Goal: Contribute content: Contribute content

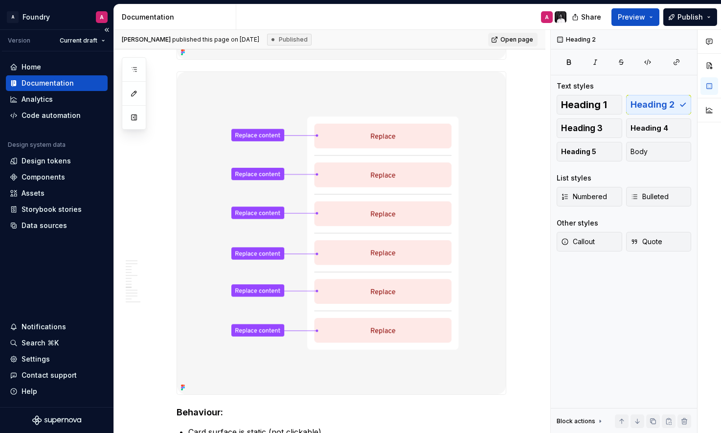
click at [62, 78] on div "Documentation" at bounding box center [57, 83] width 102 height 16
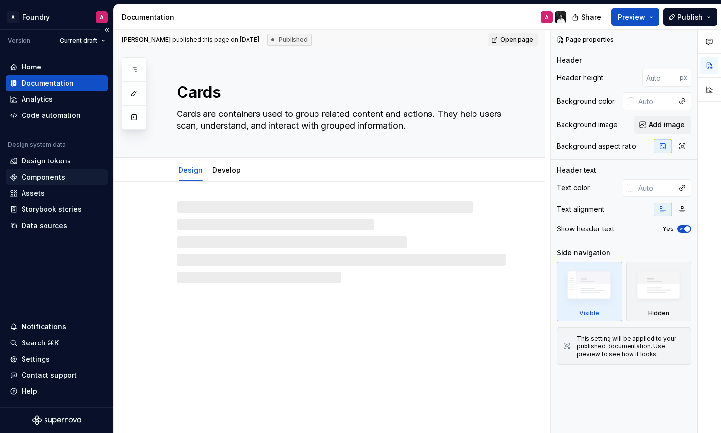
click at [46, 174] on div "Components" at bounding box center [44, 177] width 44 height 10
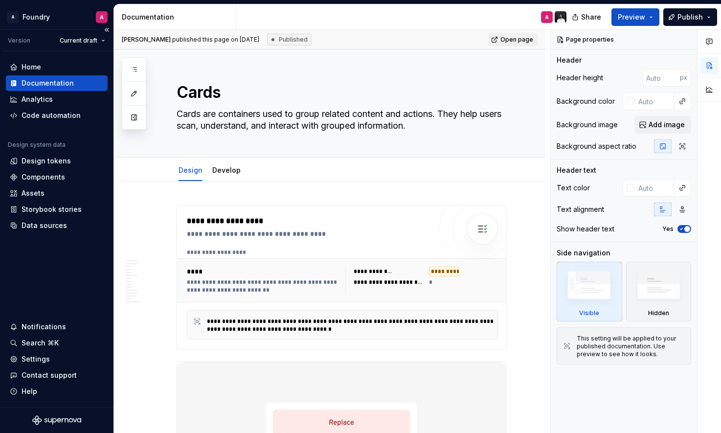
click at [78, 82] on div "Documentation" at bounding box center [57, 83] width 94 height 10
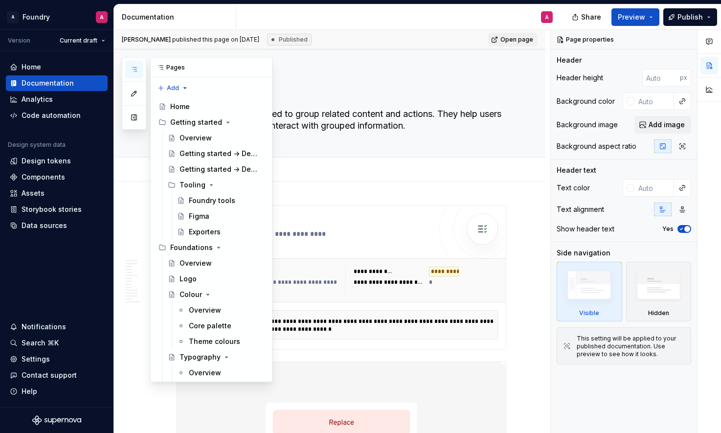
click at [133, 66] on icon "button" at bounding box center [134, 70] width 8 height 8
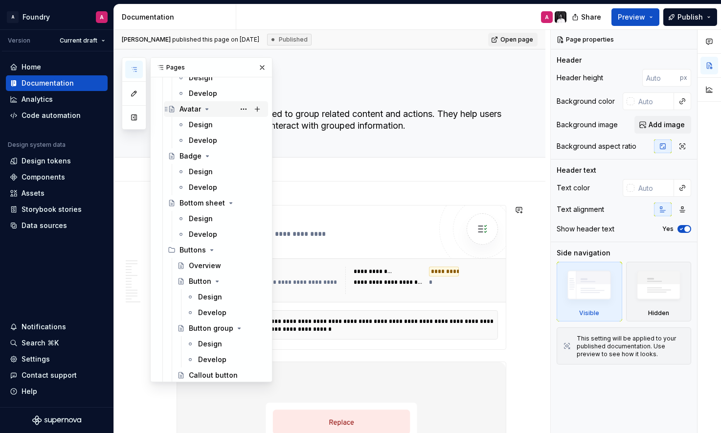
scroll to position [702, 0]
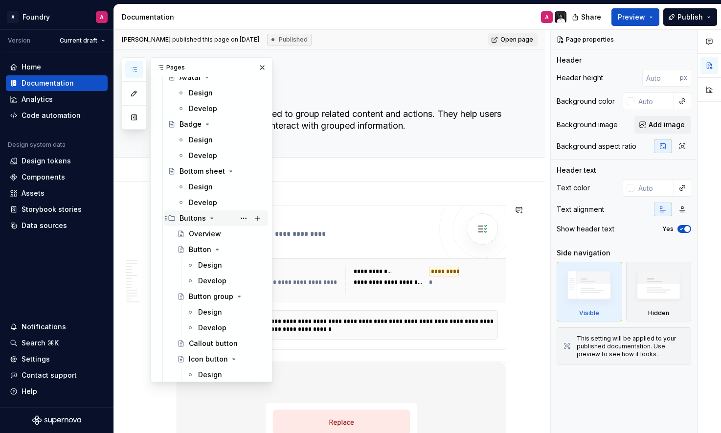
click at [210, 217] on icon "Page tree" at bounding box center [212, 218] width 8 height 8
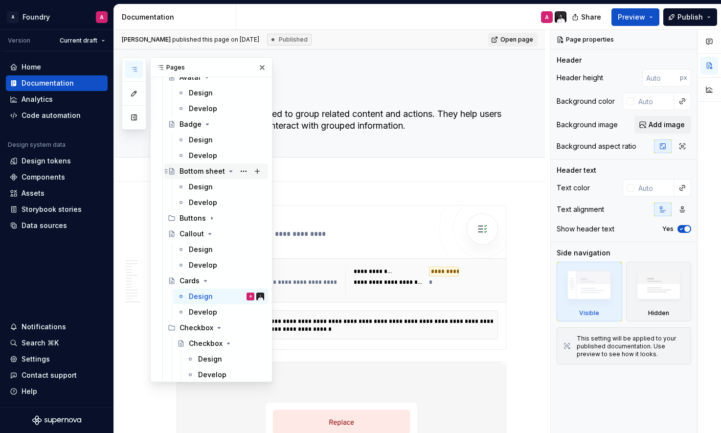
click at [230, 171] on icon "Page tree" at bounding box center [231, 171] width 2 height 1
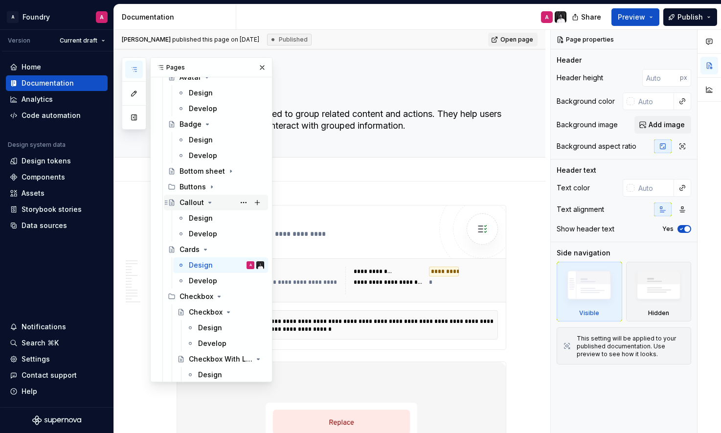
click at [208, 199] on icon "Page tree" at bounding box center [210, 203] width 8 height 8
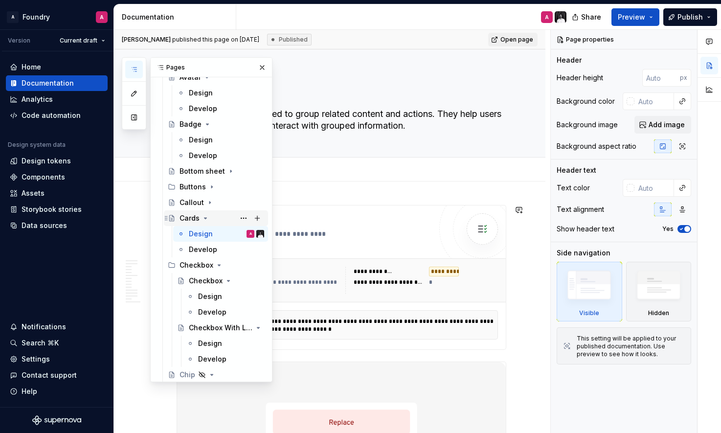
click at [205, 220] on icon "Page tree" at bounding box center [205, 218] width 8 height 8
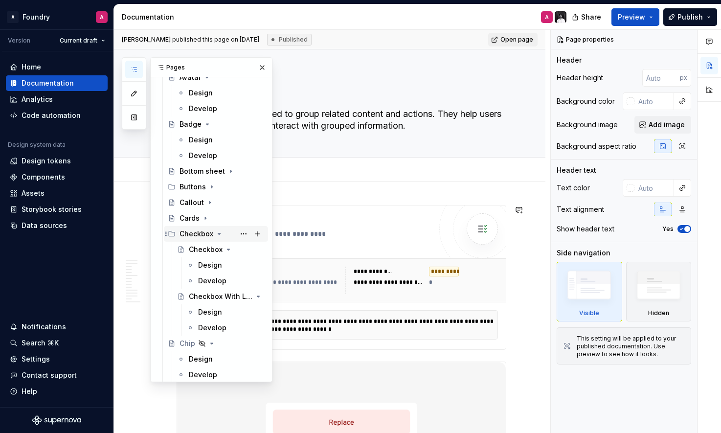
click at [218, 234] on icon "Page tree" at bounding box center [219, 233] width 2 height 1
click at [211, 249] on icon "Page tree" at bounding box center [212, 249] width 2 height 1
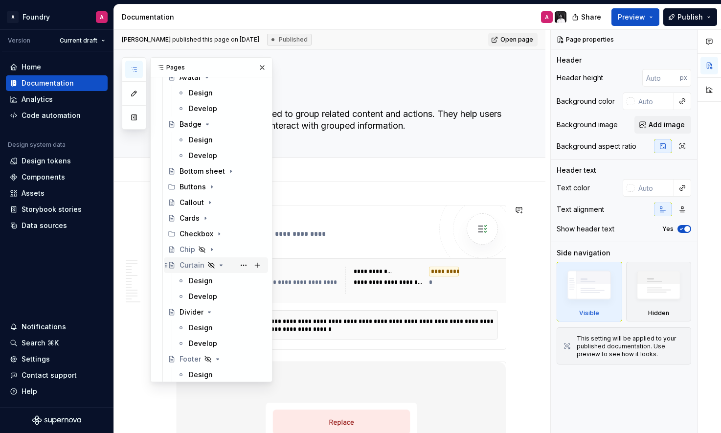
click at [219, 266] on icon "Page tree" at bounding box center [221, 265] width 8 height 8
click at [208, 282] on icon "Page tree" at bounding box center [209, 281] width 8 height 8
click at [214, 295] on icon "Page tree" at bounding box center [218, 296] width 8 height 8
click at [215, 307] on div "Font Icon" at bounding box center [221, 312] width 85 height 14
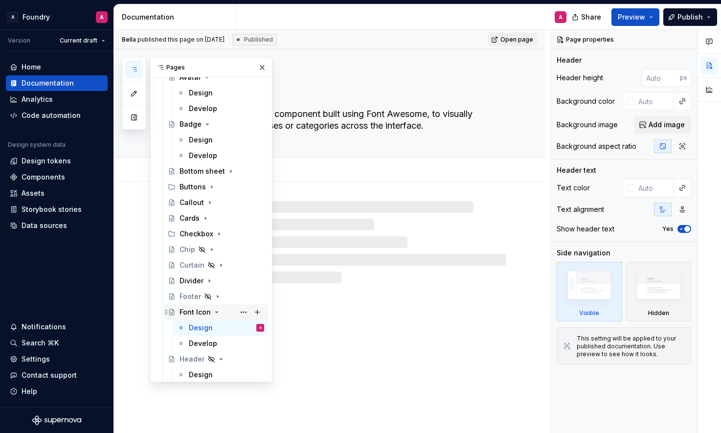
click at [214, 310] on icon "Page tree" at bounding box center [217, 312] width 8 height 8
click at [218, 327] on icon "Page tree" at bounding box center [221, 328] width 8 height 8
click at [199, 342] on icon "Page tree" at bounding box center [200, 343] width 8 height 8
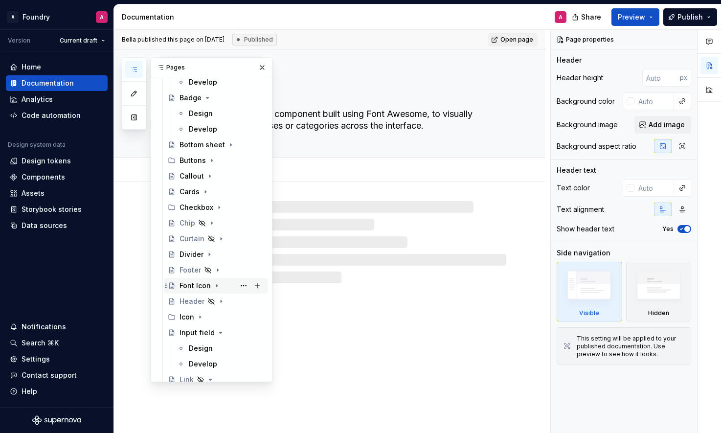
scroll to position [752, 0]
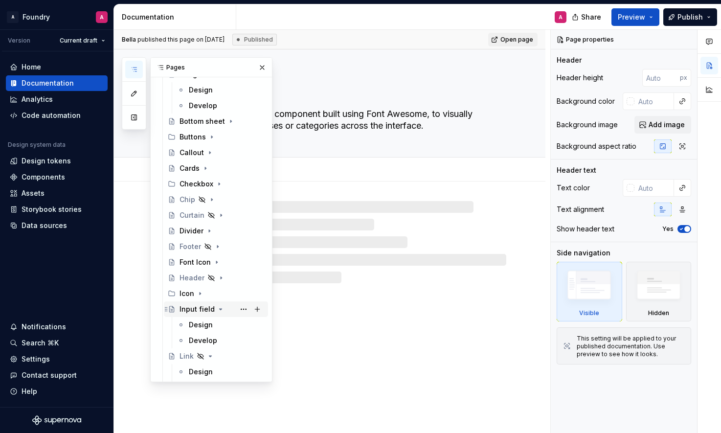
click at [220, 307] on icon "Page tree" at bounding box center [221, 309] width 8 height 8
click at [210, 325] on icon "Page tree" at bounding box center [210, 324] width 2 height 1
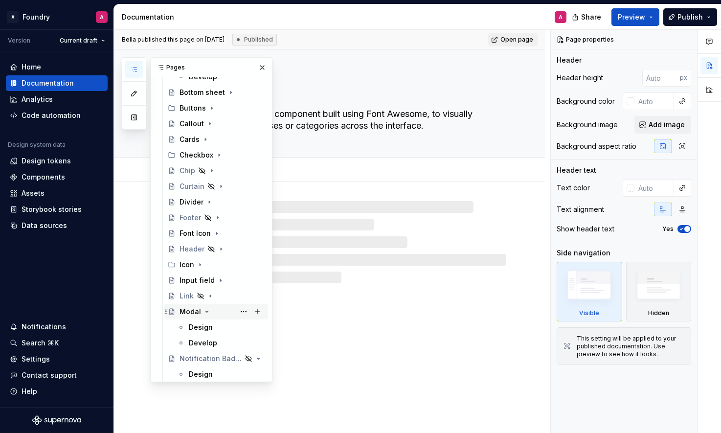
click at [203, 310] on icon "Page tree" at bounding box center [207, 312] width 8 height 8
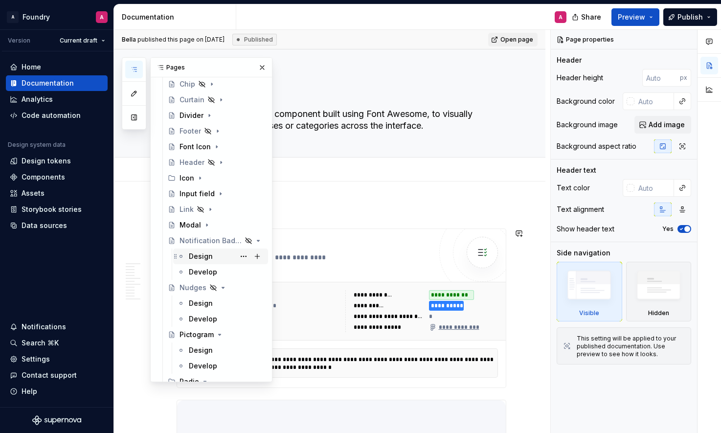
scroll to position [872, 0]
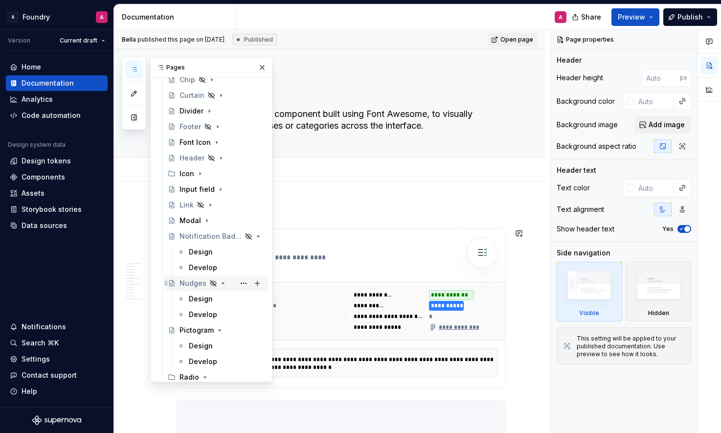
click at [220, 282] on icon "Page tree" at bounding box center [223, 283] width 8 height 8
click at [219, 298] on icon "Page tree" at bounding box center [220, 299] width 8 height 8
click at [203, 313] on icon "Page tree" at bounding box center [205, 315] width 8 height 8
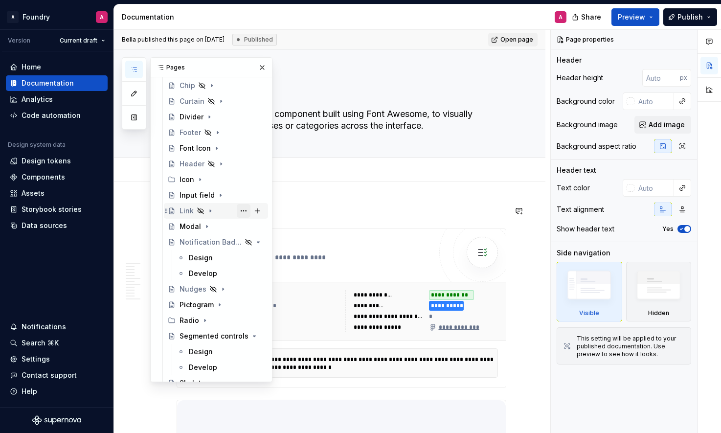
click at [242, 210] on button "Page tree" at bounding box center [244, 211] width 14 height 14
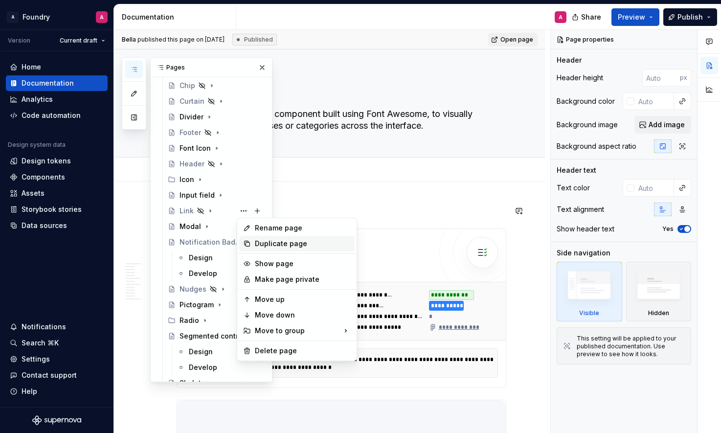
click at [270, 240] on div "Duplicate page" at bounding box center [303, 244] width 96 height 10
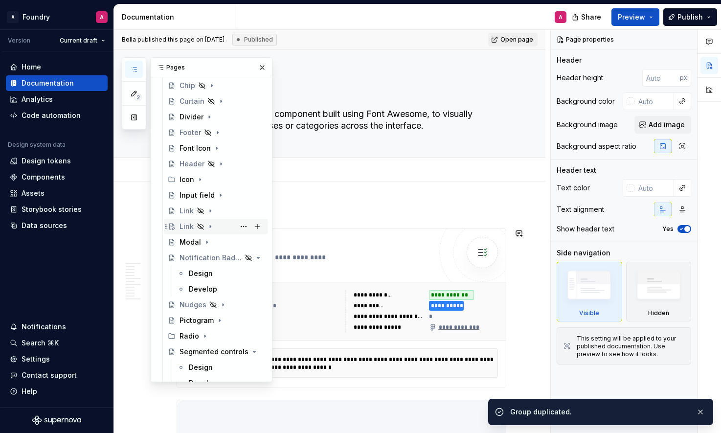
click at [189, 225] on div "Link" at bounding box center [186, 227] width 14 height 10
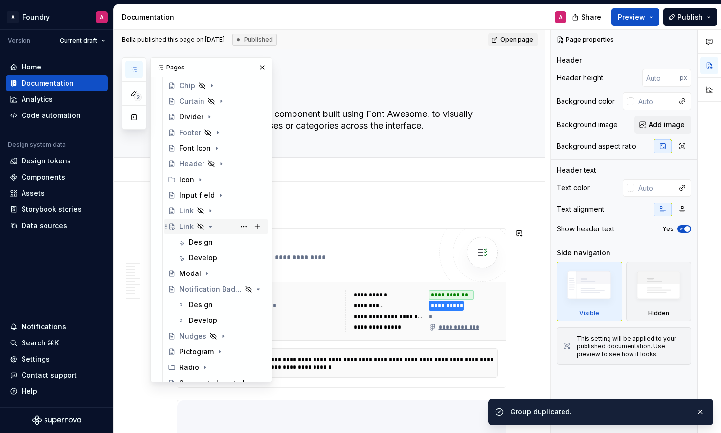
click at [189, 225] on div "Link" at bounding box center [186, 227] width 14 height 10
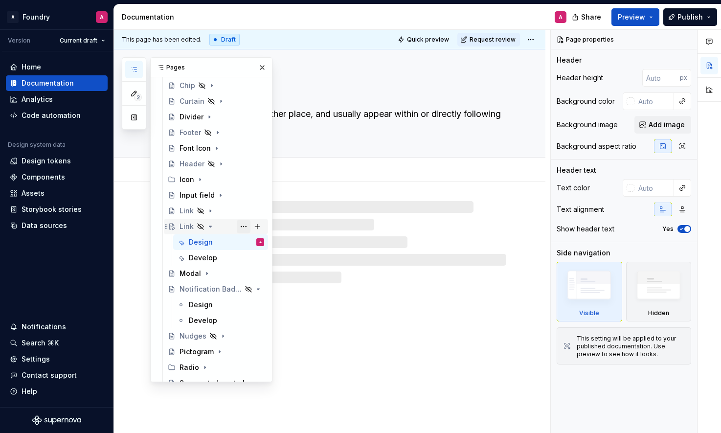
click at [246, 225] on button "Page tree" at bounding box center [244, 227] width 14 height 14
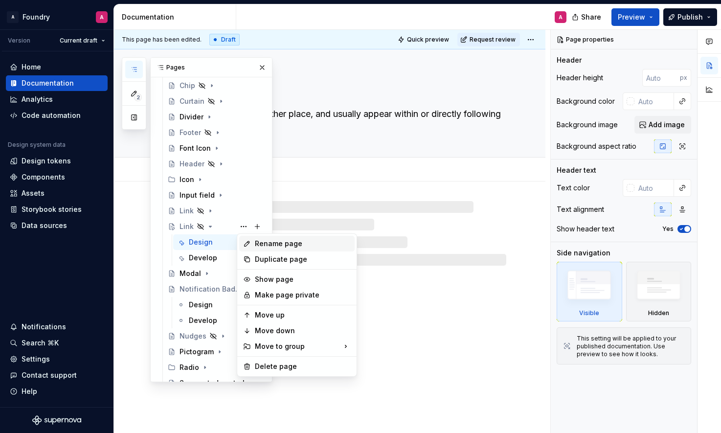
type textarea "*"
click at [267, 246] on div "Rename page" at bounding box center [303, 244] width 96 height 10
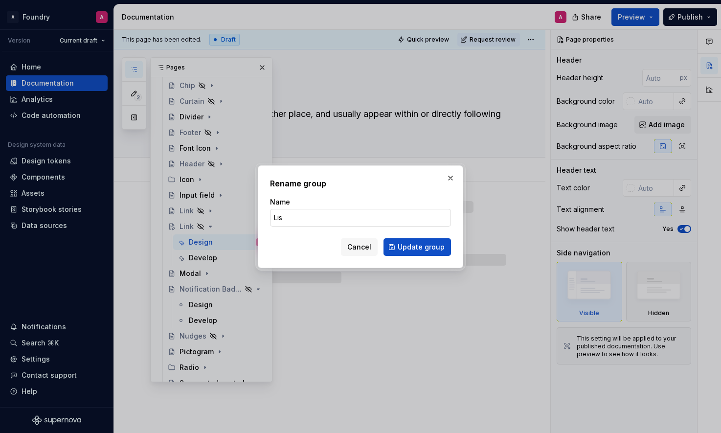
type input "List"
type textarea "*"
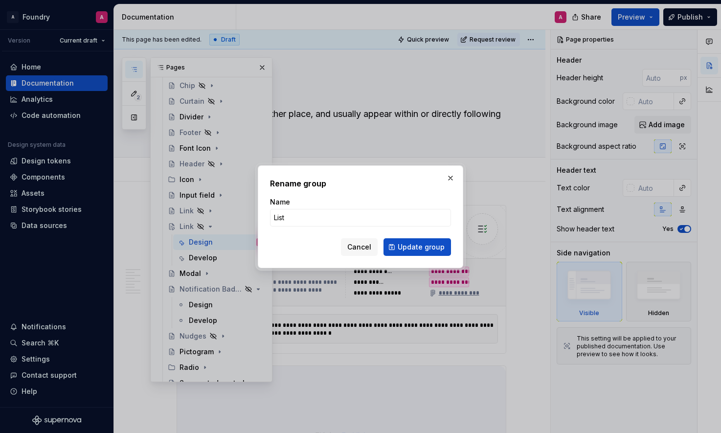
type input "List"
type textarea "*"
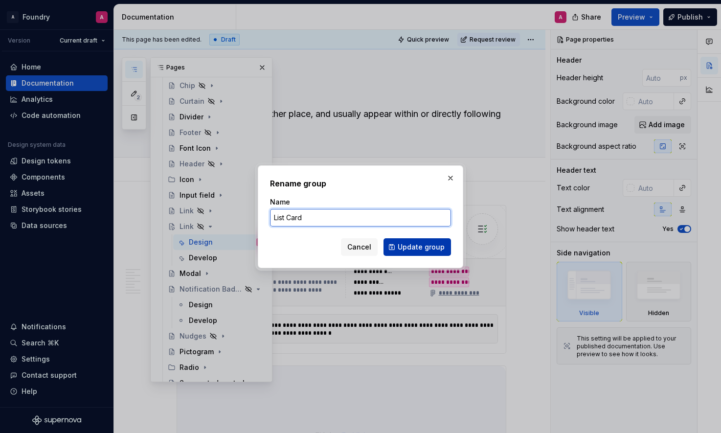
type input "List Card"
click at [416, 243] on span "Update group" at bounding box center [421, 247] width 47 height 10
type textarea "*"
type textarea "List Card"
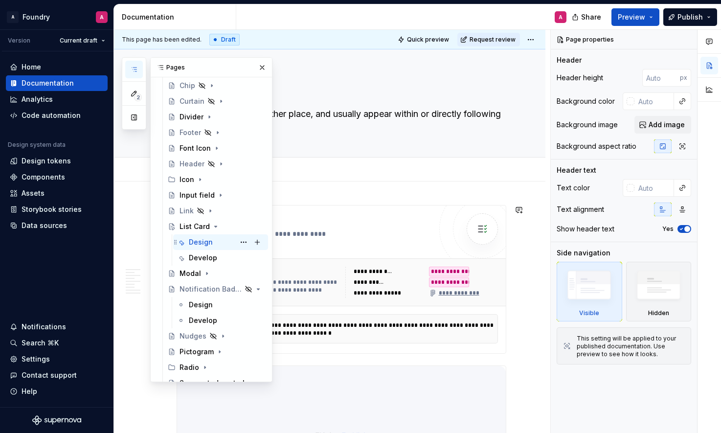
click at [213, 244] on div "Design A" at bounding box center [226, 242] width 75 height 14
click at [201, 243] on div "Design" at bounding box center [201, 242] width 24 height 10
click at [193, 225] on div "List Card" at bounding box center [194, 227] width 30 height 10
click at [244, 224] on button "Page tree" at bounding box center [244, 227] width 14 height 14
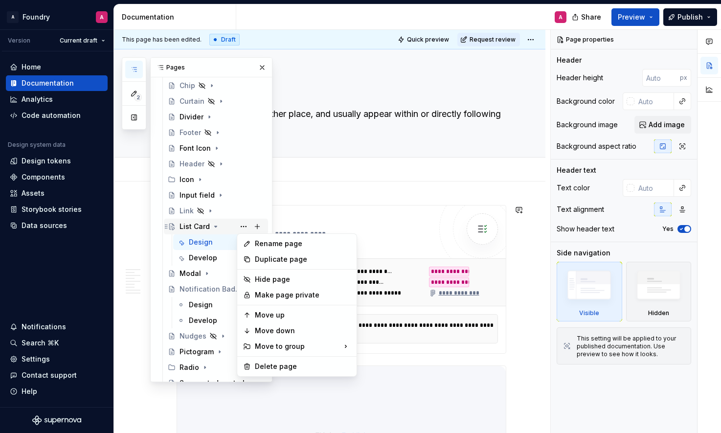
click at [244, 227] on div "2 Pages Add Accessibility guide for tree Page tree. Navigate the tree with the …" at bounding box center [197, 219] width 151 height 325
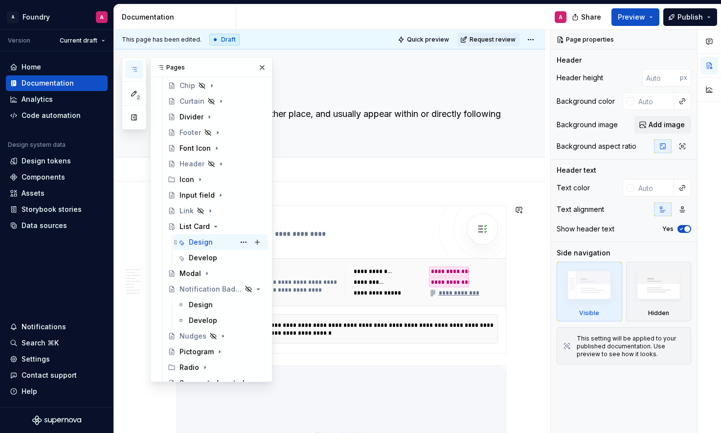
click at [227, 244] on div "Design A" at bounding box center [226, 242] width 75 height 14
click at [238, 223] on button "Page tree" at bounding box center [244, 227] width 14 height 14
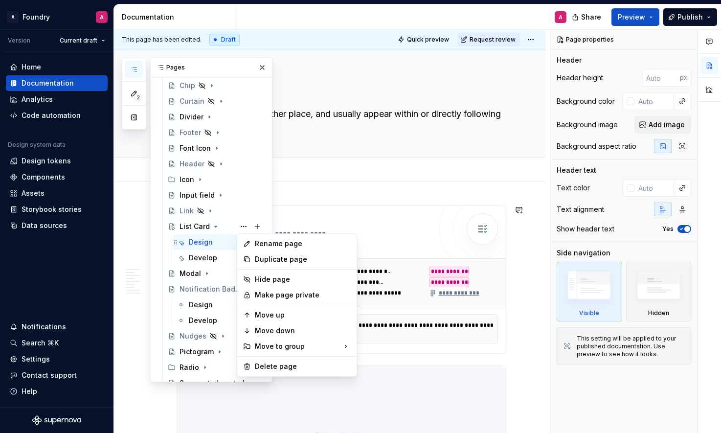
click at [226, 234] on div "2 Pages Add Accessibility guide for tree Page tree. Navigate the tree with the …" at bounding box center [197, 219] width 151 height 325
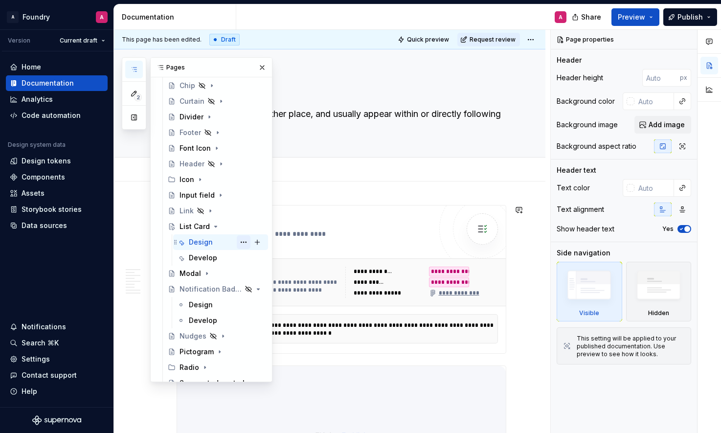
click at [242, 240] on button "Page tree" at bounding box center [244, 242] width 14 height 14
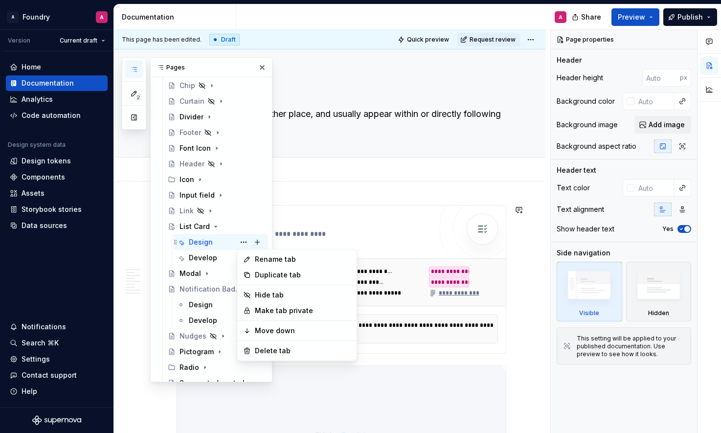
click at [229, 246] on div "2 Pages Add Accessibility guide for tree Page tree. Navigate the tree with the …" at bounding box center [197, 219] width 151 height 325
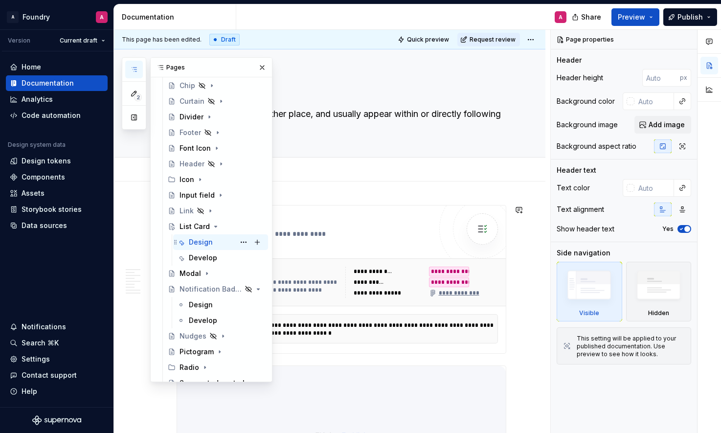
click at [203, 243] on div "Design" at bounding box center [201, 242] width 24 height 10
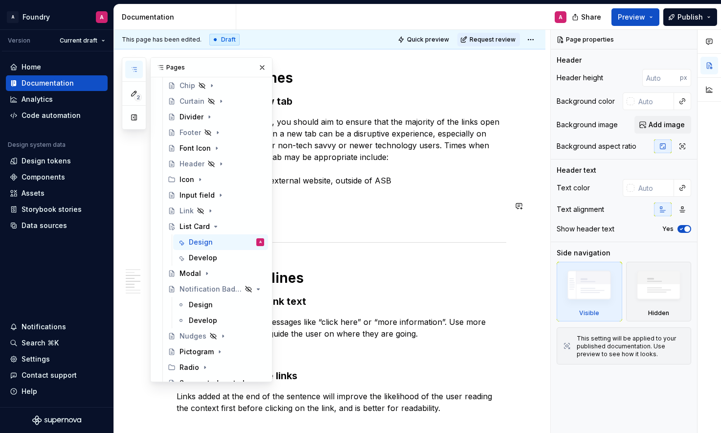
scroll to position [647, 0]
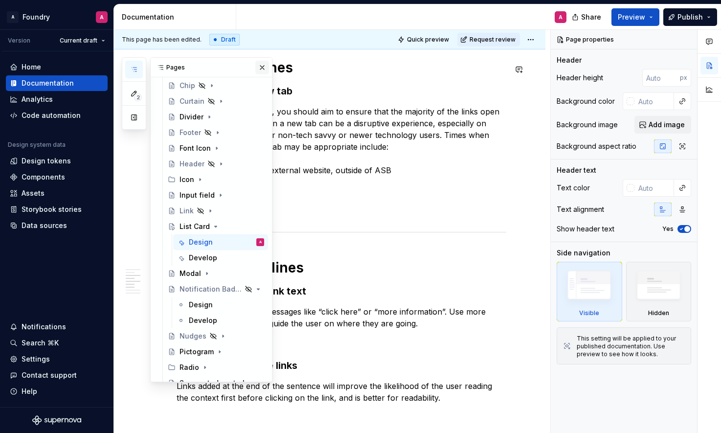
click at [264, 70] on button "button" at bounding box center [262, 68] width 14 height 14
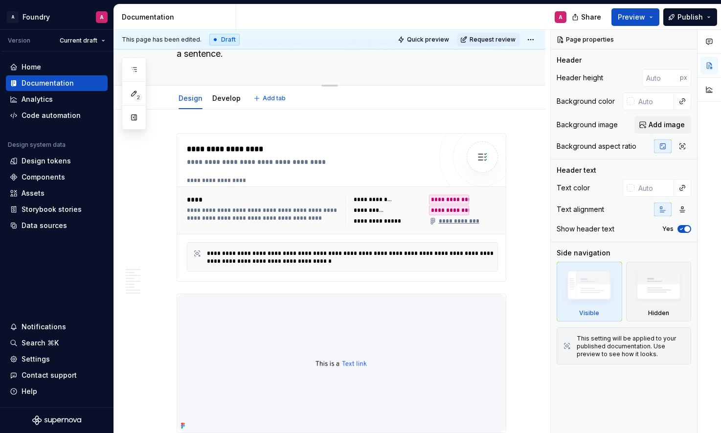
scroll to position [0, 0]
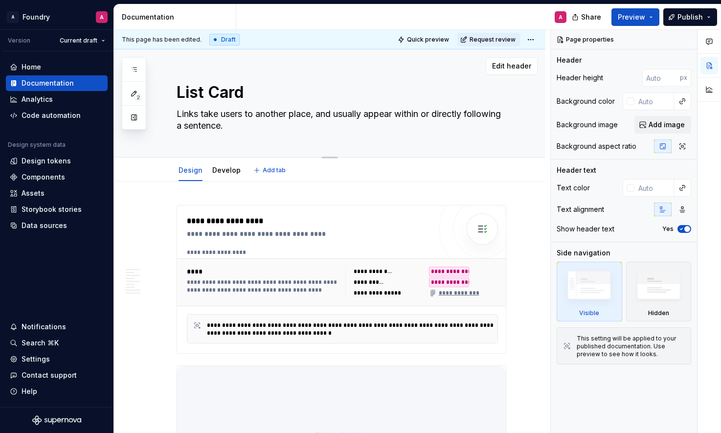
click at [236, 117] on textarea "Links take users to another place, and usually appear within or directly follow…" at bounding box center [340, 119] width 330 height 27
click at [263, 132] on textarea "Links take users to another place, and usually appear within or directly follow…" at bounding box center [340, 119] width 330 height 27
drag, startPoint x: 270, startPoint y: 125, endPoint x: 182, endPoint y: 113, distance: 89.2
click at [182, 113] on textarea "Links take users to another place, and usually appear within or directly follow…" at bounding box center [340, 119] width 330 height 27
type textarea "*"
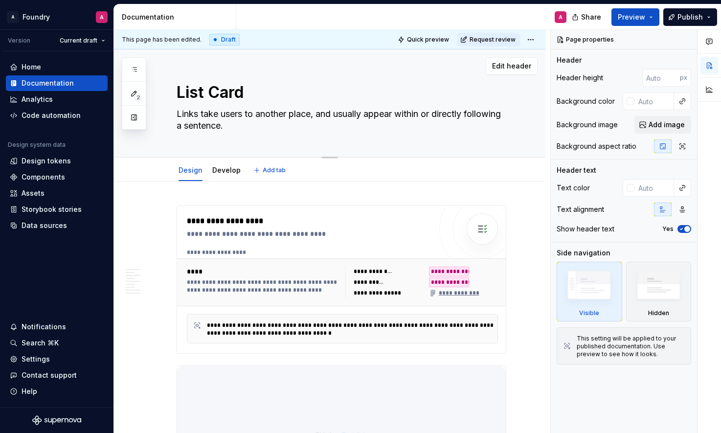
type textarea "L"
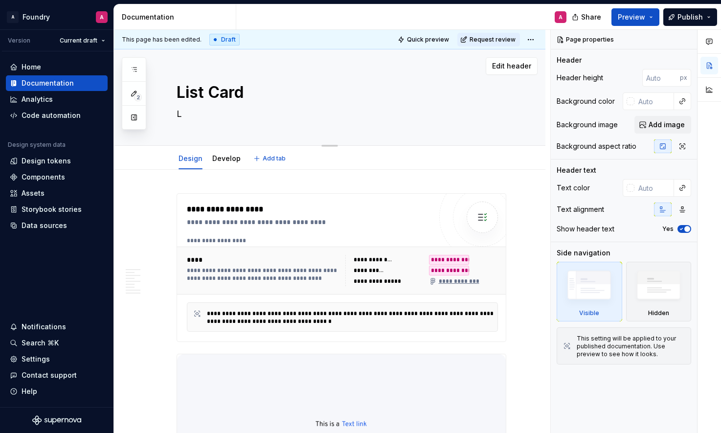
type textarea "*"
type textarea "A"
type textarea "*"
type textarea "A"
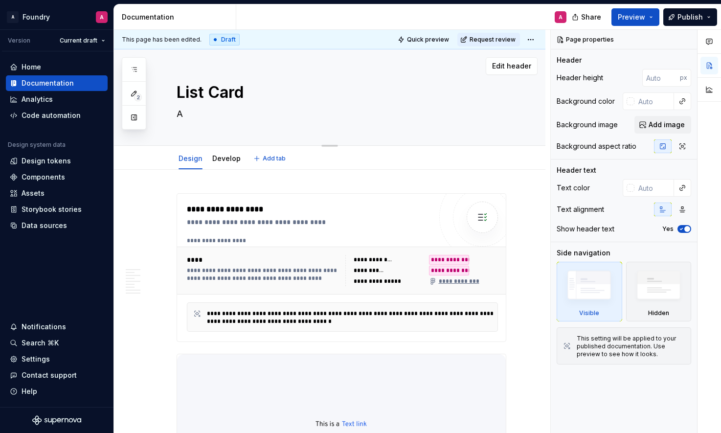
type textarea "*"
type textarea "A l"
type textarea "*"
type textarea "A li"
type textarea "*"
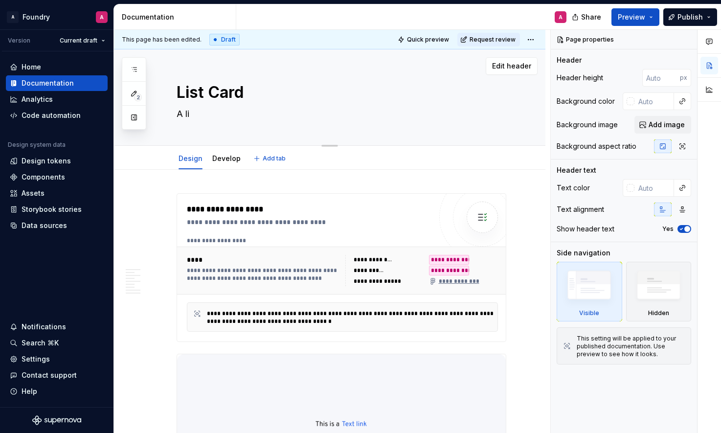
type textarea "A lis"
type textarea "*"
type textarea "A list"
type textarea "*"
type textarea "A list"
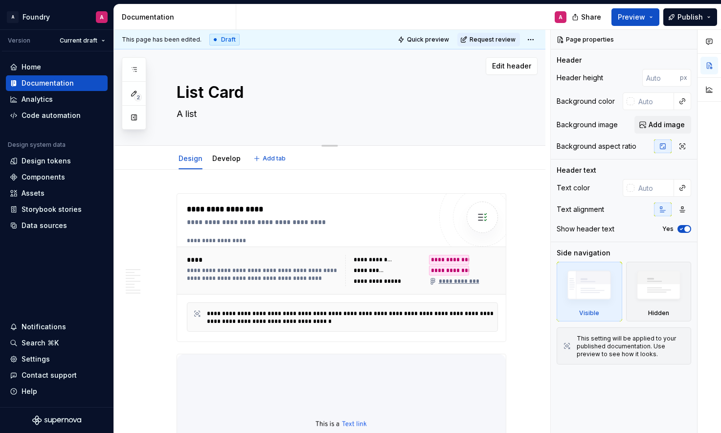
type textarea "*"
type textarea "A list c"
type textarea "*"
type textarea "A list ca"
type textarea "*"
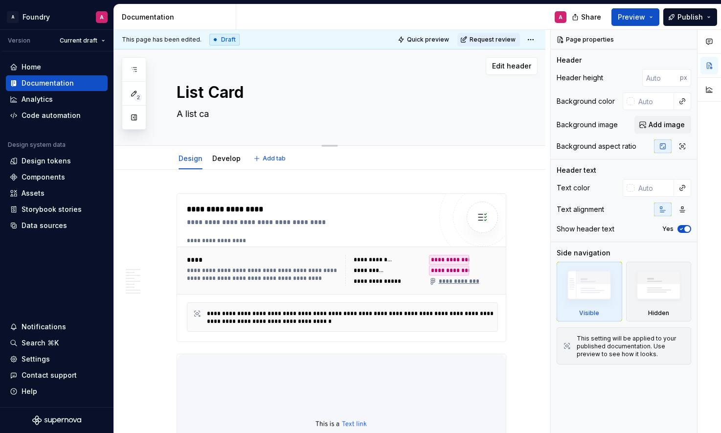
type textarea "A list car"
type textarea "*"
type textarea "A list card"
type textarea "*"
type textarea "A list card"
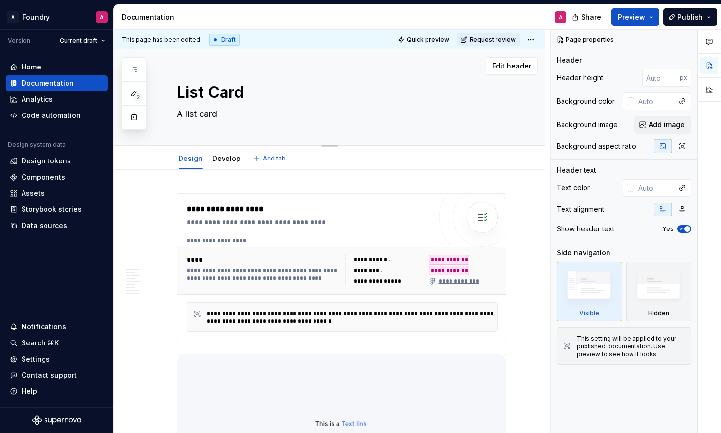
type textarea "*"
type textarea "A list card is"
type textarea "*"
type textarea "A list card is"
type textarea "*"
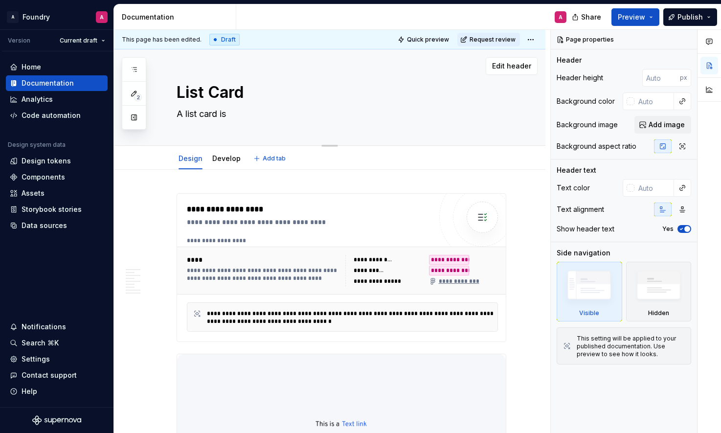
type textarea "A list card is a"
type textarea "*"
type textarea "A list card is a"
type textarea "*"
type textarea "A list card is a n"
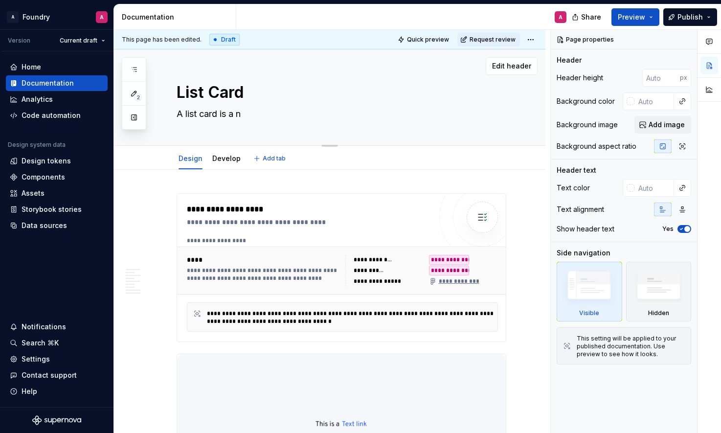
type textarea "*"
type textarea "A list card is a no"
type textarea "*"
type textarea "A list card is a non"
type textarea "*"
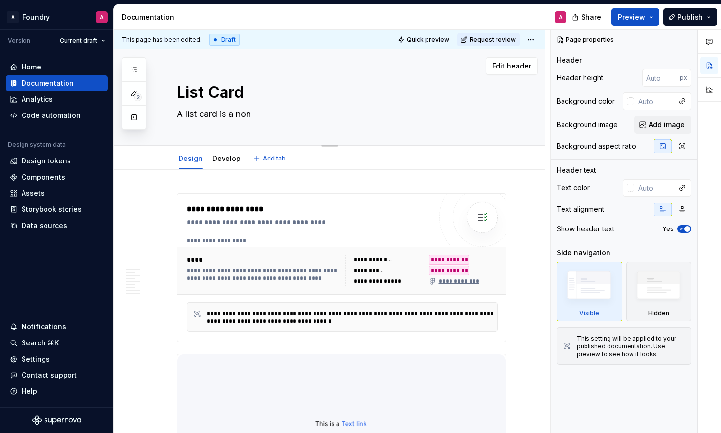
type textarea "A list card is a non-"
type textarea "*"
type textarea "A list card is a non-i"
type textarea "*"
type textarea "A list card is a non-in"
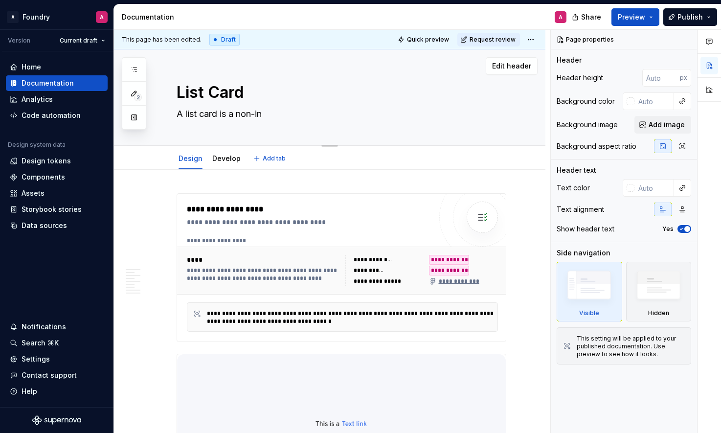
type textarea "*"
type textarea "A list card is a non-inte"
type textarea "*"
type textarea "A list card is a non-inter"
type textarea "*"
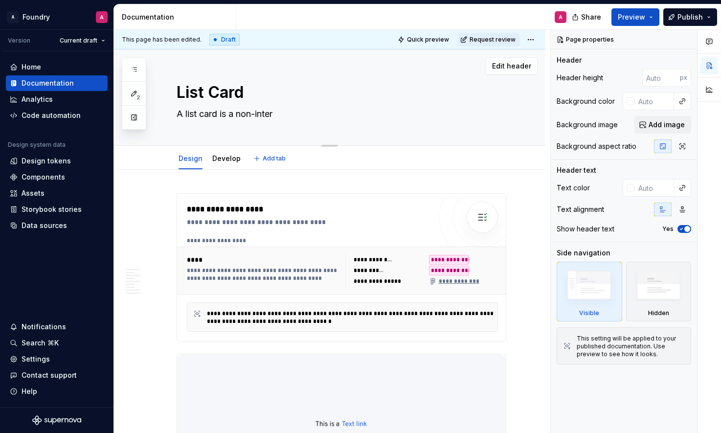
type textarea "A list card is a non-intera"
type textarea "*"
type textarea "A list card is a non-interac"
type textarea "*"
type textarea "A list card is a non-interact"
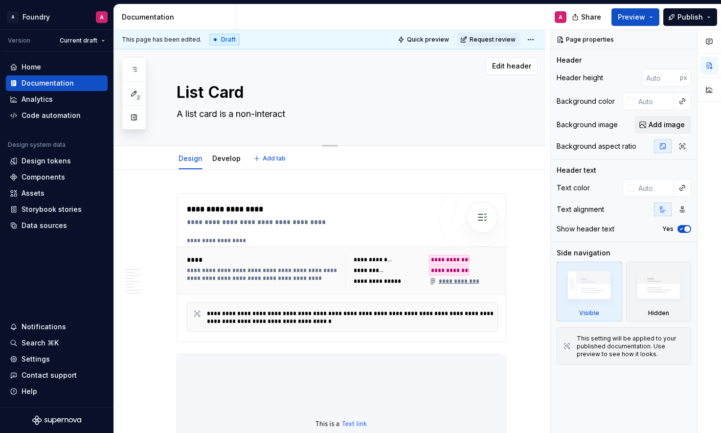
type textarea "*"
type textarea "A list card is a non-interacti"
type textarea "*"
type textarea "A list card is a non-interactiv"
type textarea "*"
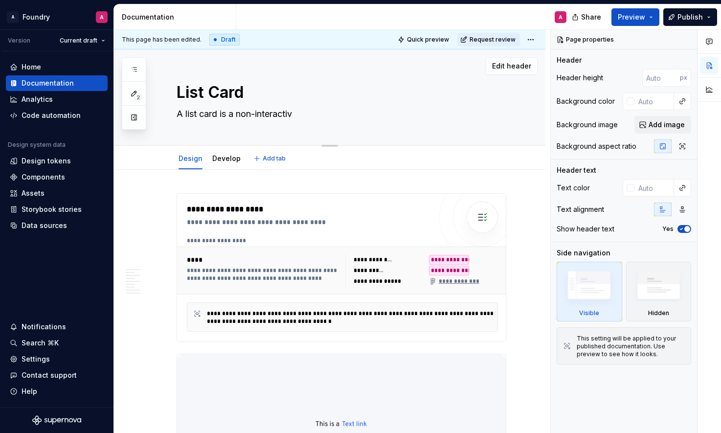
type textarea "A list card is a non-interactive"
type textarea "*"
type textarea "A list card is a non-interactive"
type textarea "*"
type textarea "A list card is a non-interactive s"
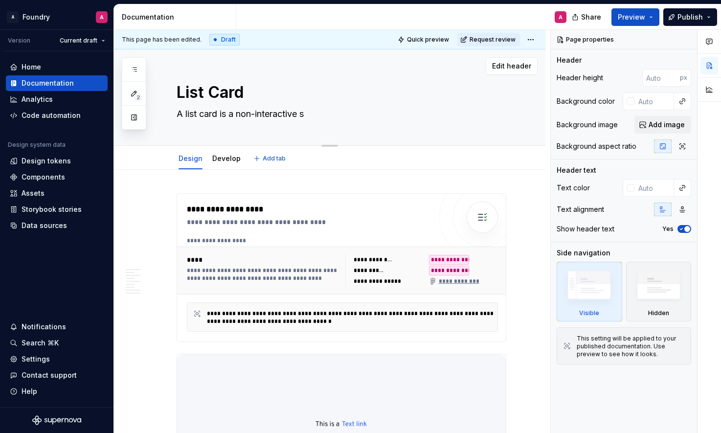
type textarea "*"
type textarea "A list card is a non-interactive"
type textarea "*"
type textarea "A list card is a non-interactive c"
type textarea "*"
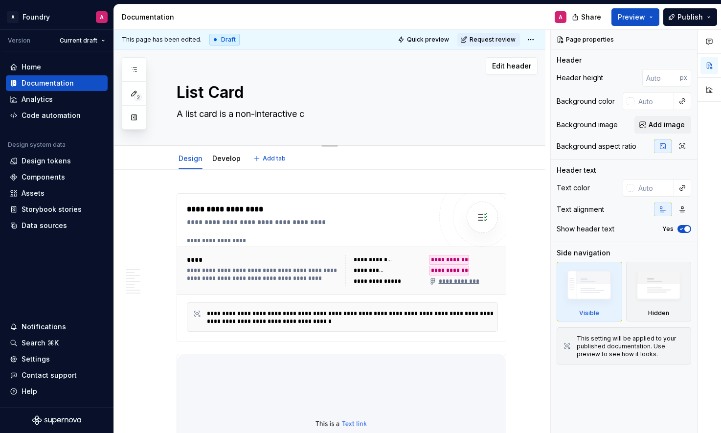
type textarea "A list card is a non-interactive ca"
type textarea "*"
type textarea "A list card is a non-interactive car"
type textarea "*"
type textarea "A list card is a non-interactive card"
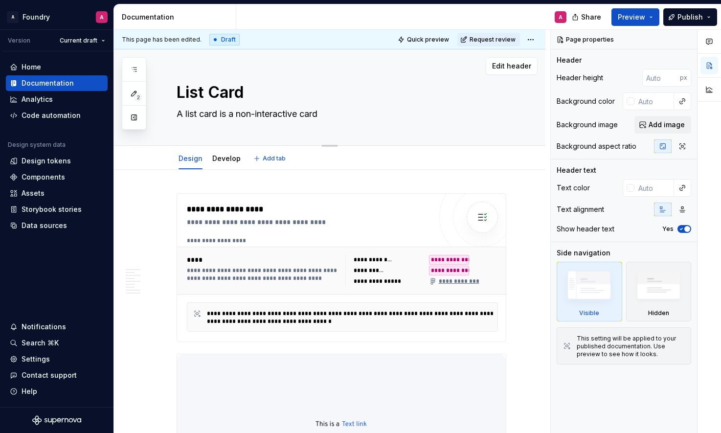
type textarea "*"
type textarea "A list card is a non-interactive card"
type textarea "*"
type textarea "A list card is a non-interactive card v"
type textarea "*"
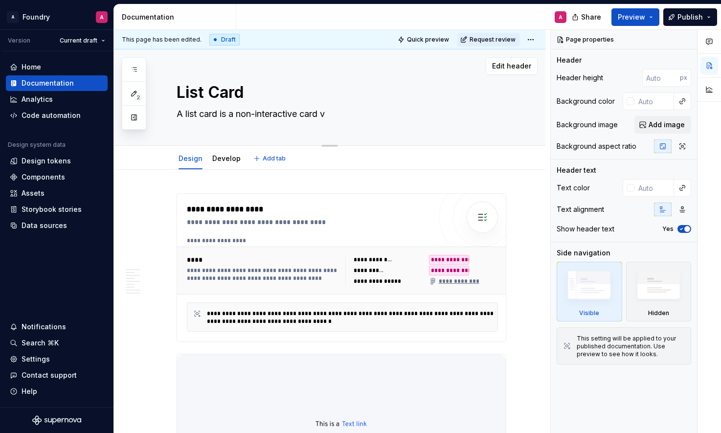
type textarea "A list card is a non-interactive card va"
type textarea "*"
type textarea "A list card is a non-interactive card var"
type textarea "*"
type textarea "A list card is a non-interactive card vari"
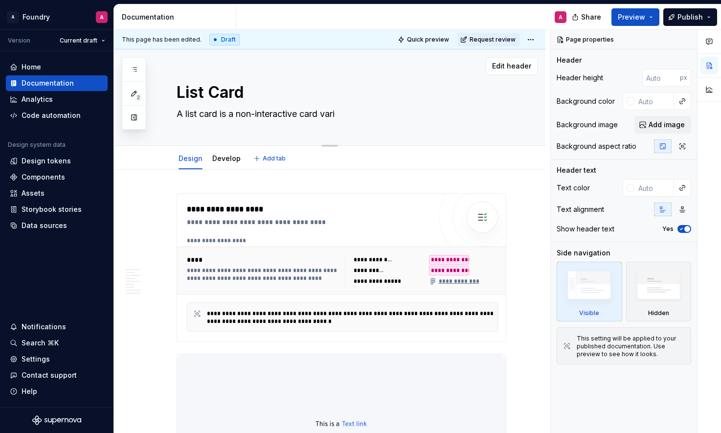
type textarea "*"
type textarea "A list card is a non-interactive card varia"
type textarea "*"
type textarea "A list card is a non-interactive card varian"
type textarea "*"
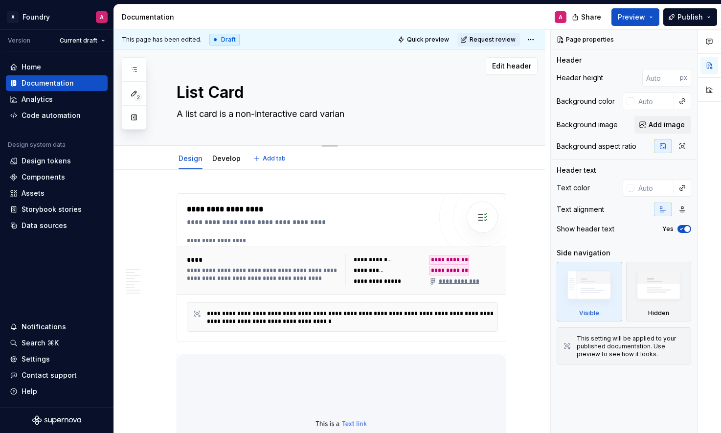
type textarea "A list card is a non-interactive card variant"
type textarea "*"
type textarea "A list card is a non-interactive card variant"
type textarea "*"
type textarea "A list card is a non-interactive card variant t"
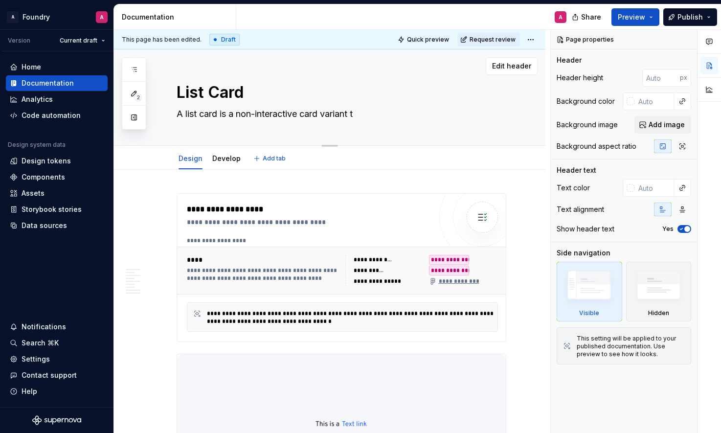
type textarea "*"
type textarea "A list card is a non-interactive card variant th"
type textarea "*"
type textarea "A list card is a non-interactive card variant tha"
type textarea "*"
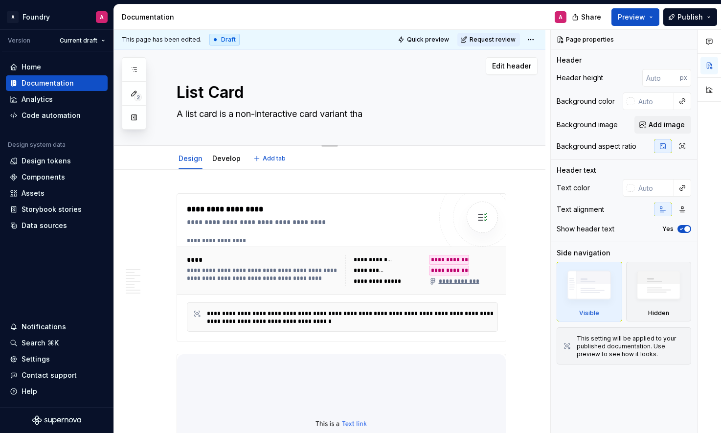
type textarea "A list card is a non-interactive card variant that"
type textarea "*"
type textarea "A list card is a non-interactive card variant that"
type textarea "*"
type textarea "A list card is a non-interactive card variant that c"
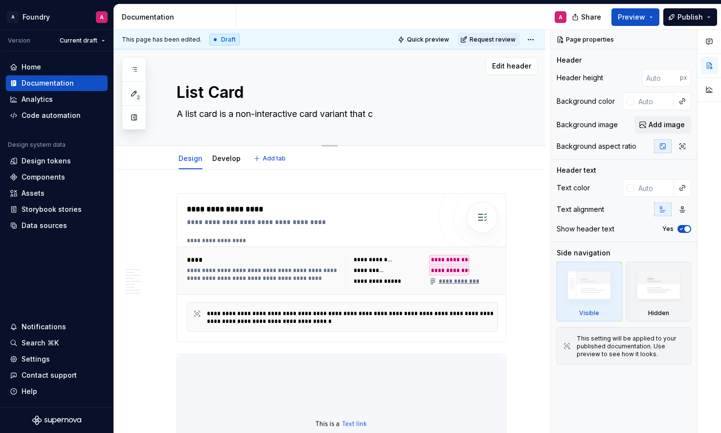
type textarea "*"
type textarea "A list card is a non-interactive card variant that co"
type textarea "*"
type textarea "A list card is a non-interactive card variant that con"
type textarea "*"
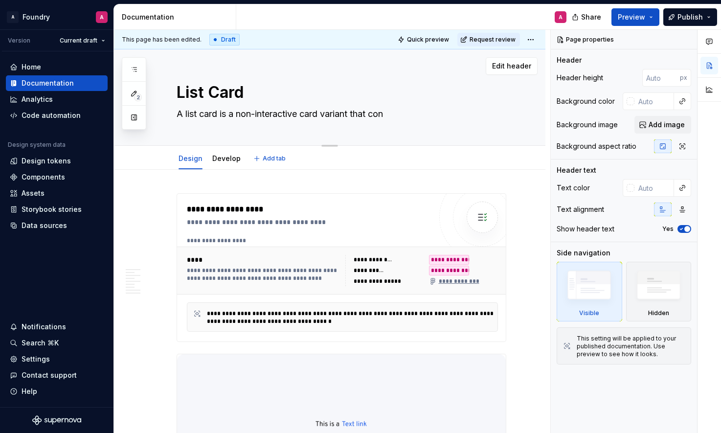
type textarea "A list card is a non-interactive card variant that cont"
type textarea "*"
type textarea "A list card is a non-interactive card variant that contai"
type textarea "*"
type textarea "A list card is a non-interactive card variant that contain"
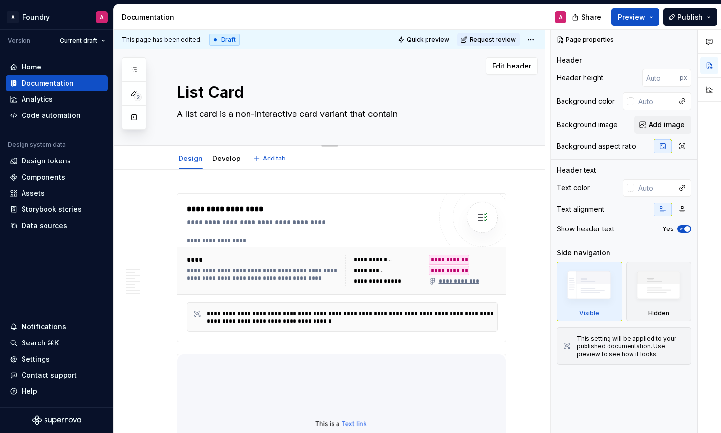
type textarea "*"
type textarea "A list card is a non-interactive card variant that contains"
type textarea "*"
type textarea "A list card is a non-interactive card variant that contains"
type textarea "*"
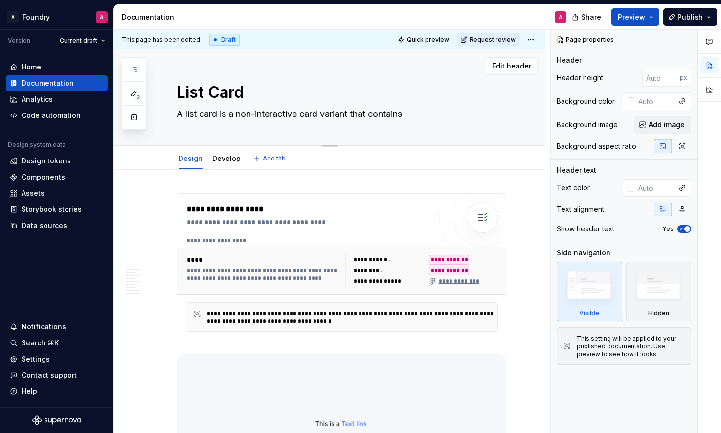
type textarea "A list card is a non-interactive card variant that contains a"
type textarea "*"
type textarea "A list card is a non-interactive card variant that contains a"
type textarea "*"
type textarea "A list card is a non-interactive card variant that contains a s"
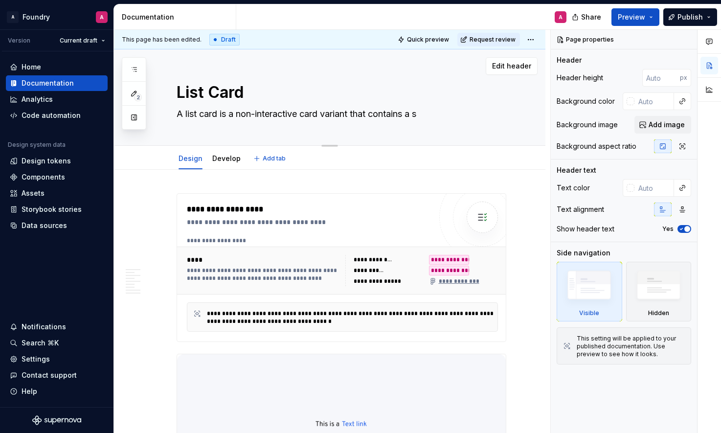
type textarea "*"
type textarea "A list card is a non-interactive card variant that contains a st"
type textarea "*"
type textarea "A list card is a non-interactive card variant that contains a str"
type textarea "*"
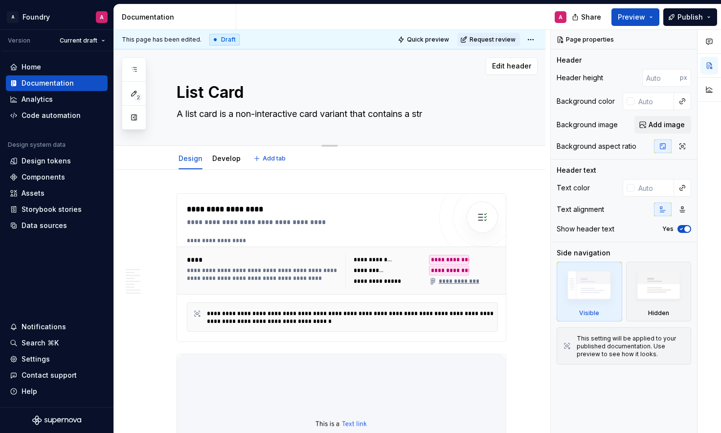
type textarea "A list card is a non-interactive card variant that contains a stru"
type textarea "*"
type textarea "A list card is a non-interactive card variant that contains a struc"
type textarea "*"
type textarea "A list card is a non-interactive card variant that contains a struct"
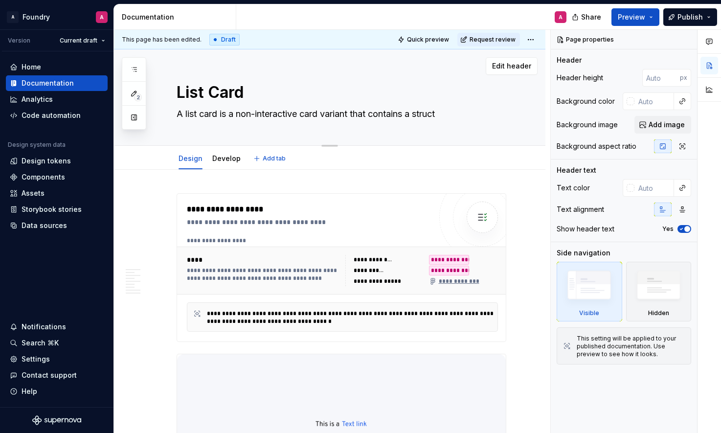
type textarea "*"
type textarea "A list card is a non-interactive card variant that contains a structu"
type textarea "*"
type textarea "A list card is a non-interactive card variant that contains a structur"
type textarea "*"
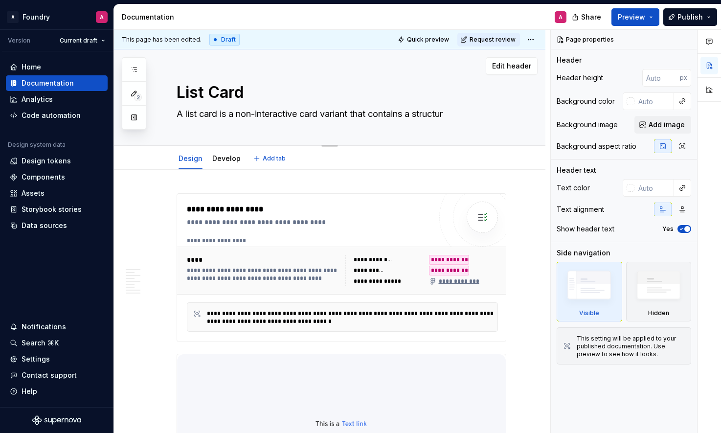
type textarea "A list card is a non-interactive card variant that contains a structure"
type textarea "*"
type textarea "A list card is a non-interactive card variant that contains a structured"
type textarea "*"
type textarea "A list card is a non-interactive card variant that contains a structured"
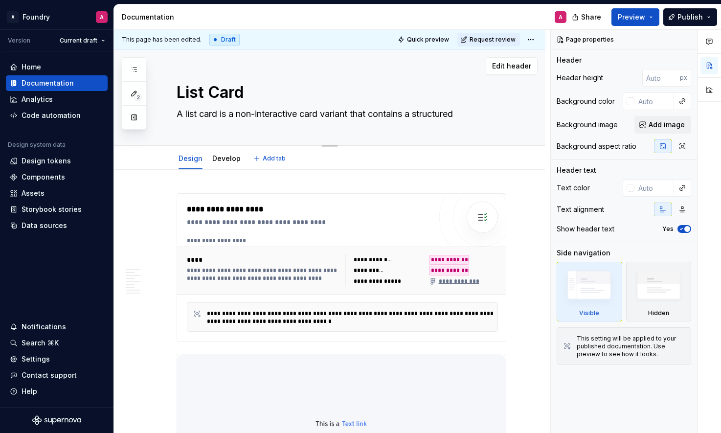
type textarea "*"
type textarea "A list card is a non-interactive card variant that contains a structured l"
type textarea "*"
type textarea "A list card is a non-interactive card variant that contains a structured li"
type textarea "*"
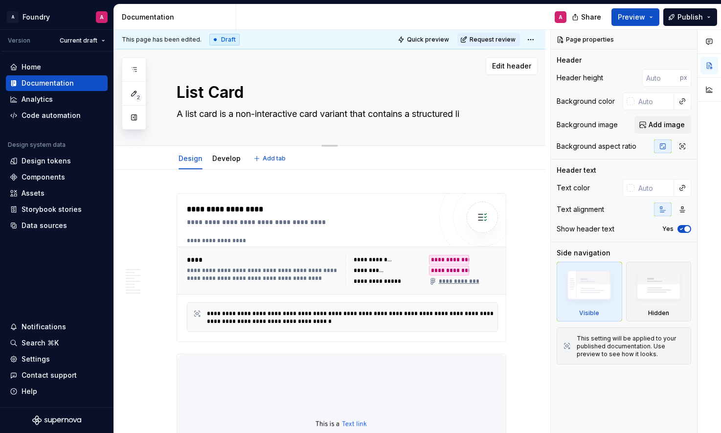
type textarea "A list card is a non-interactive card variant that contains a structured lis"
type textarea "*"
type textarea "A list card is a non-interactive card variant that contains a structured list"
type textarea "*"
type textarea "A list card is a non-interactive card variant that contains a structured list"
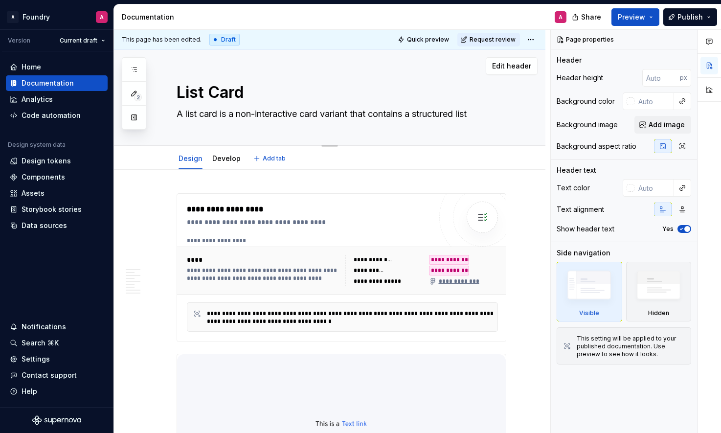
type textarea "*"
type textarea "A list card is a non-interactive card variant that contains a structured list o"
type textarea "*"
type textarea "A list card is a non-interactive card variant that contains a structured list of"
type textarea "*"
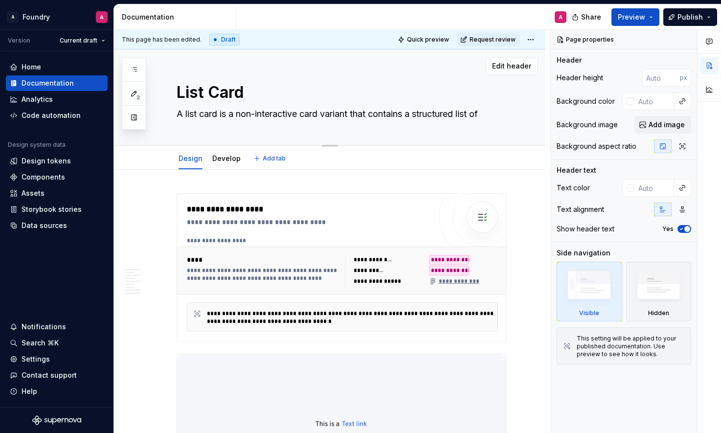
type textarea "A list card is a non-interactive card variant that contains a structured list of"
type textarea "*"
type textarea "A list card is a non-interactive card variant that contains a structured list o…"
type textarea "*"
type textarea "A list card is a non-interactive card variant that contains a structured list o…"
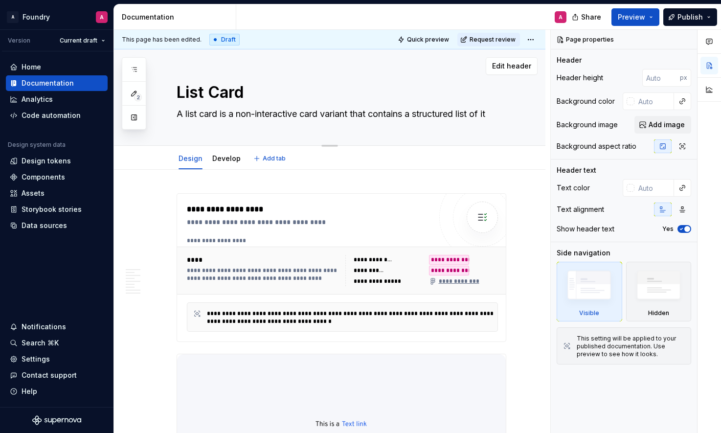
type textarea "*"
type textarea "A list card is a non-interactive card variant that contains a structured list o…"
type textarea "*"
type textarea "A list card is a non-interactive card variant that contains a structured list o…"
type textarea "*"
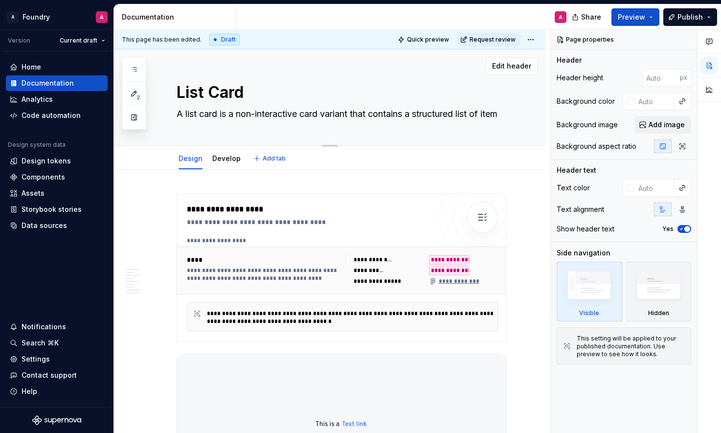
type textarea "A list card is a non-interactive card variant that contains a structured list o…"
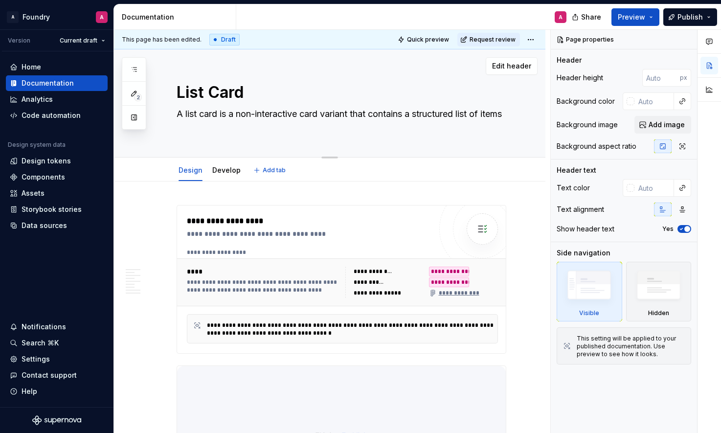
type textarea "*"
type textarea "A list card is a non-interactive card variant that contains a structured list o…"
type textarea "*"
type textarea "A list card is a non-interactive card variant that contains a structured list o…"
type textarea "*"
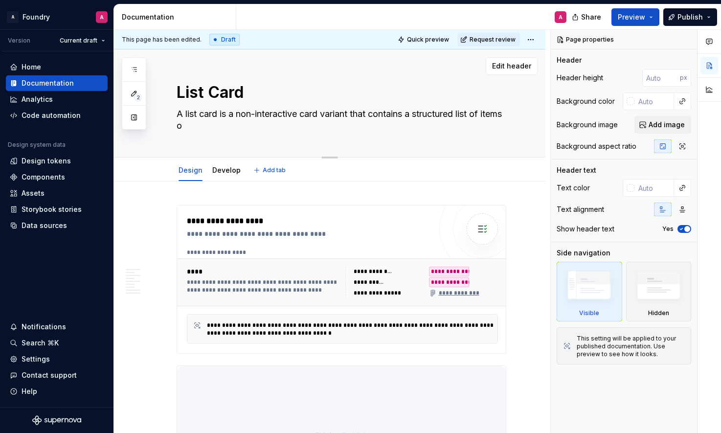
type textarea "A list card is a non-interactive card variant that contains a structured list o…"
type textarea "*"
type textarea "A list card is a non-interactive card variant that contains a structured list o…"
type textarea "*"
type textarea "A list card is a non-interactive card variant that contains a structured list o…"
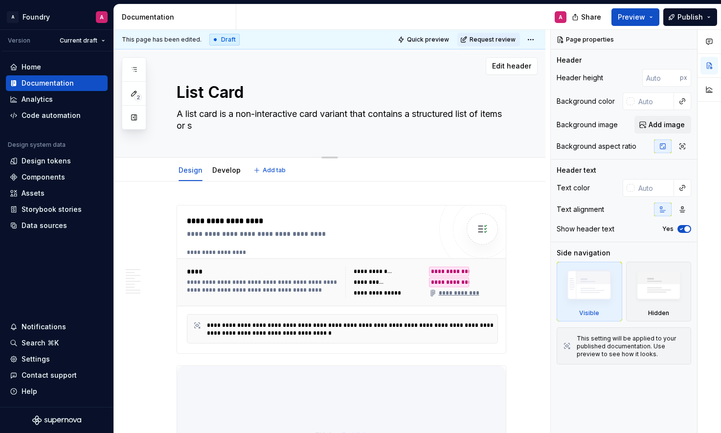
type textarea "*"
type textarea "A list card is a non-interactive card variant that contains a structured list o…"
type textarea "*"
type textarea "A list card is a non-interactive card variant that contains a structured list o…"
type textarea "*"
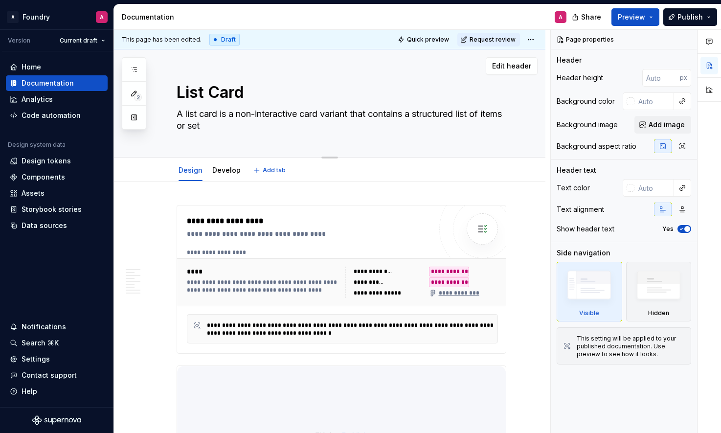
type textarea "A list card is a non-interactive card variant that contains a structured list o…"
type textarea "*"
type textarea "A list card is a non-interactive card variant that contains a structured list o…"
click at [479, 128] on textarea "A list card is a non-interactive card variant that contains a structured list o…" at bounding box center [340, 119] width 330 height 27
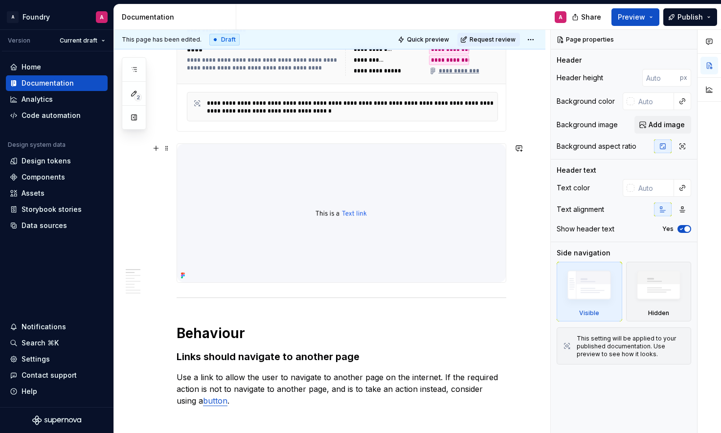
scroll to position [360, 0]
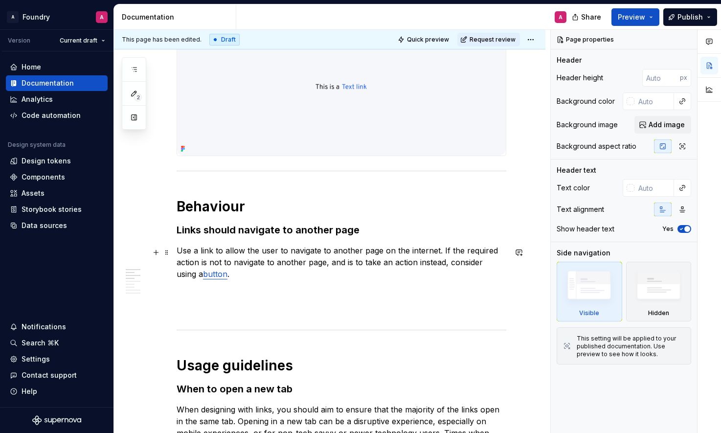
click at [252, 260] on p "Use a link to allow the user to navigate to another page on the internet. If th…" at bounding box center [342, 262] width 330 height 35
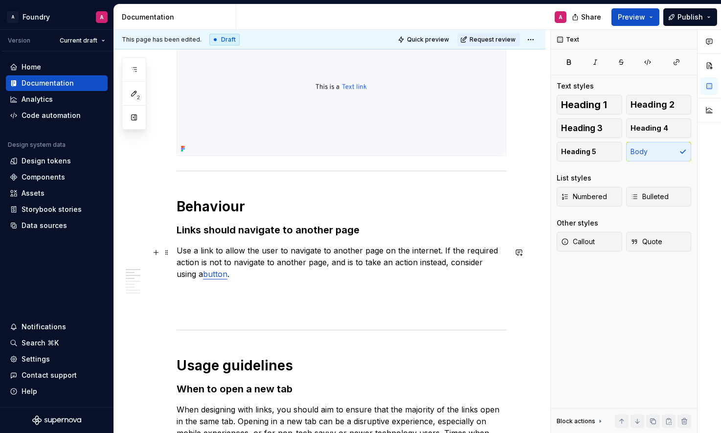
click at [295, 254] on p "Use a link to allow the user to navigate to another page on the internet. If th…" at bounding box center [342, 262] width 330 height 35
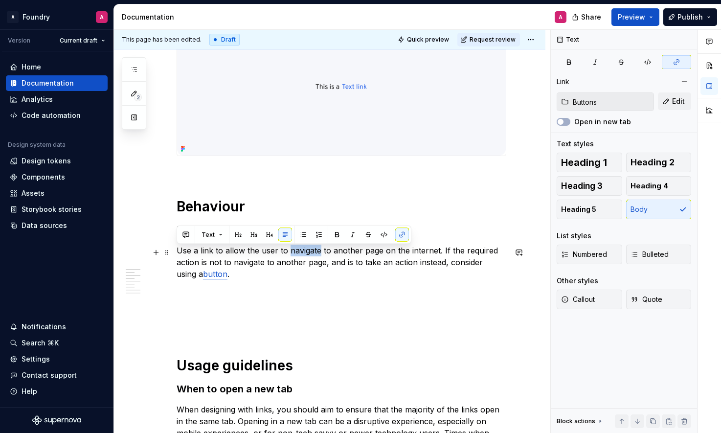
click at [295, 254] on p "Use a link to allow the user to navigate to another page on the internet. If th…" at bounding box center [342, 262] width 330 height 35
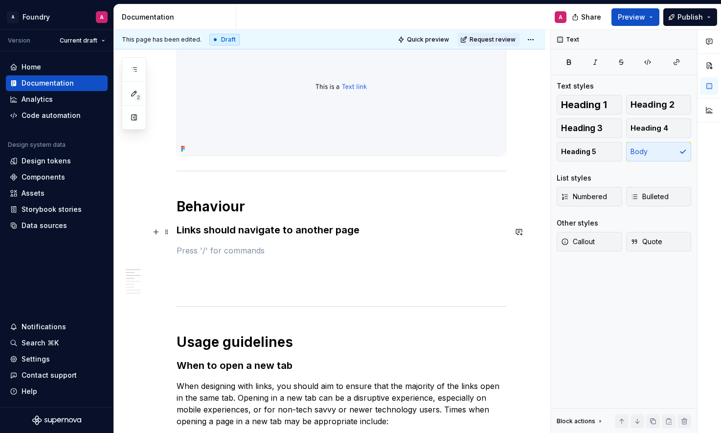
click at [271, 234] on h3 "Links should navigate to another page" at bounding box center [342, 230] width 330 height 14
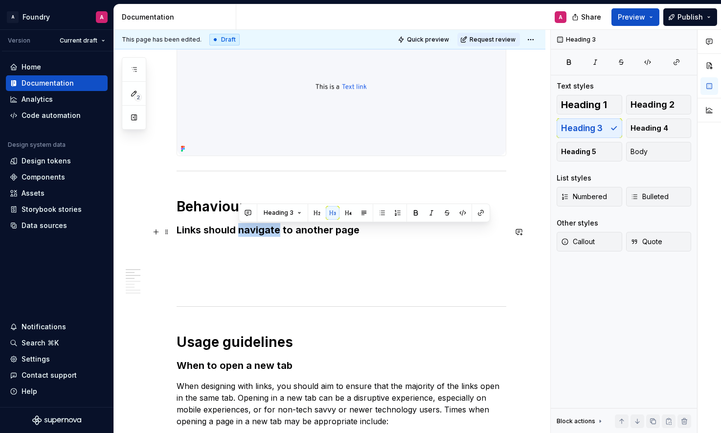
click at [271, 234] on h3 "Links should navigate to another page" at bounding box center [342, 230] width 330 height 14
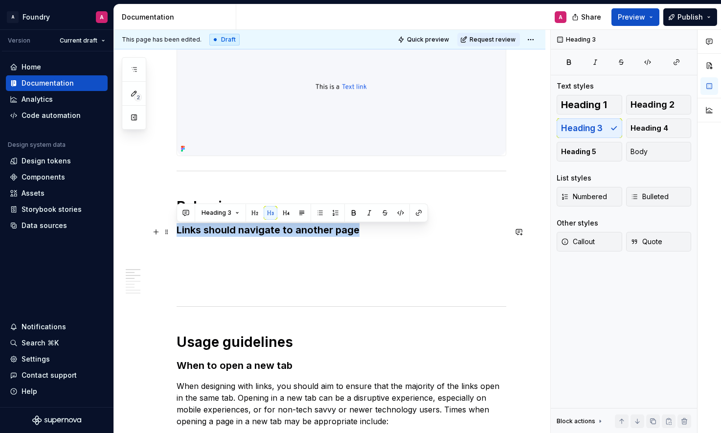
click at [271, 234] on h3 "Links should navigate to another page" at bounding box center [342, 230] width 330 height 14
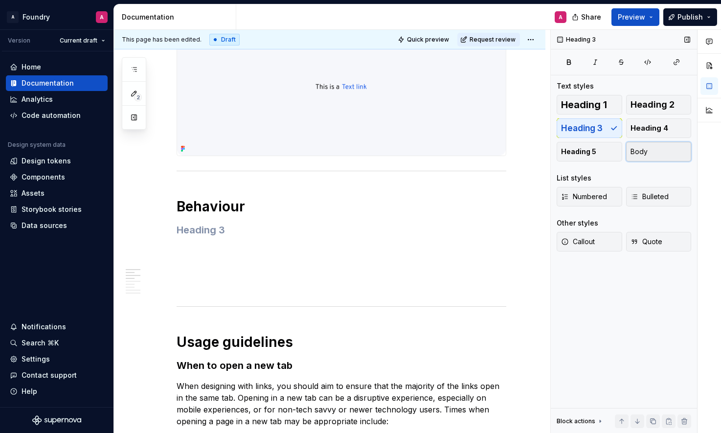
click at [640, 154] on span "Body" at bounding box center [638, 152] width 17 height 10
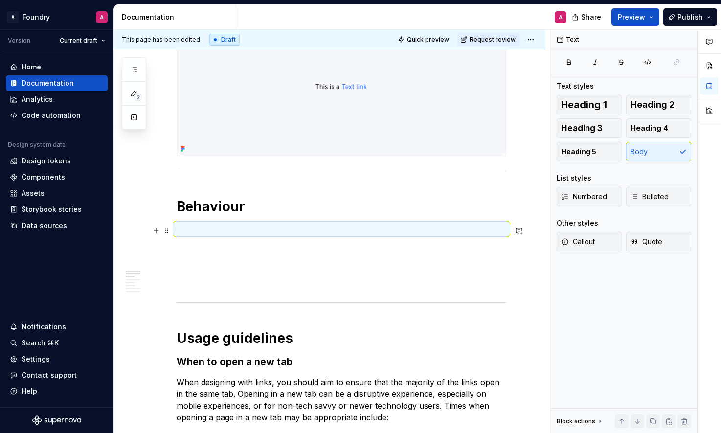
click at [200, 230] on p at bounding box center [342, 229] width 330 height 12
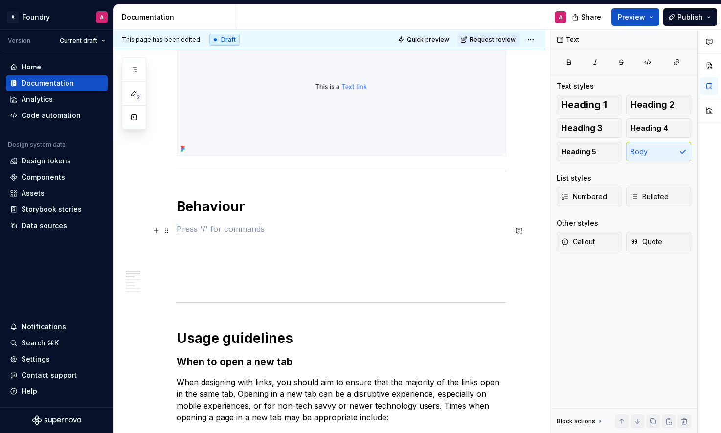
click at [196, 231] on p at bounding box center [342, 229] width 330 height 12
click at [660, 194] on span "Bulleted" at bounding box center [649, 197] width 38 height 10
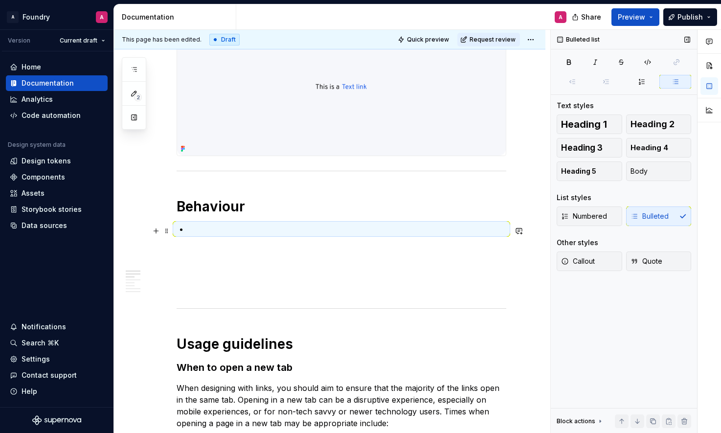
click at [224, 232] on p at bounding box center [347, 229] width 318 height 12
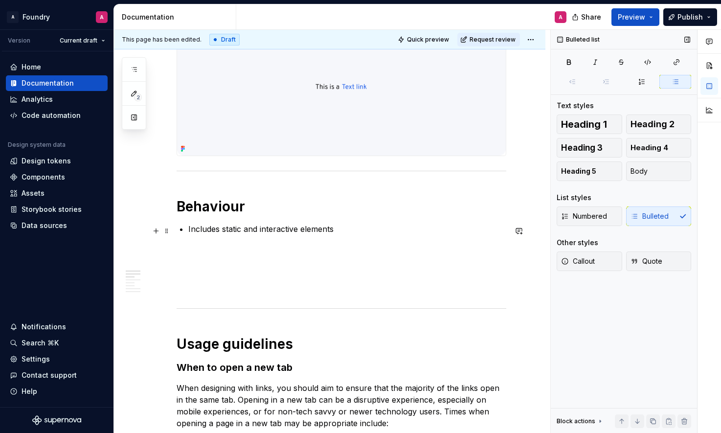
click at [270, 233] on p "Includes static and interactive elements" at bounding box center [347, 229] width 318 height 12
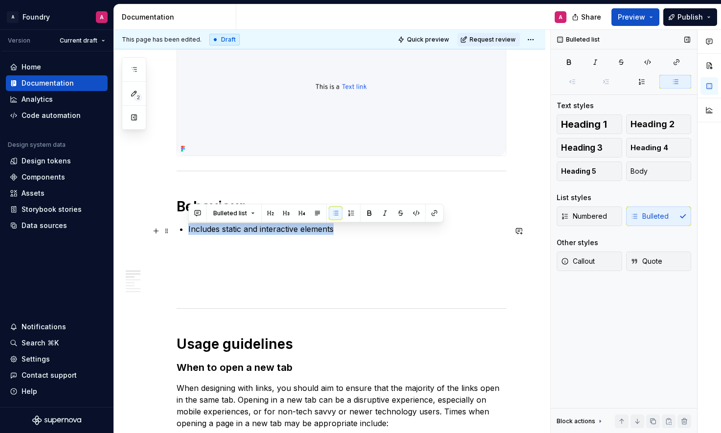
click at [270, 232] on p "Includes static and interactive elements" at bounding box center [347, 229] width 318 height 12
click at [207, 233] on p "Includes static and interactive elements" at bounding box center [347, 229] width 318 height 12
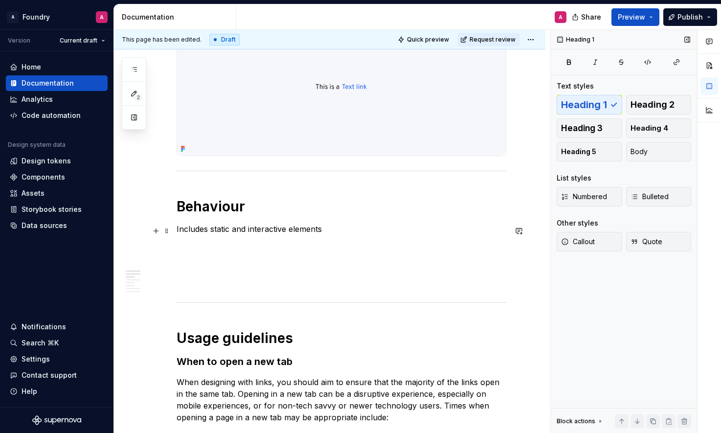
drag, startPoint x: 323, startPoint y: 232, endPoint x: 333, endPoint y: 231, distance: 9.8
click at [322, 232] on p "Includes static and interactive elements" at bounding box center [342, 229] width 330 height 12
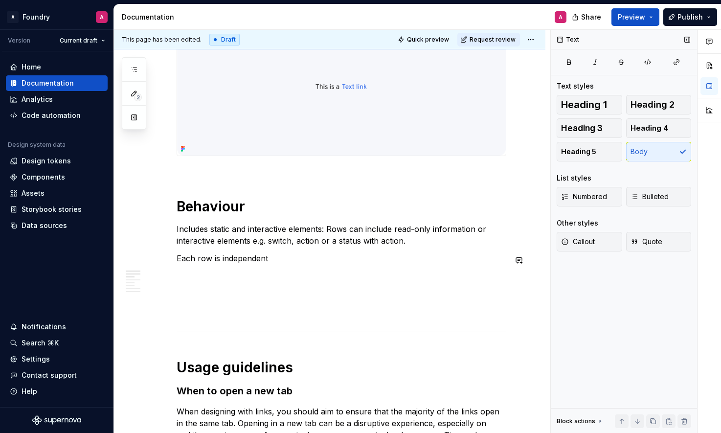
click at [248, 262] on p "Each row is independent" at bounding box center [342, 258] width 330 height 12
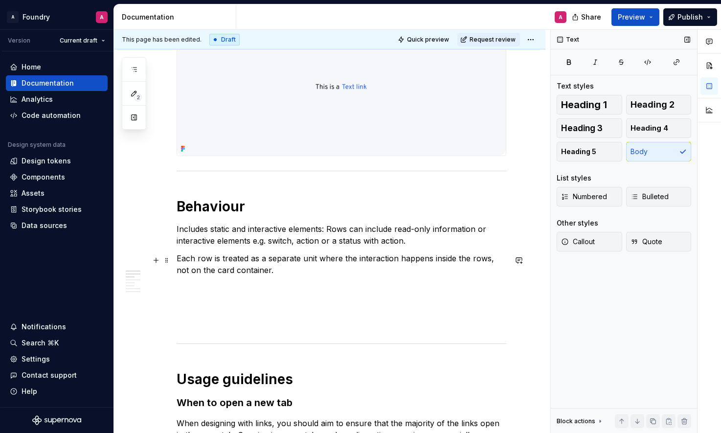
click at [178, 261] on p "Each row is treated as a separate unit where the interaction happens inside the…" at bounding box center [342, 263] width 330 height 23
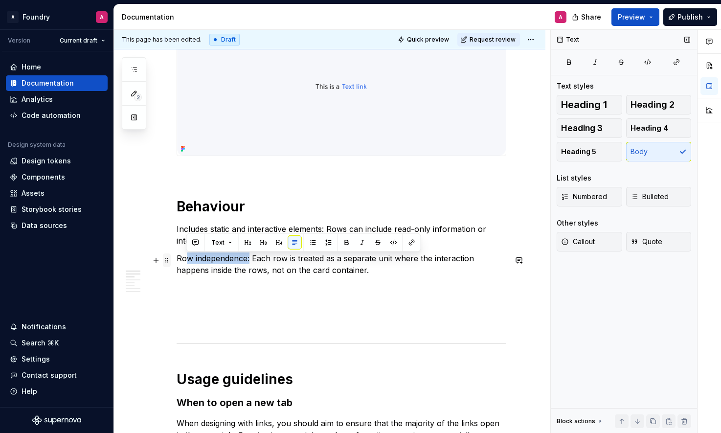
drag, startPoint x: 239, startPoint y: 260, endPoint x: 167, endPoint y: 259, distance: 72.4
click at [222, 262] on p "Row independence: Each row is treated as a separate unit where the interaction …" at bounding box center [342, 263] width 330 height 23
drag, startPoint x: 224, startPoint y: 261, endPoint x: 175, endPoint y: 262, distance: 48.4
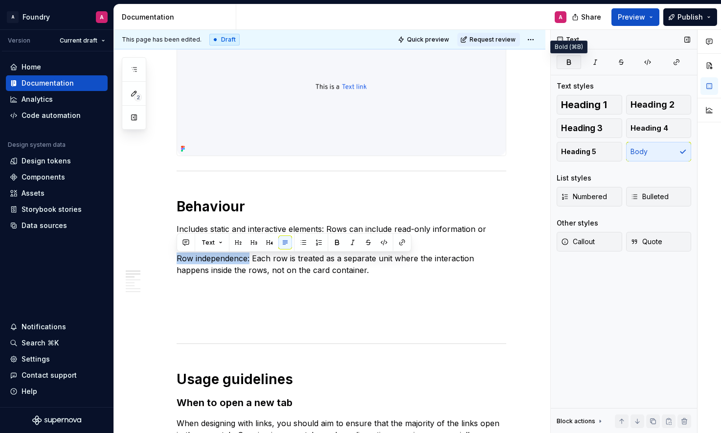
click at [569, 59] on icon "button" at bounding box center [569, 62] width 8 height 8
click at [251, 268] on p "Row independence: Each row is treated as a separate unit where the interaction …" at bounding box center [342, 263] width 330 height 23
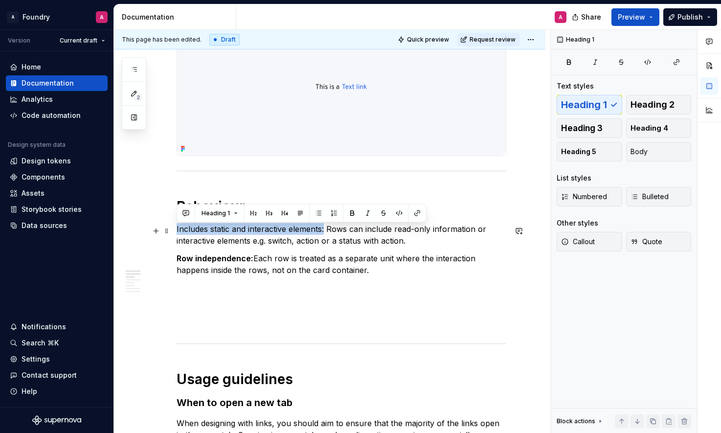
drag, startPoint x: 325, startPoint y: 231, endPoint x: 481, endPoint y: 91, distance: 209.5
click at [177, 230] on p "Includes static and interactive elements: Rows can include read-only informatio…" at bounding box center [342, 234] width 330 height 23
drag, startPoint x: 569, startPoint y: 61, endPoint x: 358, endPoint y: 178, distance: 240.8
click at [569, 61] on icon "button" at bounding box center [569, 62] width 8 height 8
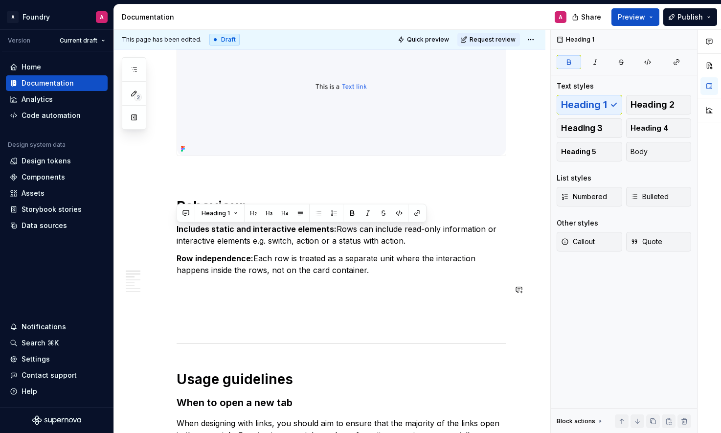
click at [274, 272] on p "Row independence: Each row is treated as a separate unit where the interaction …" at bounding box center [342, 263] width 330 height 23
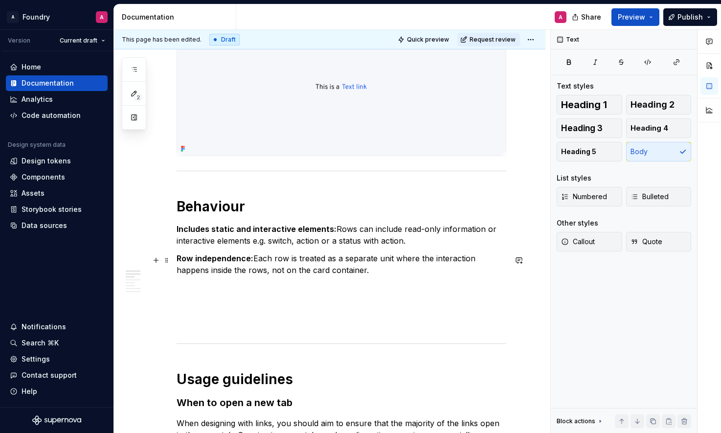
click at [341, 271] on p "Row independence: Each row is treated as a separate unit where the interaction …" at bounding box center [342, 263] width 330 height 23
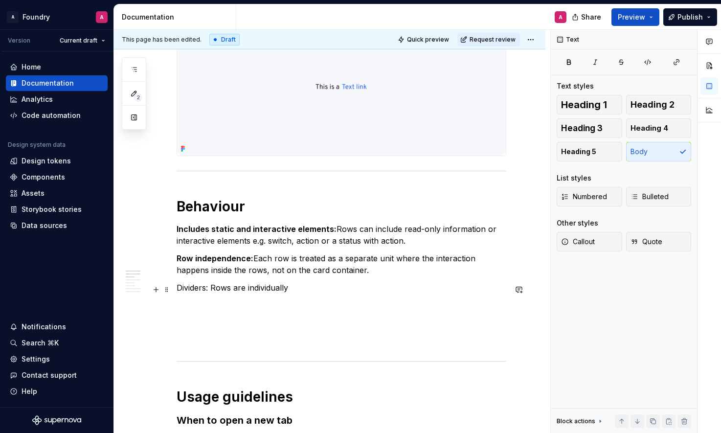
click at [263, 289] on p "Dividers: Rows are individually" at bounding box center [342, 288] width 330 height 12
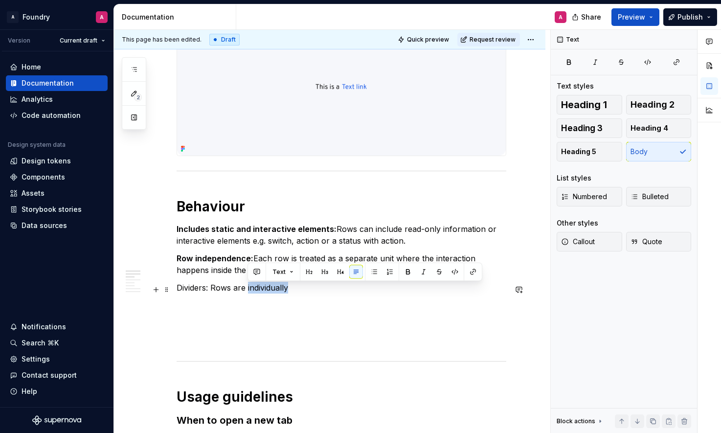
click at [263, 289] on p "Dividers: Rows are individually" at bounding box center [342, 288] width 330 height 12
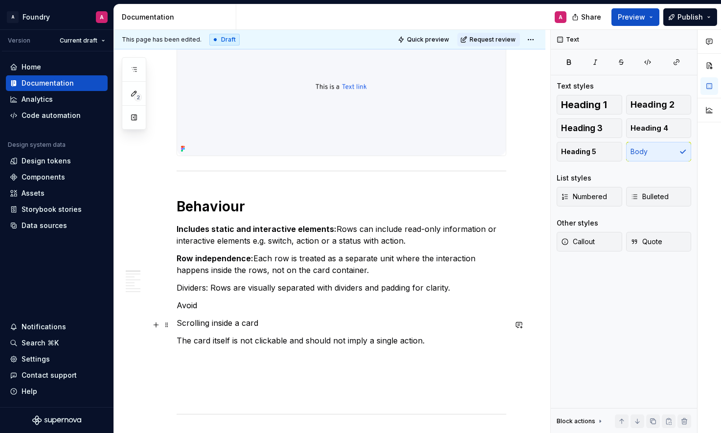
click at [259, 325] on p "Scrolling inside a card" at bounding box center [342, 323] width 330 height 12
click at [191, 309] on p "Avoid" at bounding box center [342, 305] width 330 height 12
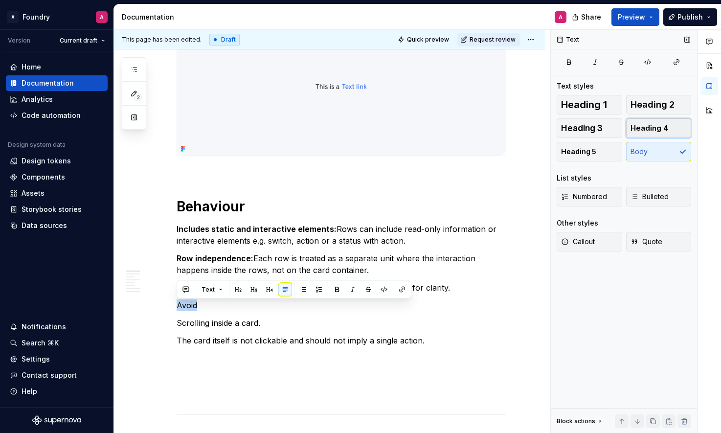
click at [654, 124] on span "Heading 4" at bounding box center [649, 128] width 38 height 10
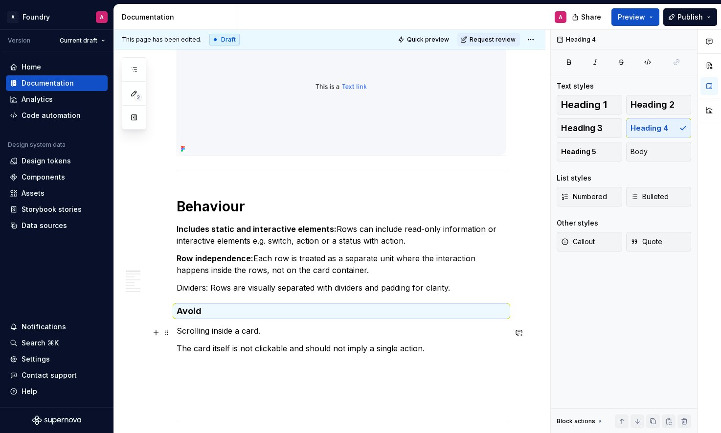
click at [243, 336] on p "Scrolling inside a card." at bounding box center [342, 331] width 330 height 12
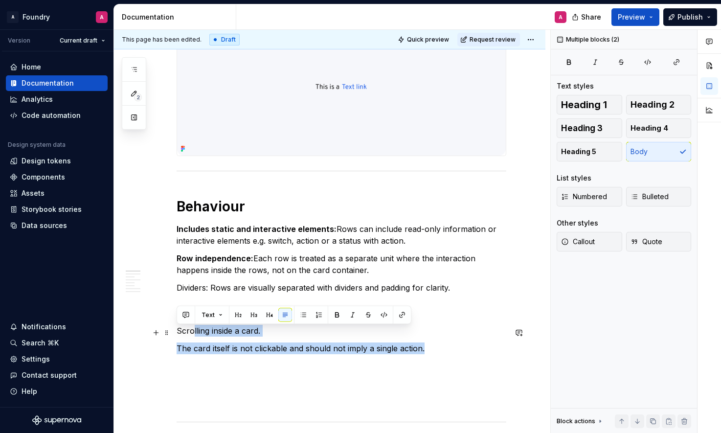
drag, startPoint x: 410, startPoint y: 353, endPoint x: 502, endPoint y: 220, distance: 162.0
click at [641, 196] on span "Bulleted" at bounding box center [649, 197] width 38 height 10
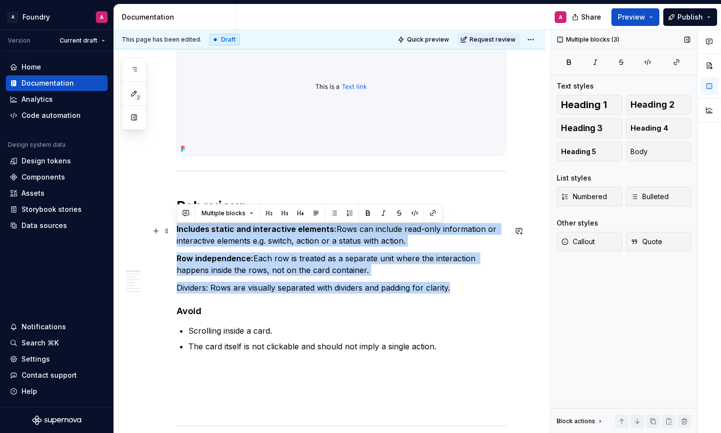
drag, startPoint x: 457, startPoint y: 290, endPoint x: 350, endPoint y: 226, distance: 124.4
click at [649, 200] on span "Bulleted" at bounding box center [649, 197] width 38 height 10
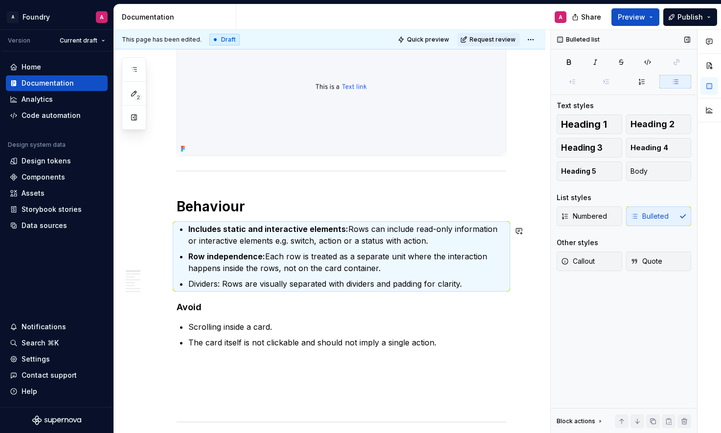
click at [264, 282] on p "Dividers: Rows are visually separated with dividers and padding for clarity." at bounding box center [347, 284] width 318 height 12
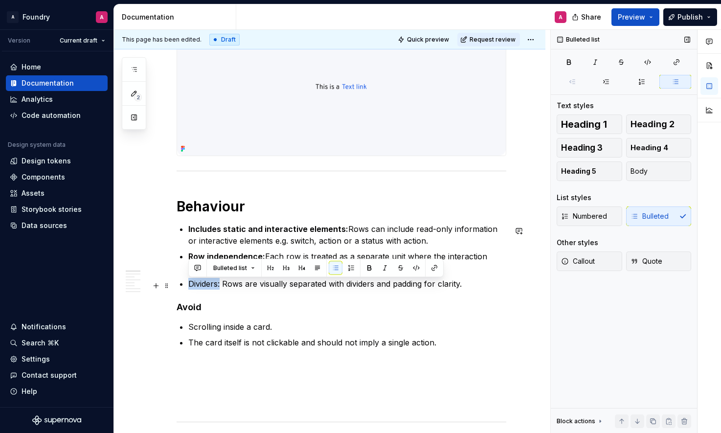
click at [188, 287] on p "Dividers: Rows are visually separated with dividers and padding for clarity." at bounding box center [347, 284] width 318 height 12
click at [566, 58] on icon "button" at bounding box center [569, 62] width 8 height 8
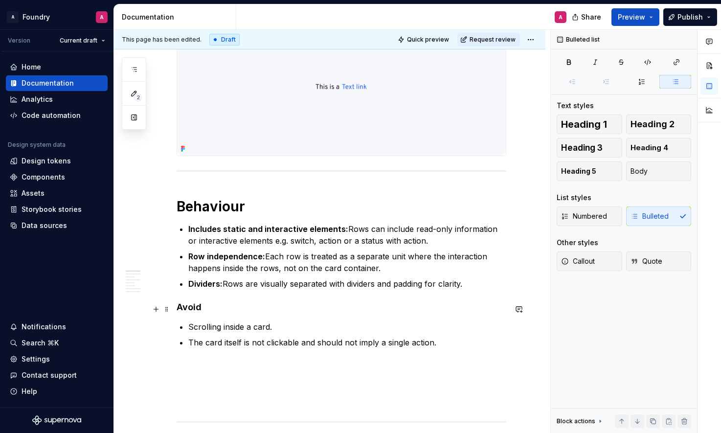
click at [206, 308] on h4 "Avoid" at bounding box center [342, 307] width 330 height 12
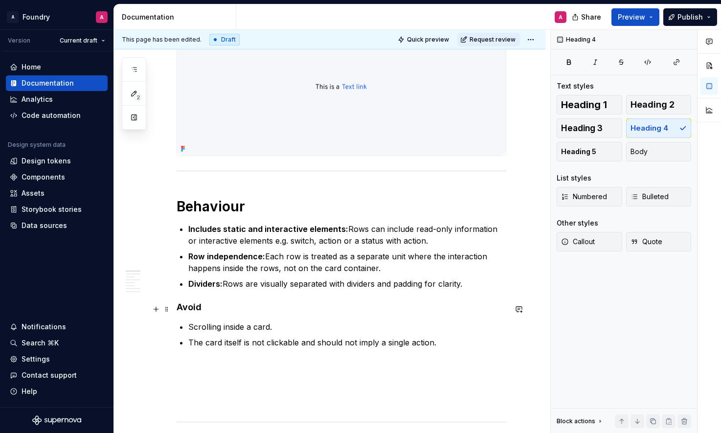
click at [192, 307] on h4 "Avoid" at bounding box center [342, 307] width 330 height 12
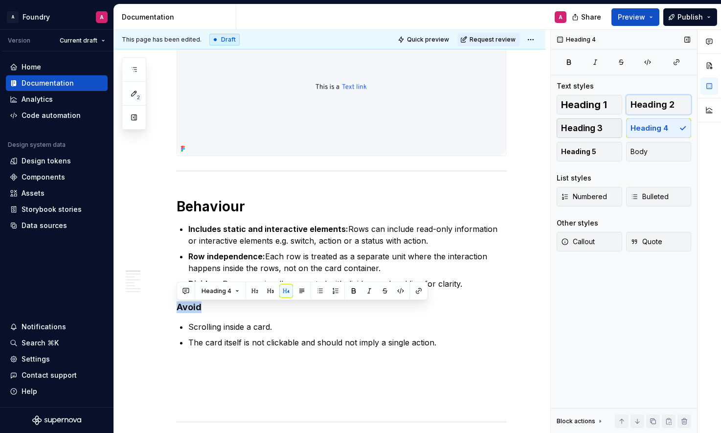
drag, startPoint x: 653, startPoint y: 108, endPoint x: 600, endPoint y: 133, distance: 58.6
click at [653, 108] on span "Heading 2" at bounding box center [652, 105] width 44 height 10
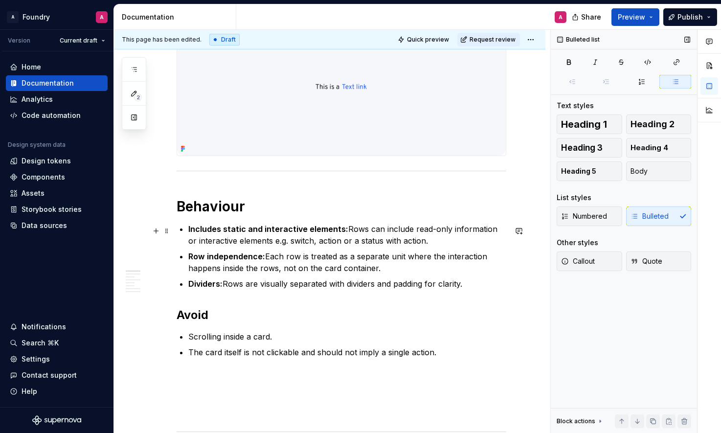
click at [230, 243] on p "Includes static and interactive elements: Rows can include read-only informatio…" at bounding box center [347, 234] width 318 height 23
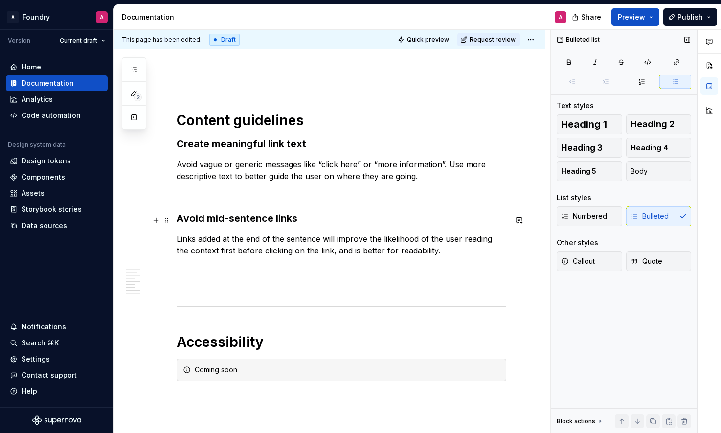
scroll to position [708, 0]
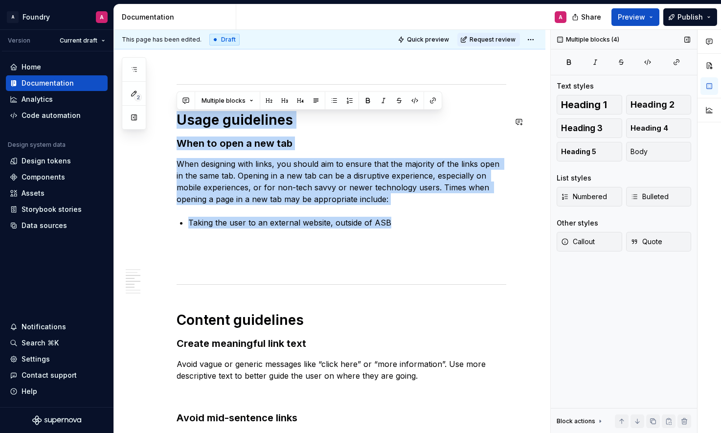
drag, startPoint x: 392, startPoint y: 227, endPoint x: 166, endPoint y: 95, distance: 261.3
click at [166, 95] on div "**********" at bounding box center [329, 218] width 431 height 1467
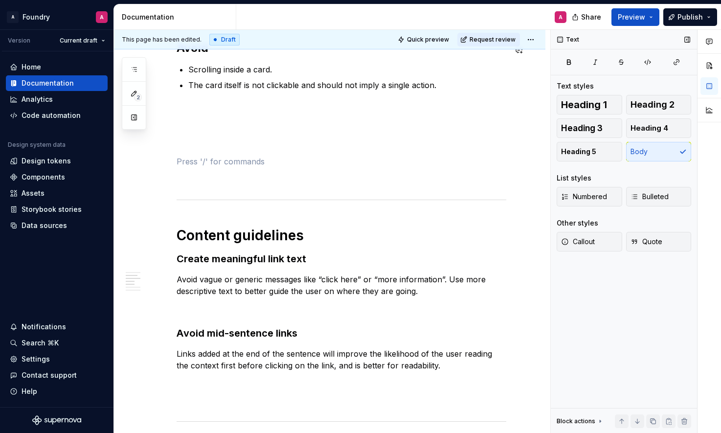
scroll to position [561, 0]
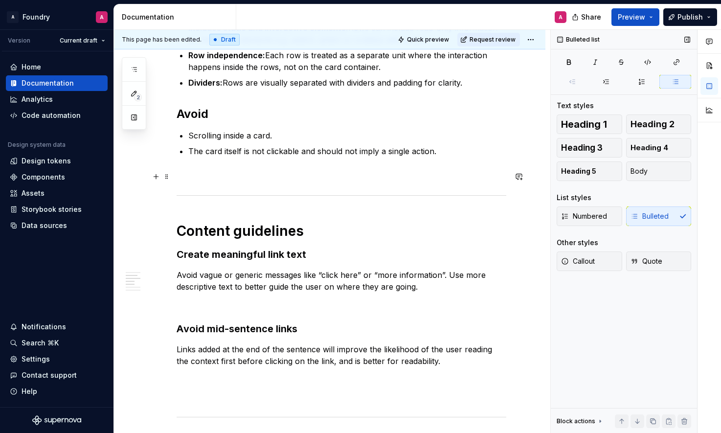
click at [223, 176] on p at bounding box center [342, 175] width 330 height 12
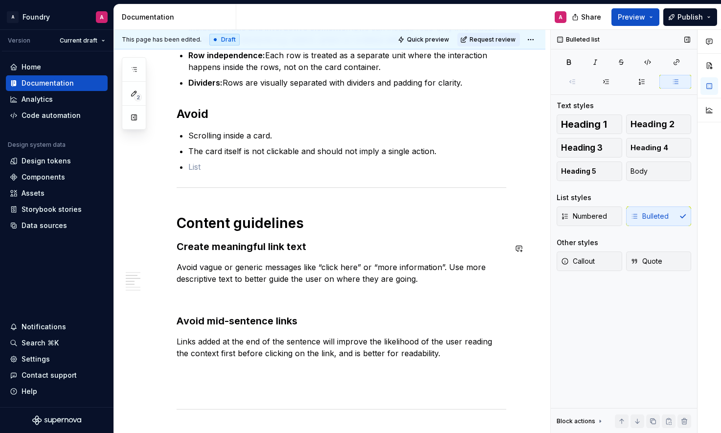
click at [266, 228] on h1 "Content guidelines" at bounding box center [342, 223] width 330 height 18
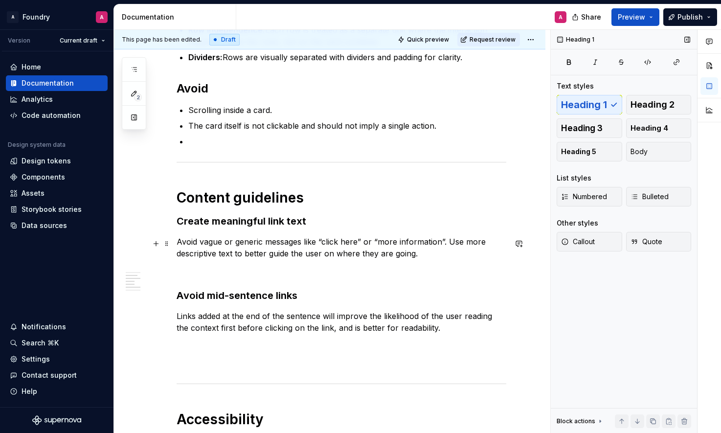
scroll to position [585, 0]
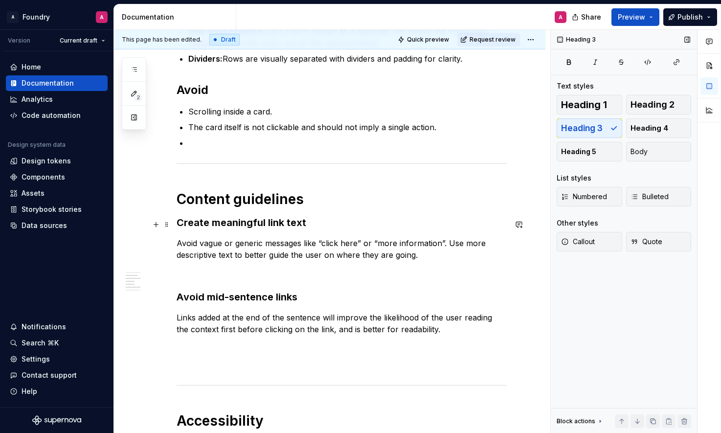
click at [237, 224] on h3 "Create meaningful link text" at bounding box center [342, 223] width 330 height 14
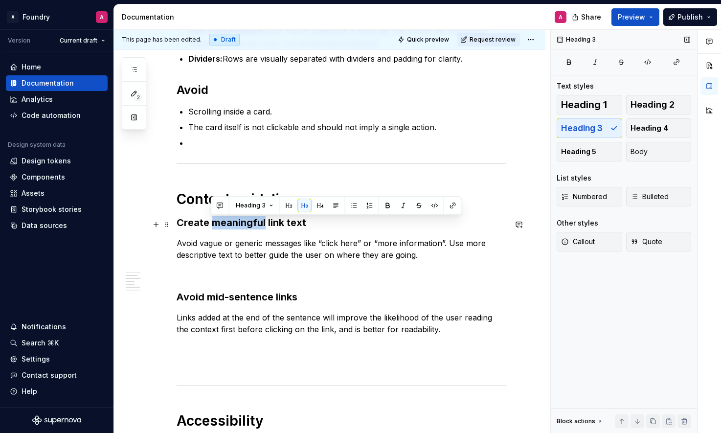
click at [236, 224] on h3 "Create meaningful link text" at bounding box center [342, 223] width 330 height 14
click at [308, 235] on div "**********" at bounding box center [342, 160] width 330 height 1059
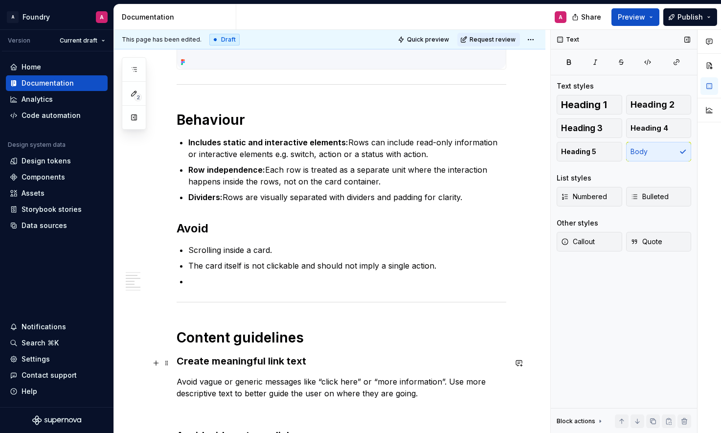
scroll to position [379, 0]
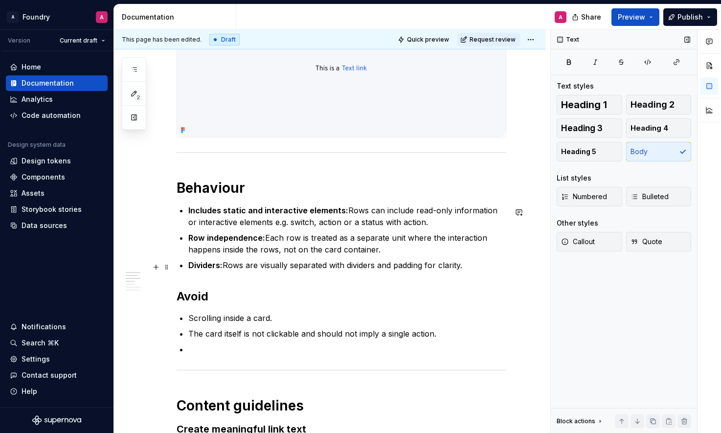
drag, startPoint x: 219, startPoint y: 267, endPoint x: 230, endPoint y: 267, distance: 11.3
click at [219, 267] on strong "Dividers:" at bounding box center [205, 265] width 34 height 10
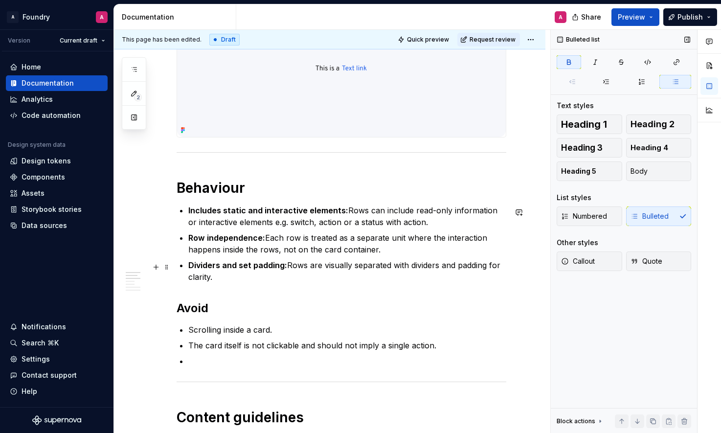
click at [223, 279] on p "Dividers and set padding: Rows are visually separated with dividers and padding…" at bounding box center [347, 270] width 318 height 23
click at [290, 280] on p "Dividers and set padding: Rows are visually separated with dividers and padding…" at bounding box center [347, 270] width 318 height 23
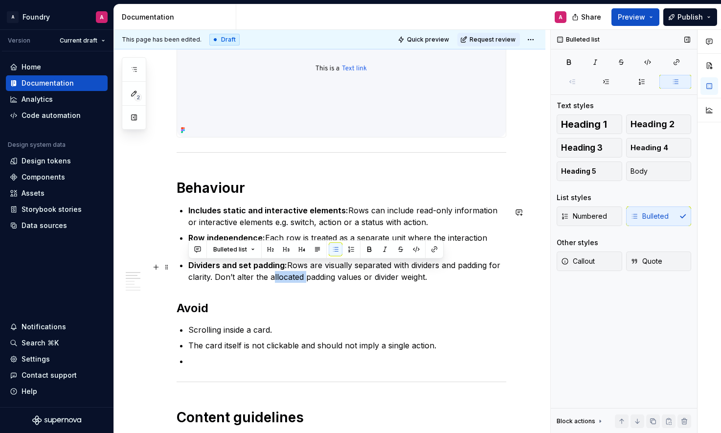
drag, startPoint x: 290, startPoint y: 280, endPoint x: 355, endPoint y: 282, distance: 65.1
click at [290, 280] on p "Dividers and set padding: Rows are visually separated with dividers and padding…" at bounding box center [347, 270] width 318 height 23
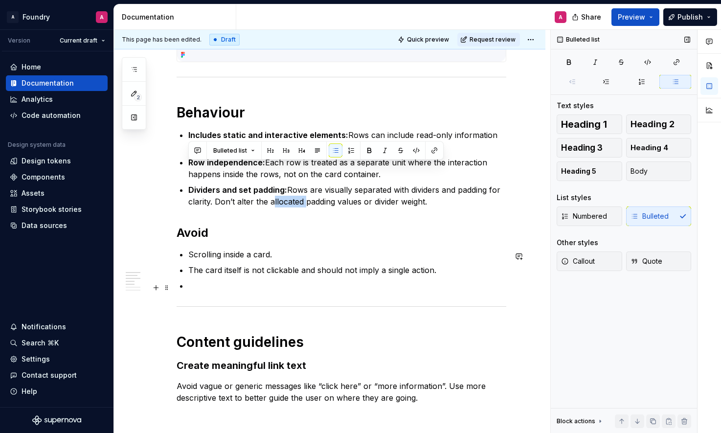
scroll to position [491, 0]
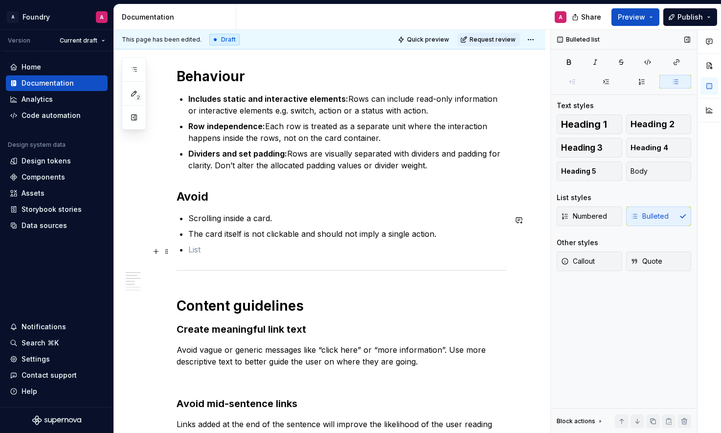
drag, startPoint x: 209, startPoint y: 251, endPoint x: 222, endPoint y: 249, distance: 12.4
click at [209, 251] on p at bounding box center [347, 250] width 318 height 12
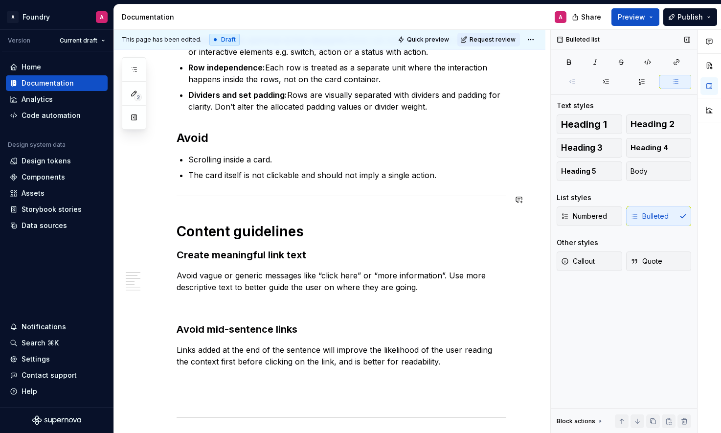
scroll to position [591, 0]
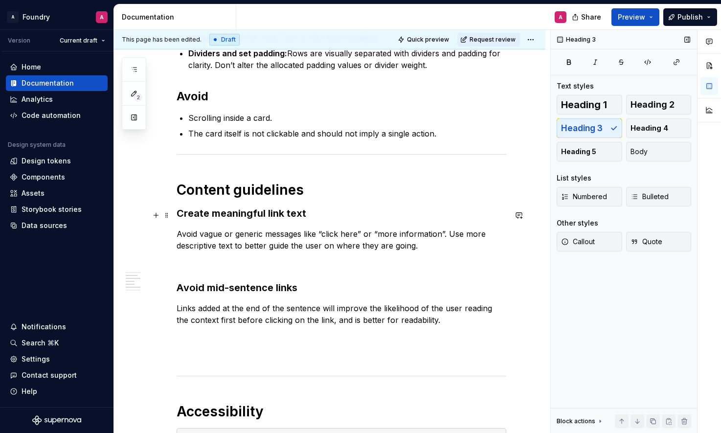
drag, startPoint x: 258, startPoint y: 219, endPoint x: 241, endPoint y: 218, distance: 17.2
click at [258, 219] on h3 "Create meaningful link text" at bounding box center [342, 213] width 330 height 14
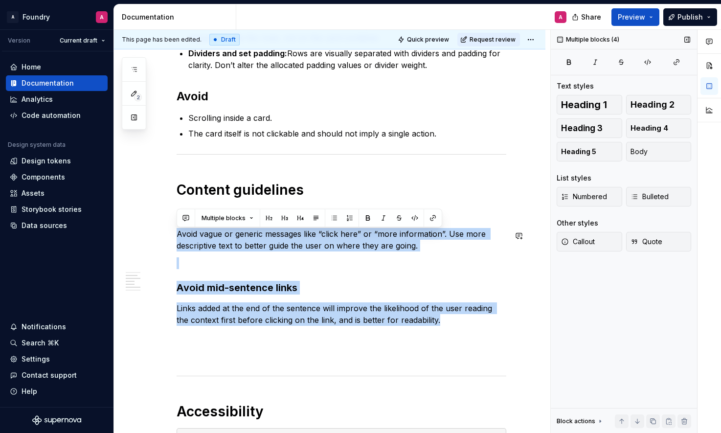
drag, startPoint x: 424, startPoint y: 326, endPoint x: 157, endPoint y: 226, distance: 285.1
click at [157, 225] on div "**********" at bounding box center [329, 212] width 431 height 1220
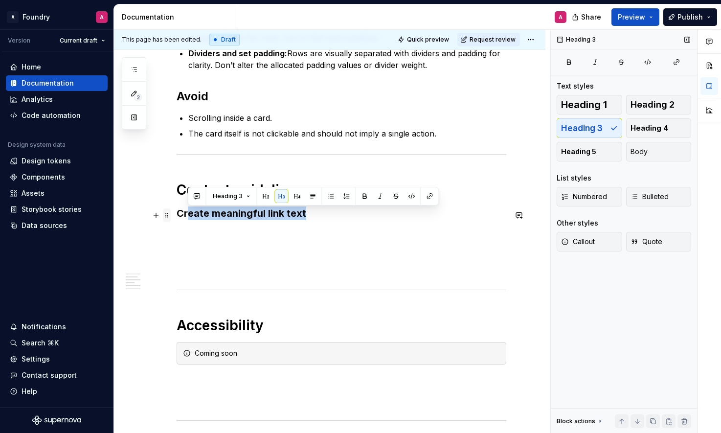
drag, startPoint x: 294, startPoint y: 216, endPoint x: 168, endPoint y: 215, distance: 126.7
click at [177, 215] on div "**********" at bounding box center [342, 116] width 330 height 981
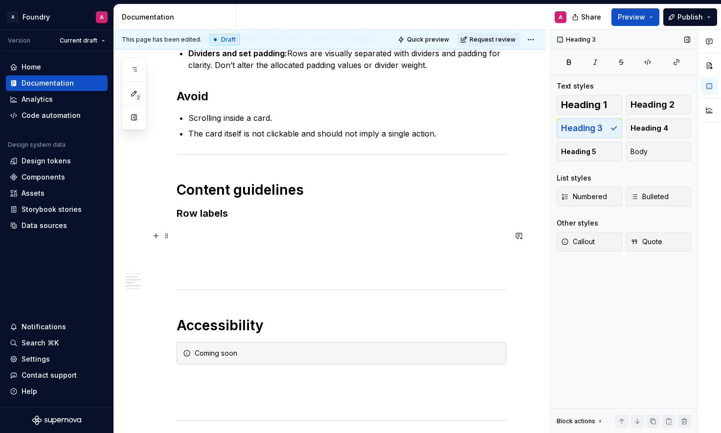
click at [192, 237] on p at bounding box center [342, 234] width 330 height 12
click at [350, 235] on p "Use short, clear labels that describe the setting or action." at bounding box center [342, 234] width 330 height 12
click at [428, 237] on p "Use short, clear labels that describe the setting, item or action." at bounding box center [342, 234] width 330 height 12
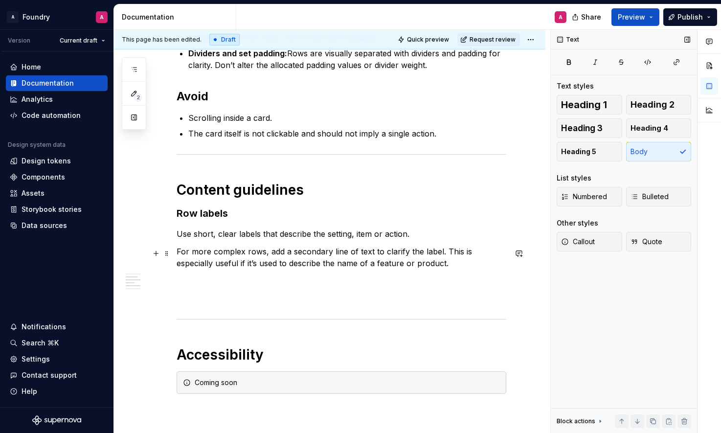
click at [396, 269] on p "For more complex rows, add a secondary line of text to clarify the label. This …" at bounding box center [342, 257] width 330 height 23
click at [395, 269] on p "For more complex rows, add a secondary line of text to clarify the label. This …" at bounding box center [342, 257] width 330 height 23
click at [367, 267] on p "For more complex rows, add a secondary line of text to clarify the label. This …" at bounding box center [342, 257] width 330 height 23
drag, startPoint x: 398, startPoint y: 265, endPoint x: 364, endPoint y: 265, distance: 33.3
click at [364, 265] on p "For more complex rows, add a secondary line of text to clarify the label. This …" at bounding box center [342, 257] width 330 height 23
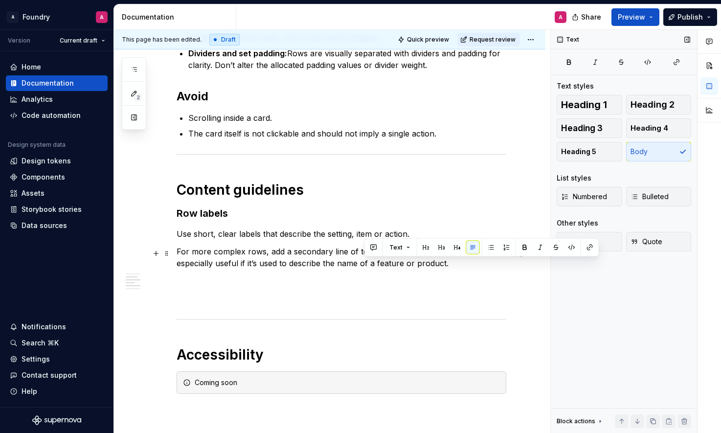
drag, startPoint x: 397, startPoint y: 265, endPoint x: 392, endPoint y: 266, distance: 5.5
click at [398, 265] on p "For more complex rows, add a secondary line of text to clarify the label. This …" at bounding box center [342, 257] width 330 height 23
drag, startPoint x: 340, startPoint y: 266, endPoint x: 404, endPoint y: 263, distance: 64.6
click at [404, 263] on p "For more complex rows, add a secondary line of text to clarify the label. This …" at bounding box center [342, 257] width 330 height 23
click at [406, 263] on p "For more complex rows, add a secondary line of text to clarify the label. This …" at bounding box center [342, 257] width 330 height 23
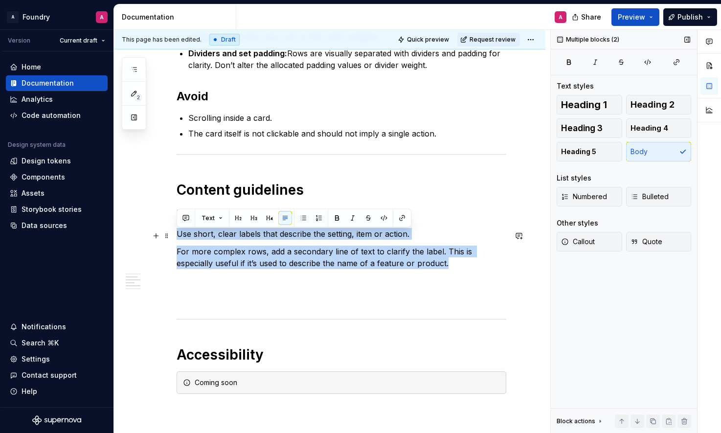
drag, startPoint x: 410, startPoint y: 265, endPoint x: 478, endPoint y: 181, distance: 107.4
click at [174, 238] on div "**********" at bounding box center [329, 184] width 431 height 1164
click at [652, 190] on button "Bulleted" at bounding box center [659, 197] width 66 height 20
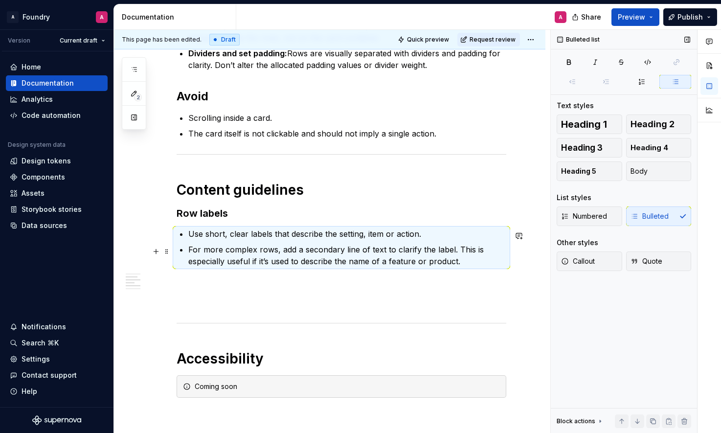
drag, startPoint x: 348, startPoint y: 248, endPoint x: 353, endPoint y: 247, distance: 5.0
click at [348, 248] on p "For more complex rows, add a secondary line of text to clarify the label. This …" at bounding box center [347, 255] width 318 height 23
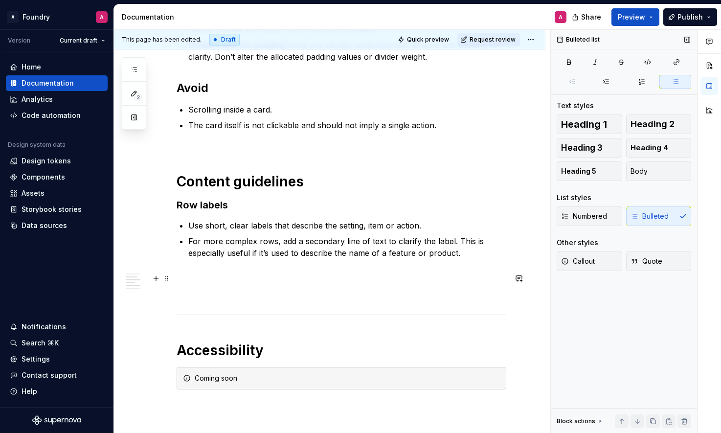
scroll to position [602, 0]
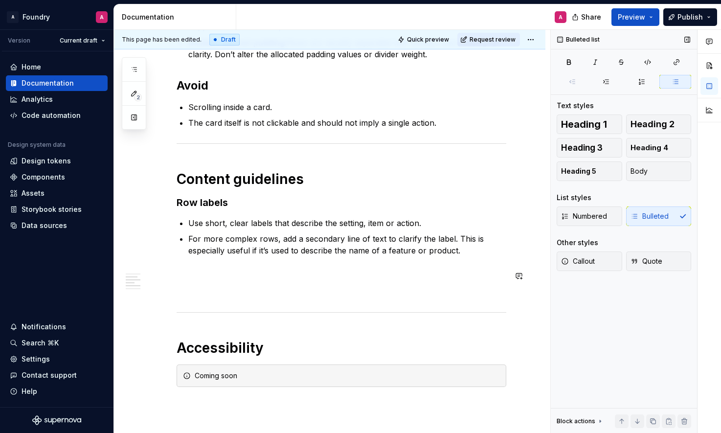
click at [327, 287] on div "**********" at bounding box center [342, 116] width 330 height 1003
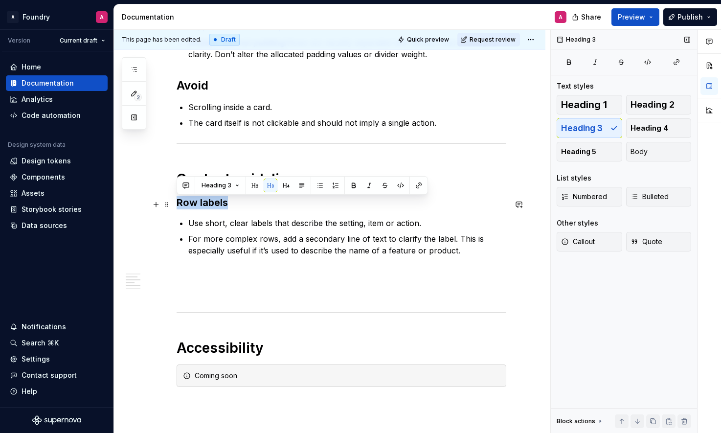
drag, startPoint x: 193, startPoint y: 206, endPoint x: 178, endPoint y: 206, distance: 15.2
click at [177, 206] on h3 "Row labels" at bounding box center [342, 203] width 330 height 14
copy h3 "Row labels"
click at [198, 272] on p at bounding box center [342, 274] width 330 height 12
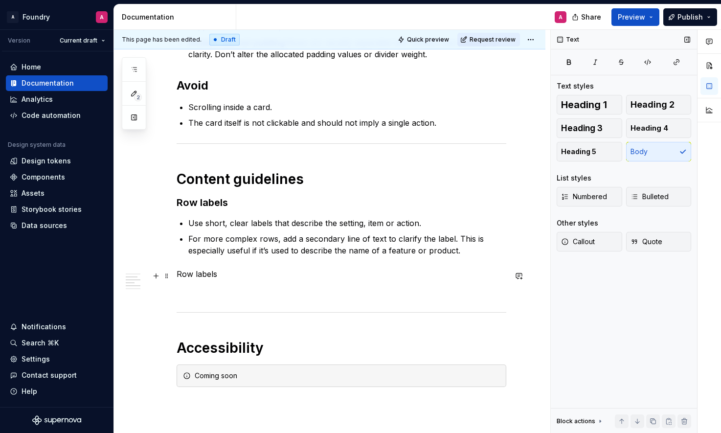
click at [197, 277] on p "Row labels" at bounding box center [342, 274] width 330 height 12
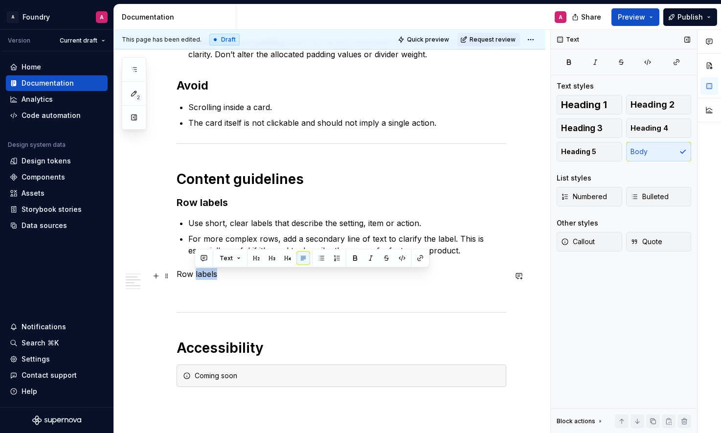
click at [197, 277] on p "Row labels" at bounding box center [342, 274] width 330 height 12
click at [217, 208] on h3 "Row labels" at bounding box center [342, 203] width 330 height 14
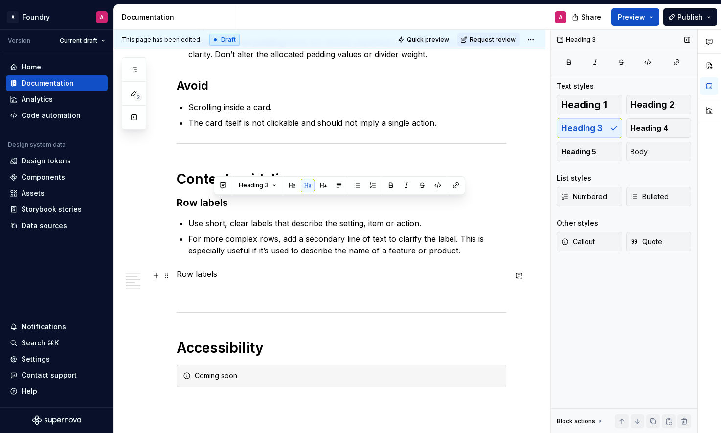
click at [207, 273] on p "Row labels" at bounding box center [342, 274] width 330 height 12
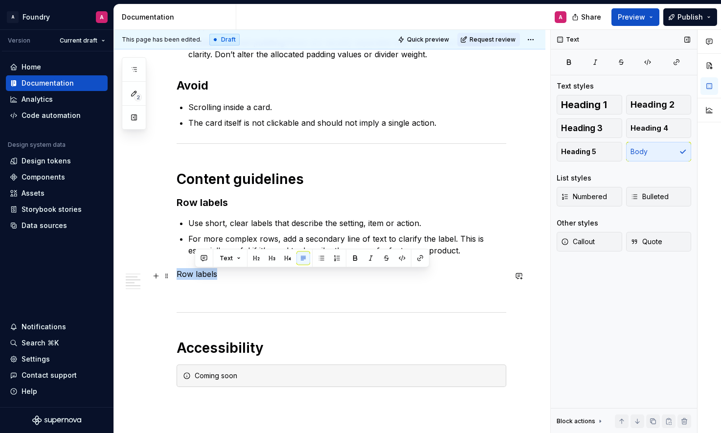
click at [207, 273] on p "Row labels" at bounding box center [342, 274] width 330 height 12
drag, startPoint x: 615, startPoint y: 131, endPoint x: 575, endPoint y: 144, distance: 42.7
click at [615, 131] on button "Heading 3" at bounding box center [590, 128] width 66 height 20
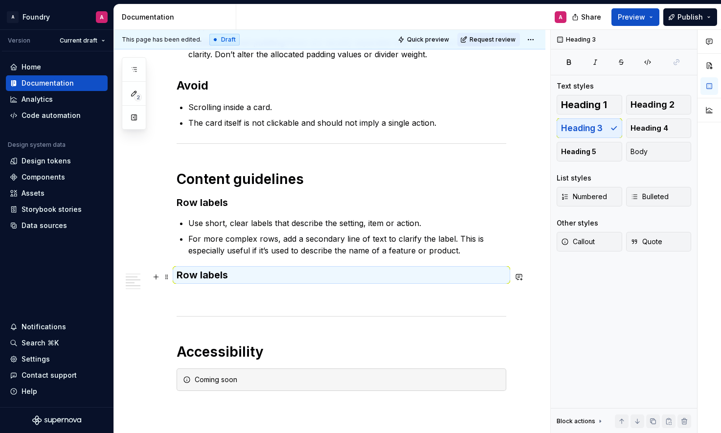
click at [208, 278] on h3 "Row labels" at bounding box center [342, 275] width 330 height 14
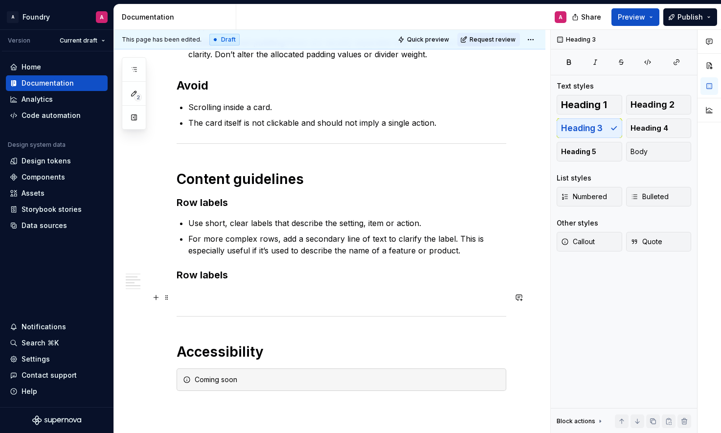
click at [201, 297] on p at bounding box center [342, 296] width 330 height 12
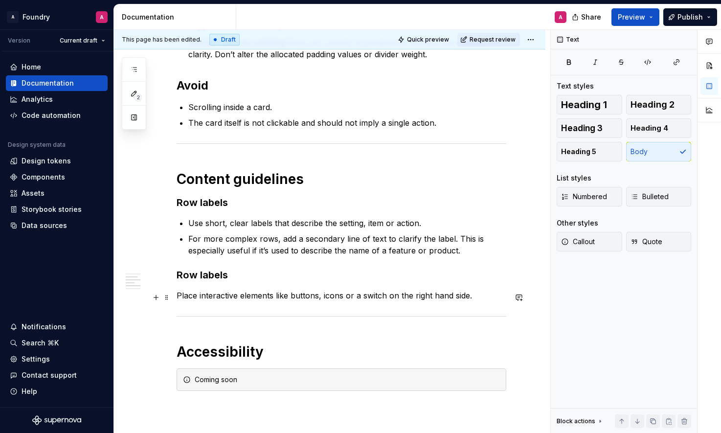
click at [388, 298] on p "Place interactive elements like buttons, icons or a switch on the right hand si…" at bounding box center [342, 296] width 330 height 12
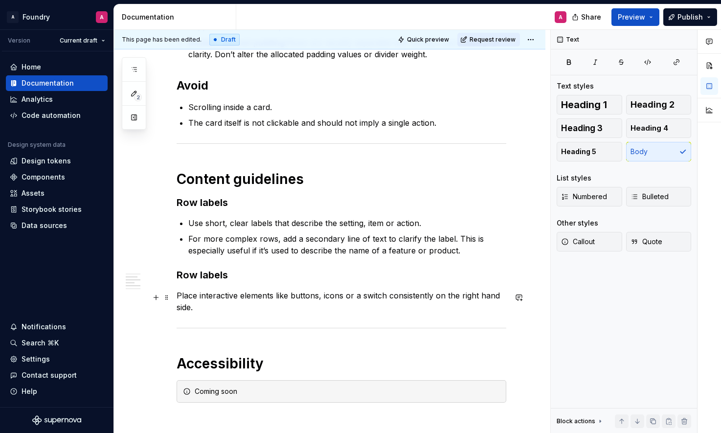
click at [215, 310] on p "Place interactive elements like buttons, icons or a switch consistently on the …" at bounding box center [342, 301] width 330 height 23
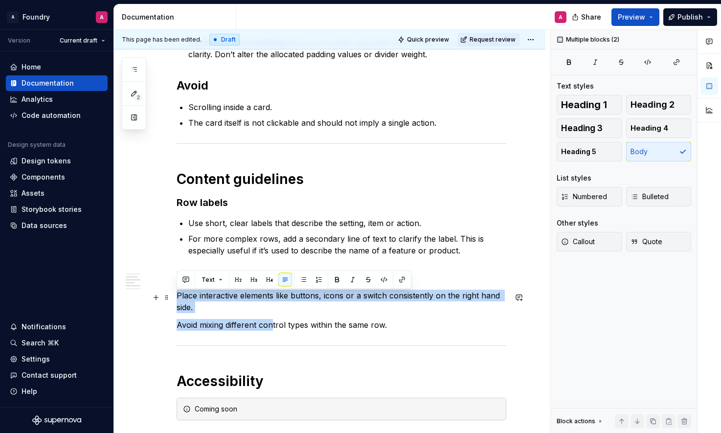
drag, startPoint x: 246, startPoint y: 326, endPoint x: 175, endPoint y: 296, distance: 77.4
click at [175, 296] on div "**********" at bounding box center [329, 192] width 431 height 1201
click at [659, 200] on span "Bulleted" at bounding box center [649, 197] width 38 height 10
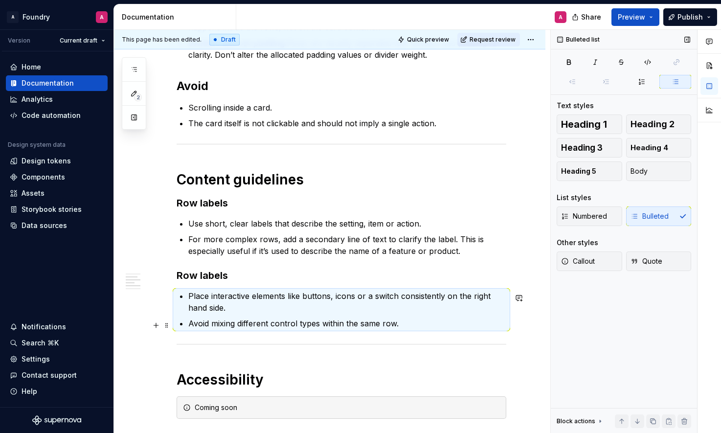
click at [250, 317] on ul "Place interactive elements like buttons, icons or a switch consistently on the …" at bounding box center [347, 309] width 318 height 39
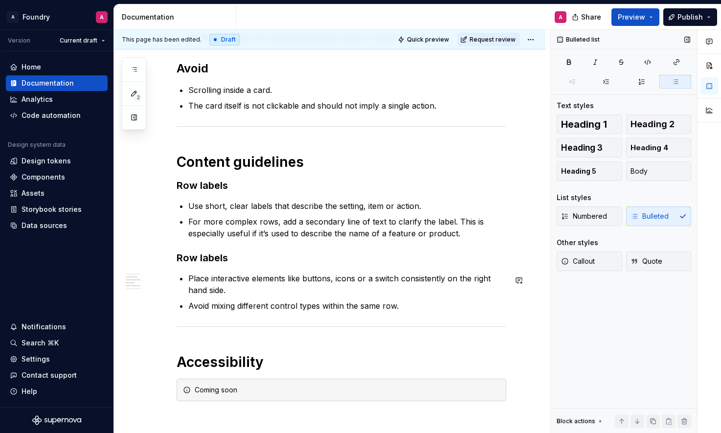
scroll to position [622, 0]
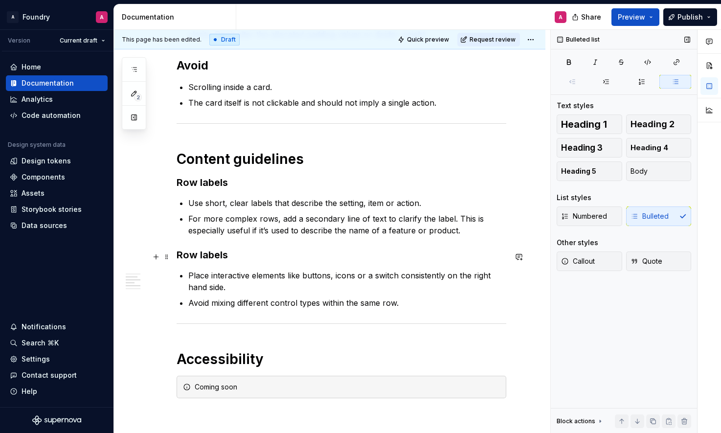
click at [208, 256] on h3 "Row labels" at bounding box center [342, 255] width 330 height 14
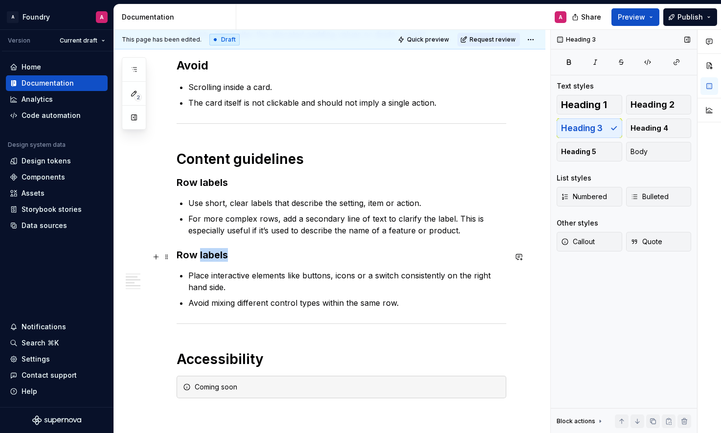
click at [208, 256] on h3 "Row labels" at bounding box center [342, 255] width 330 height 14
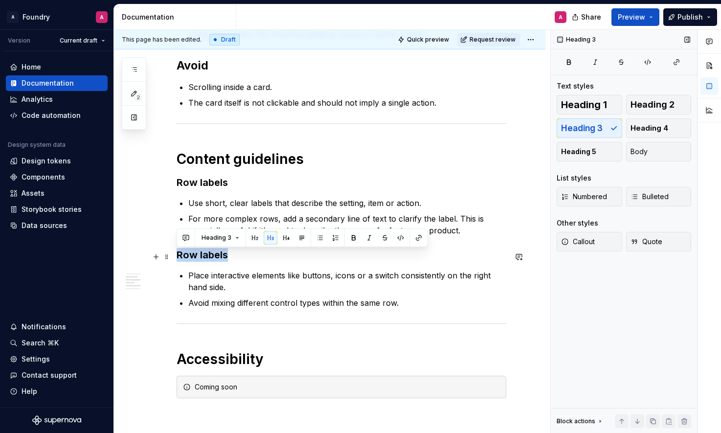
click at [208, 256] on h3 "Row labels" at bounding box center [342, 255] width 330 height 14
copy h3 "Row labels"
click at [288, 317] on div "**********" at bounding box center [342, 112] width 330 height 1034
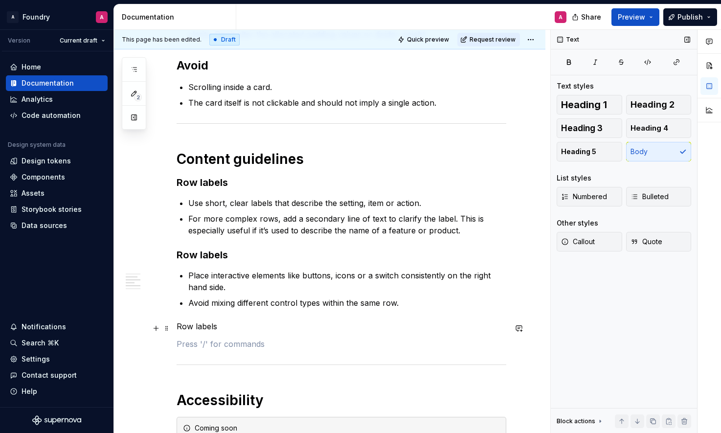
click at [198, 331] on p "Row labels" at bounding box center [342, 326] width 330 height 12
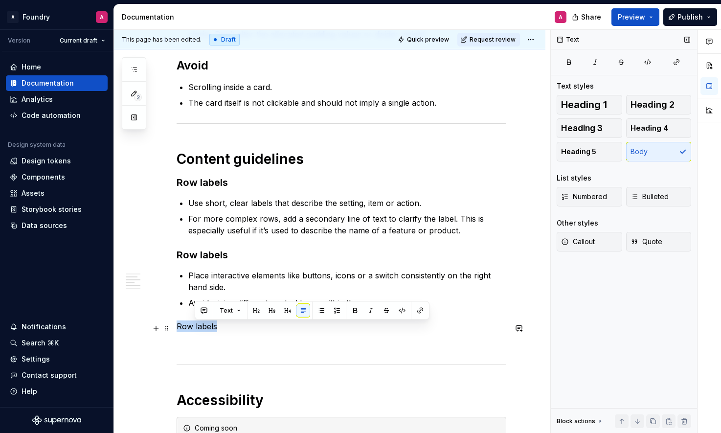
click at [198, 331] on p "Row labels" at bounding box center [342, 326] width 330 height 12
click at [666, 194] on span "Bulleted" at bounding box center [649, 197] width 38 height 10
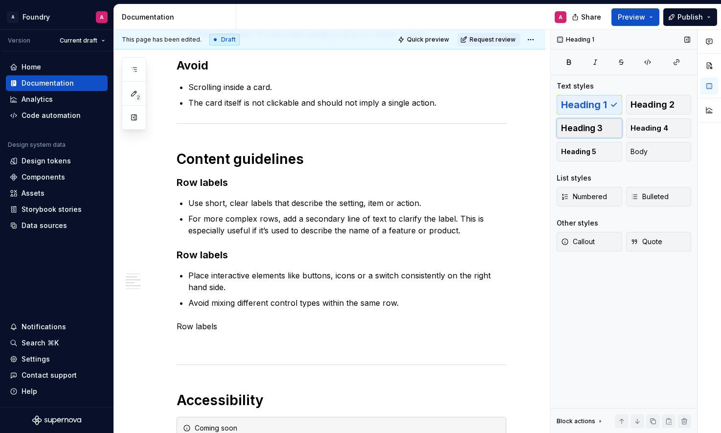
click at [603, 130] on button "Heading 3" at bounding box center [590, 128] width 66 height 20
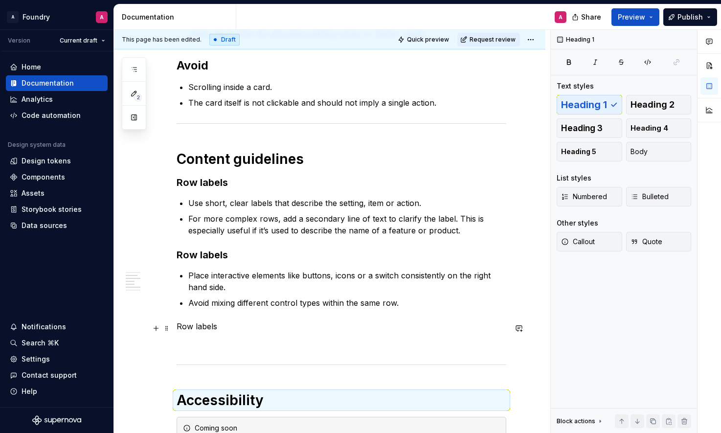
click at [208, 328] on p "Row labels" at bounding box center [342, 326] width 330 height 12
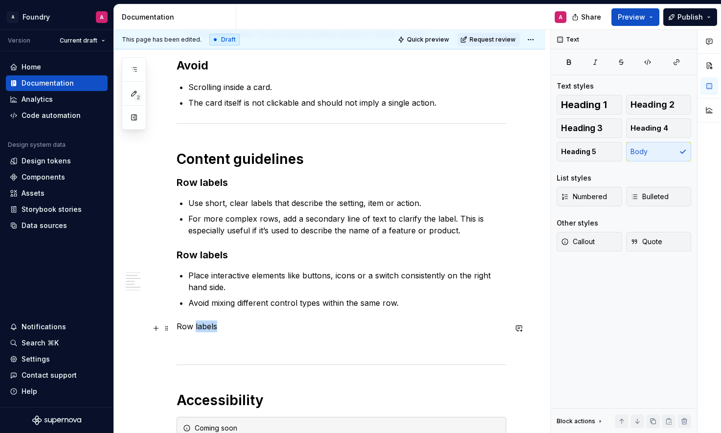
click at [208, 328] on p "Row labels" at bounding box center [342, 326] width 330 height 12
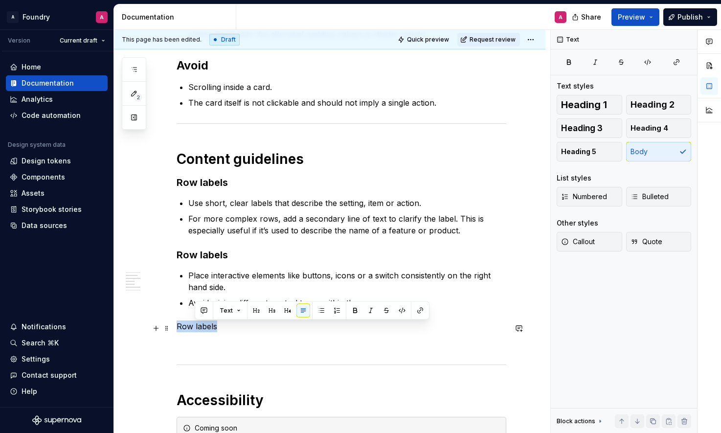
click at [208, 328] on p "Row labels" at bounding box center [342, 326] width 330 height 12
drag, startPoint x: 575, startPoint y: 130, endPoint x: 532, endPoint y: 154, distance: 49.5
click at [575, 130] on span "Heading 3" at bounding box center [582, 128] width 42 height 10
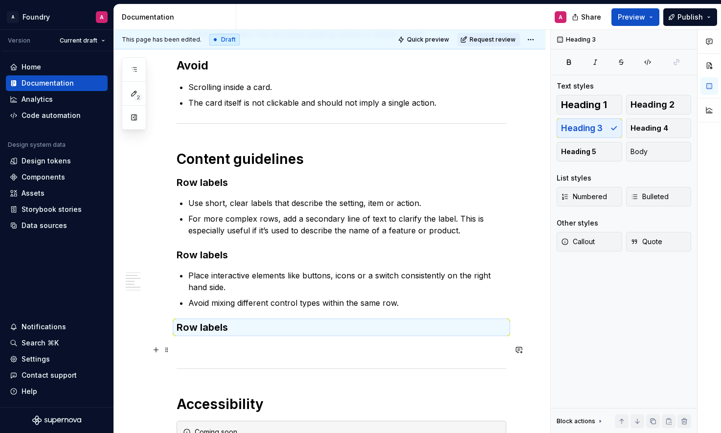
click at [203, 351] on p at bounding box center [342, 348] width 330 height 12
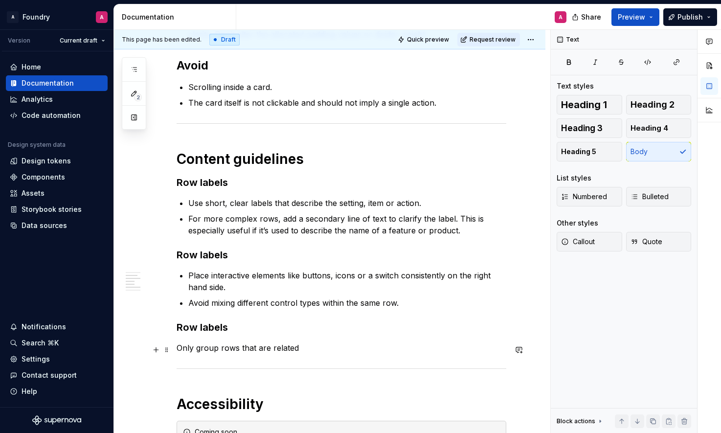
click at [270, 351] on p "Only group rows that are related" at bounding box center [342, 348] width 330 height 12
click at [326, 350] on p "Only group rows that are closely related" at bounding box center [342, 348] width 330 height 12
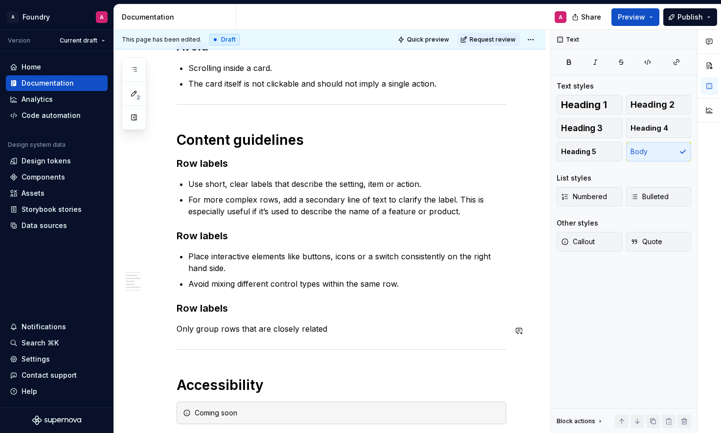
scroll to position [637, 0]
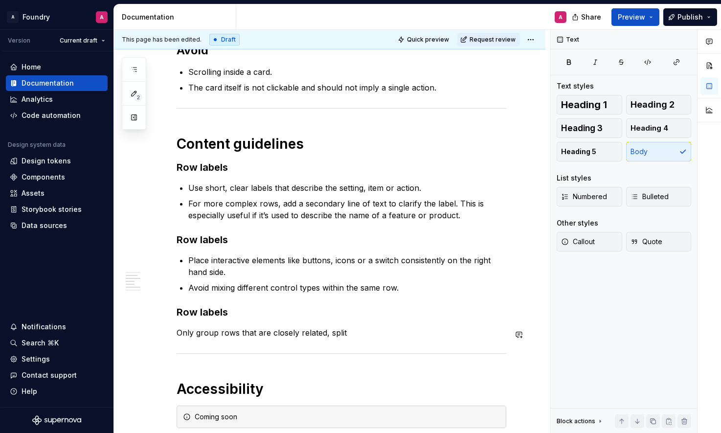
click at [280, 333] on p "Only group rows that are closely related, split" at bounding box center [342, 333] width 330 height 12
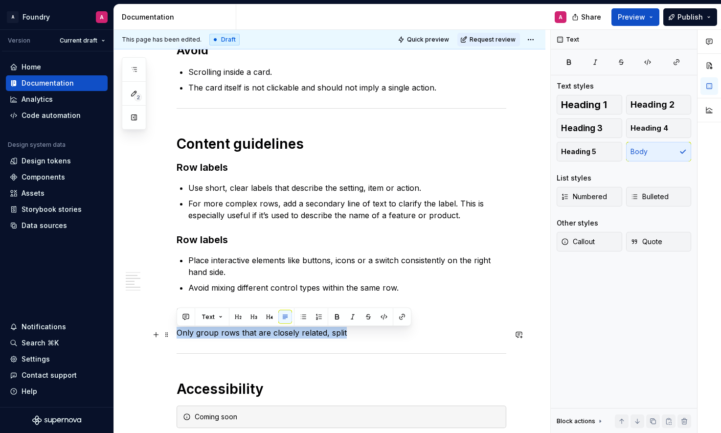
click at [280, 333] on p "Only group rows that are closely related, split" at bounding box center [342, 333] width 330 height 12
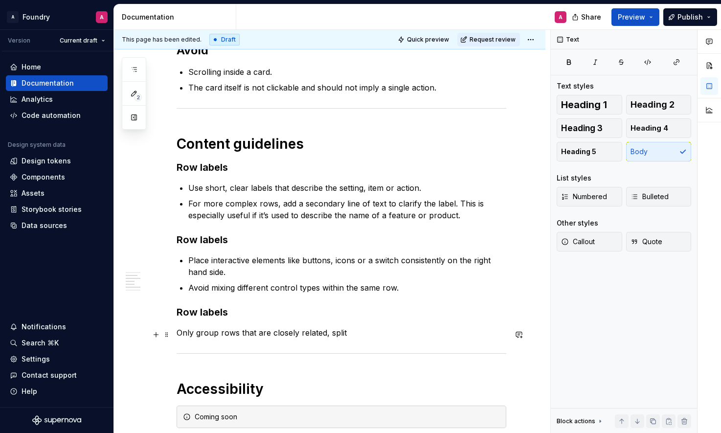
click at [313, 336] on p "Only group rows that are closely related, split" at bounding box center [342, 333] width 330 height 12
click at [327, 331] on p "Only group rows that are closely related, split" at bounding box center [342, 333] width 330 height 12
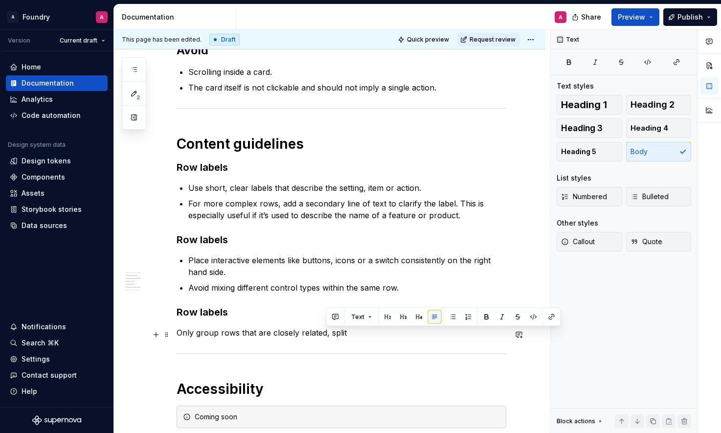
click at [336, 334] on p "Only group rows that are closely related, split" at bounding box center [342, 333] width 330 height 12
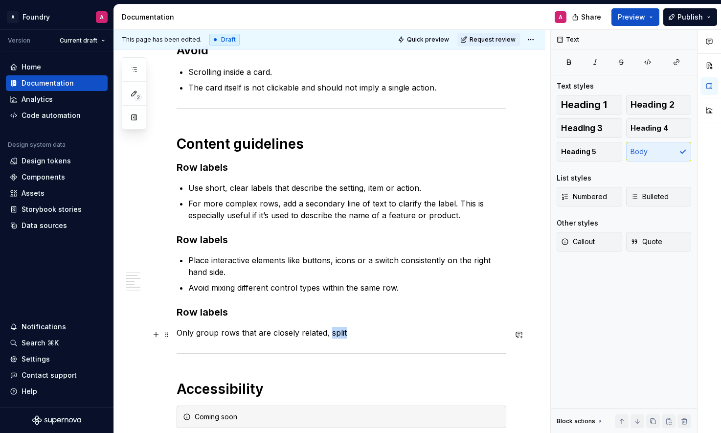
click at [335, 334] on p "Only group rows that are closely related, split" at bounding box center [342, 333] width 330 height 12
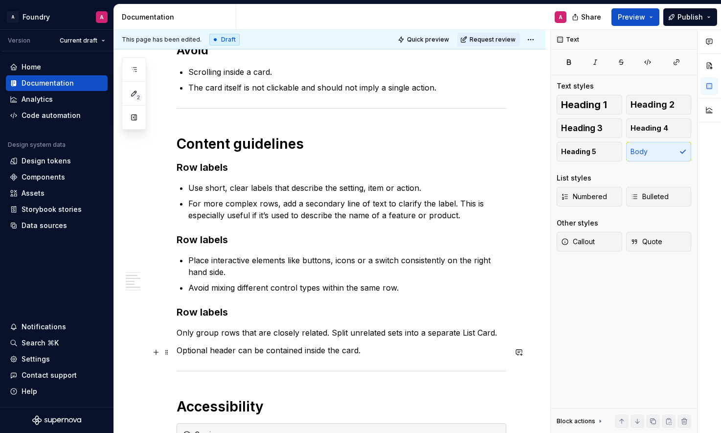
click at [330, 354] on p "Optional header can be contained inside the card." at bounding box center [342, 350] width 330 height 12
click at [346, 354] on p "Optional header can be contained inside the card." at bounding box center [342, 350] width 330 height 12
click at [365, 352] on p "Optional header can be contained inside the card." at bounding box center [342, 350] width 330 height 12
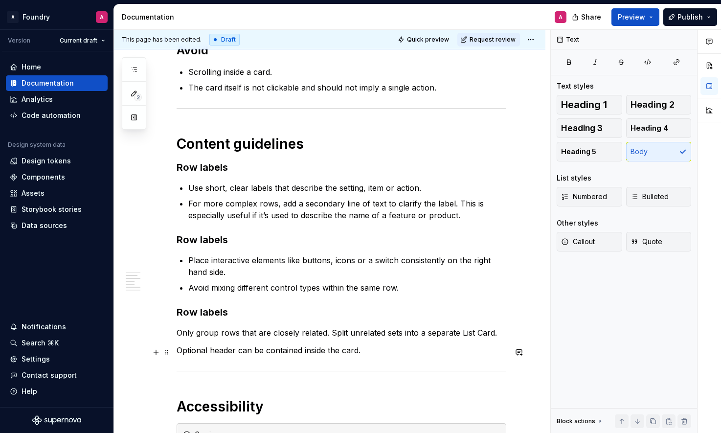
click at [224, 351] on p "Optional header can be contained inside the card." at bounding box center [342, 350] width 330 height 12
click at [257, 352] on p "Optional header can be contained inside the card." at bounding box center [342, 350] width 330 height 12
click at [243, 354] on p "Optional header can be contained inside the card." at bounding box center [342, 350] width 330 height 12
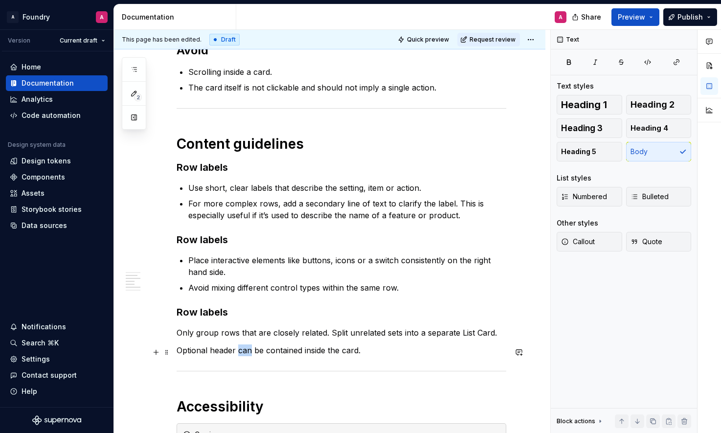
click at [244, 354] on p "Optional header can be contained inside the card." at bounding box center [342, 350] width 330 height 12
click at [245, 353] on p "Optional header can be contained inside the card." at bounding box center [342, 350] width 330 height 12
click at [294, 353] on p "Optional header can be contained inside the card." at bounding box center [342, 350] width 330 height 12
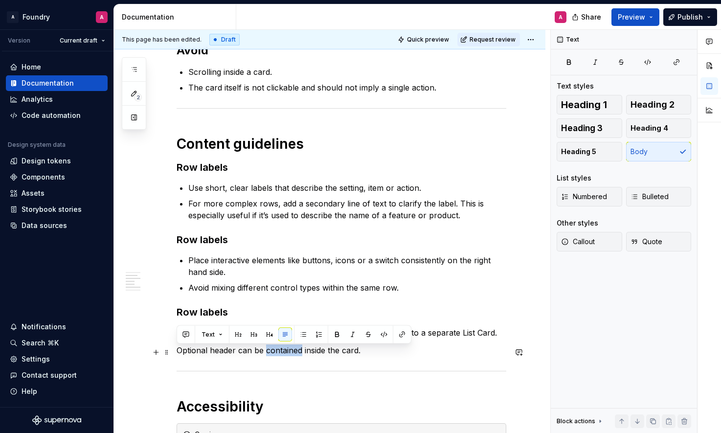
click at [294, 353] on p "Optional header can be contained inside the card." at bounding box center [342, 350] width 330 height 12
click at [320, 353] on p "Optional header can be contained inside the card." at bounding box center [342, 350] width 330 height 12
click at [179, 352] on p "Optional header can be contained inside the card." at bounding box center [342, 350] width 330 height 12
click at [265, 353] on p "Use an optional header can be contained inside the card." at bounding box center [342, 350] width 330 height 12
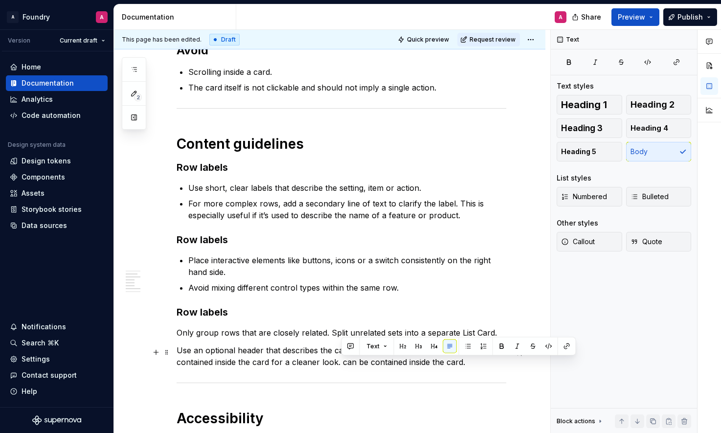
drag, startPoint x: 467, startPoint y: 367, endPoint x: 390, endPoint y: 363, distance: 76.4
click at [343, 366] on p "Use an optional header that describes the category of the list. The header can …" at bounding box center [342, 355] width 330 height 23
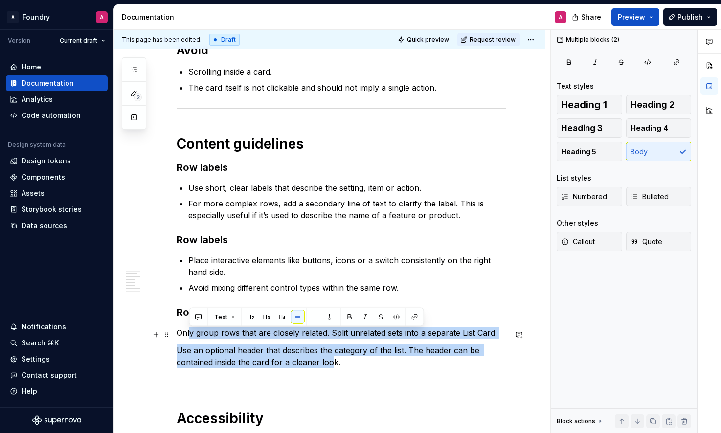
drag, startPoint x: 252, startPoint y: 357, endPoint x: 512, endPoint y: 235, distance: 286.4
click at [197, 329] on div "**********" at bounding box center [342, 134] width 330 height 1108
click at [648, 196] on span "Bulleted" at bounding box center [649, 197] width 38 height 10
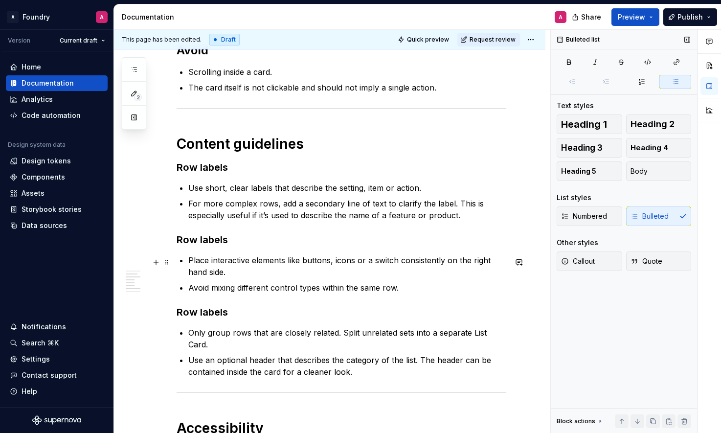
click at [261, 278] on p "Place interactive elements like buttons, icons or a switch consistently on the …" at bounding box center [347, 265] width 318 height 23
click at [299, 291] on p "Avoid mixing different control types within the same row." at bounding box center [347, 288] width 318 height 12
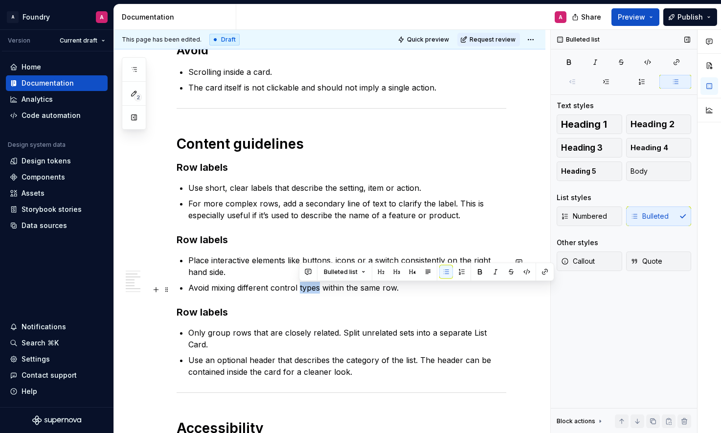
click at [299, 291] on p "Avoid mixing different control types within the same row." at bounding box center [347, 288] width 318 height 12
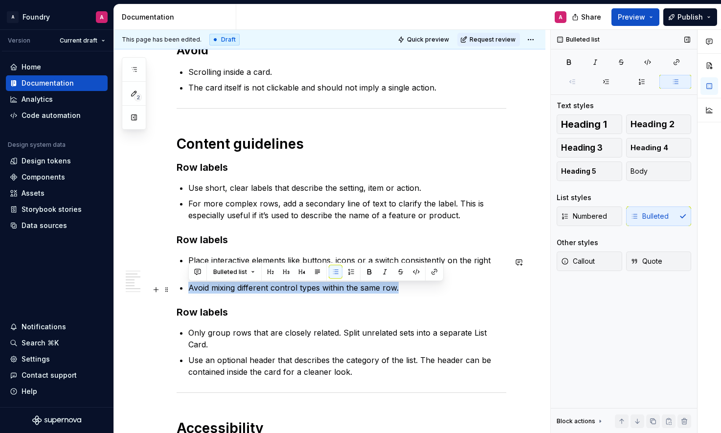
click at [299, 291] on p "Avoid mixing different control types within the same row." at bounding box center [347, 288] width 318 height 12
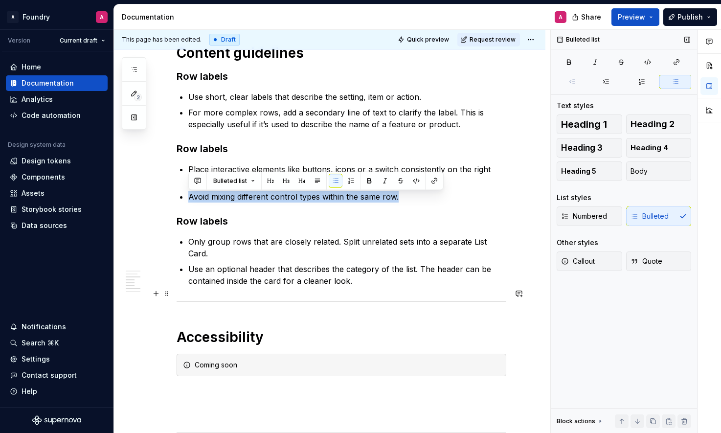
scroll to position [736, 0]
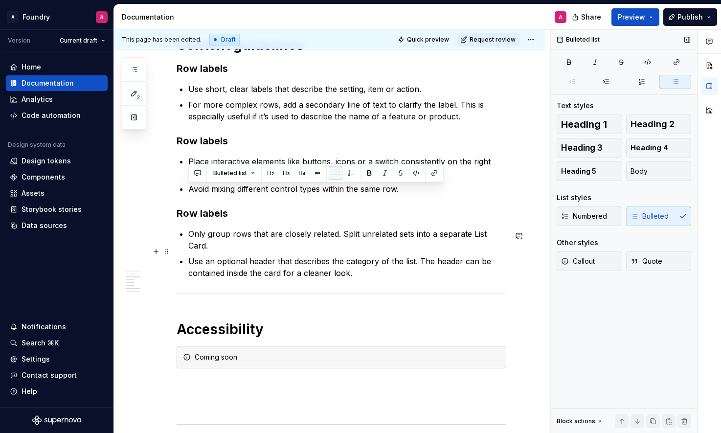
click at [245, 243] on ul "Only group rows that are closely related. Split unrelated sets into a separate …" at bounding box center [347, 253] width 318 height 51
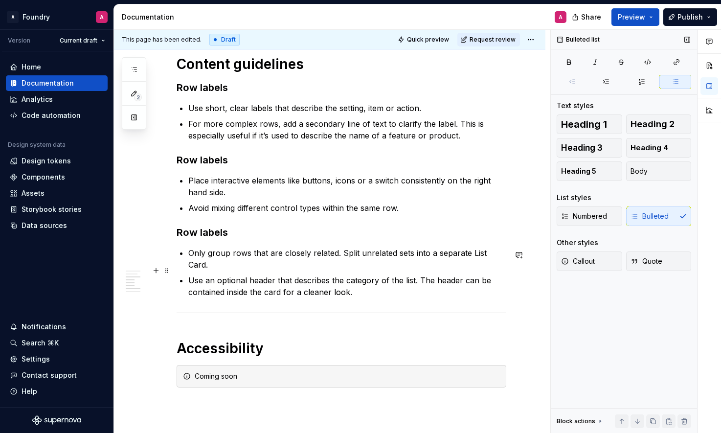
scroll to position [716, 0]
click at [197, 224] on div "**********" at bounding box center [342, 60] width 330 height 1118
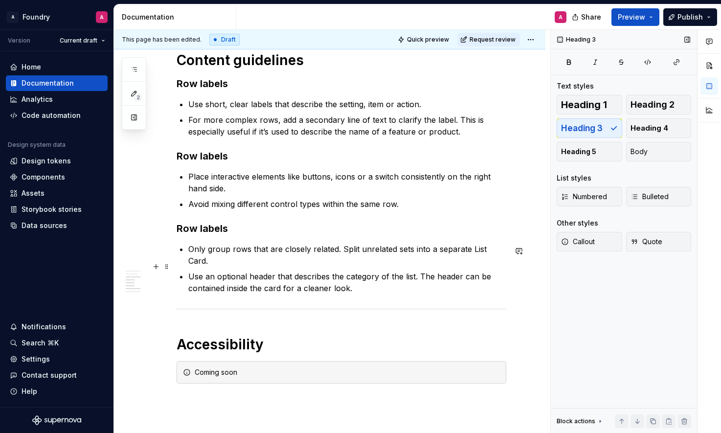
scroll to position [721, 0]
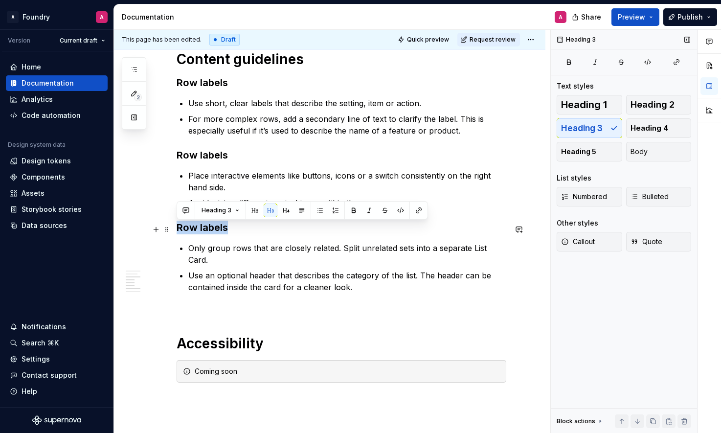
drag, startPoint x: 212, startPoint y: 229, endPoint x: 179, endPoint y: 227, distance: 33.3
click at [178, 226] on h3 "Row labels" at bounding box center [342, 228] width 330 height 14
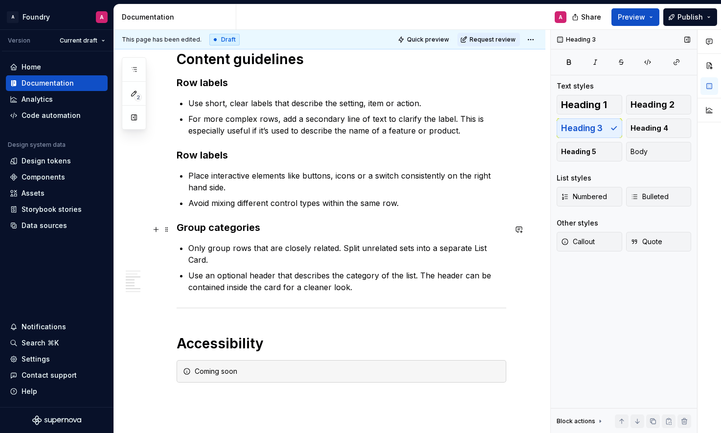
click at [224, 230] on h3 "Group categories" at bounding box center [342, 228] width 330 height 14
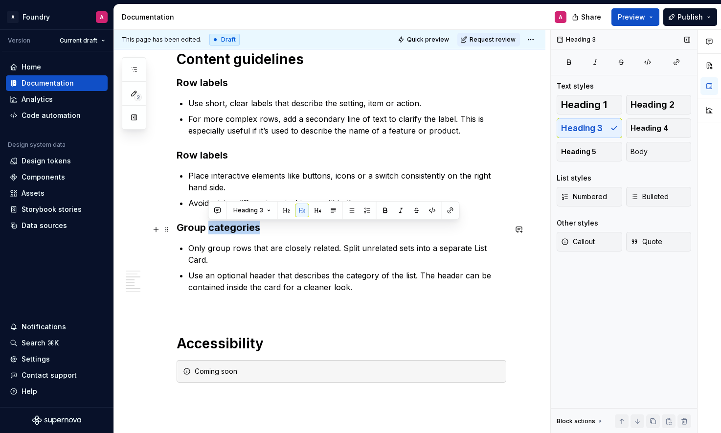
click at [224, 230] on h3 "Group categories" at bounding box center [342, 228] width 330 height 14
click at [409, 249] on p "Only group rows that are closely related. Split unrelated sets into a separate …" at bounding box center [347, 253] width 318 height 23
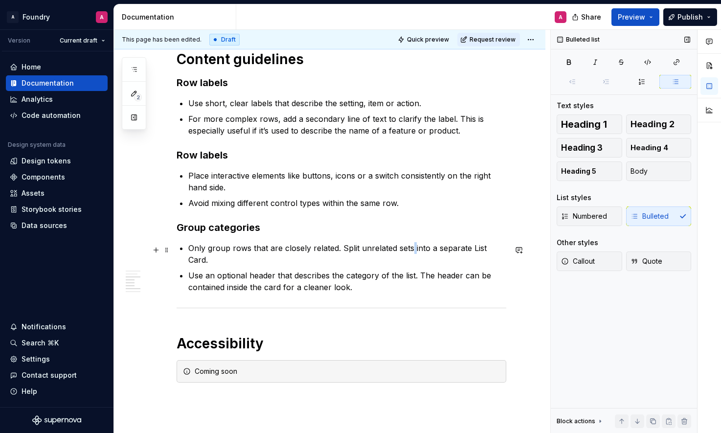
click at [409, 249] on p "Only group rows that are closely related. Split unrelated sets into a separate …" at bounding box center [347, 253] width 318 height 23
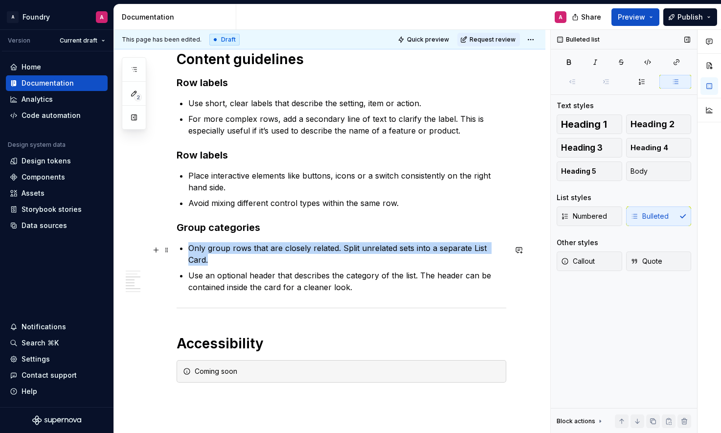
click at [409, 249] on p "Only group rows that are closely related. Split unrelated sets into a separate …" at bounding box center [347, 253] width 318 height 23
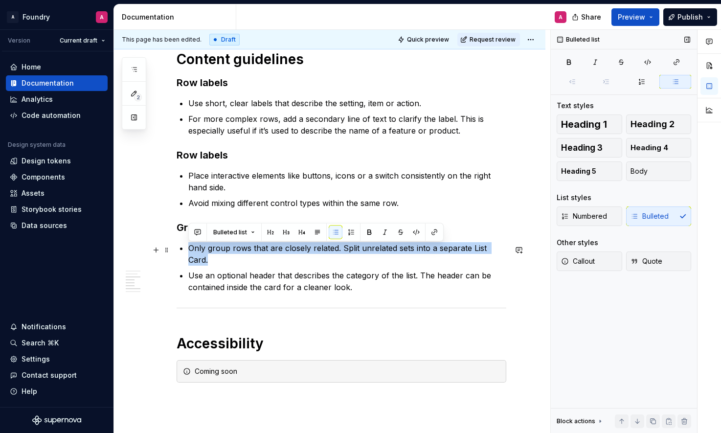
click at [443, 250] on p "Only group rows that are closely related. Split unrelated sets into a separate …" at bounding box center [347, 253] width 318 height 23
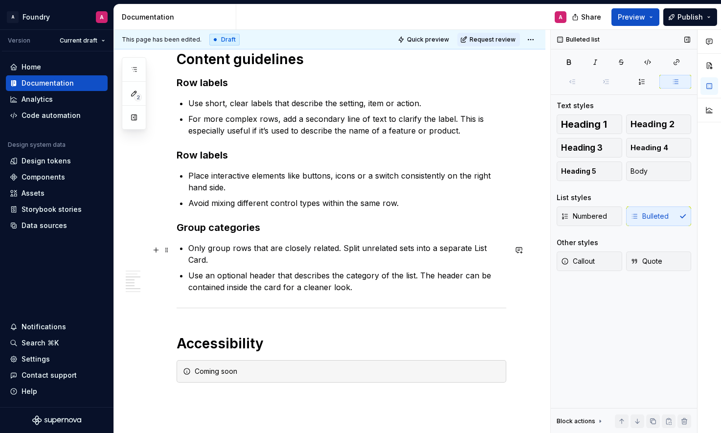
click at [412, 250] on p "Only group rows that are closely related. Split unrelated sets into a separate …" at bounding box center [347, 253] width 318 height 23
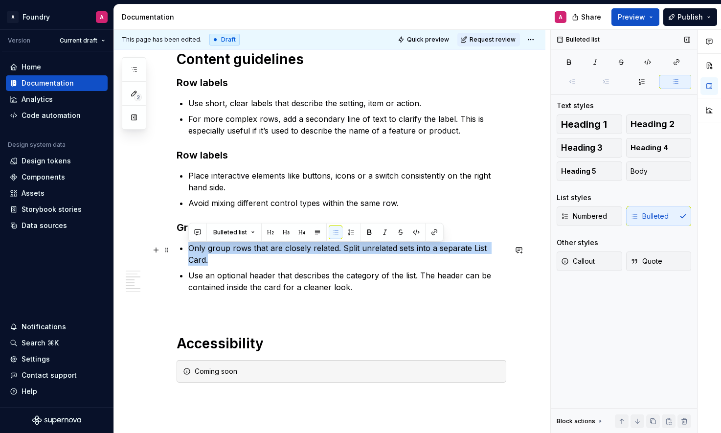
click at [412, 250] on p "Only group rows that are closely related. Split unrelated sets into a separate …" at bounding box center [347, 253] width 318 height 23
click at [404, 250] on p "Only group rows that are closely related. Split unrelated sets into a separate …" at bounding box center [347, 253] width 318 height 23
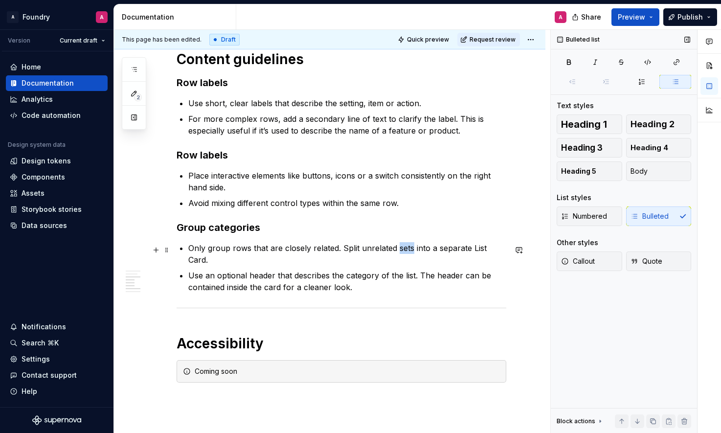
click at [404, 250] on p "Only group rows that are closely related. Split unrelated sets into a separate …" at bounding box center [347, 253] width 318 height 23
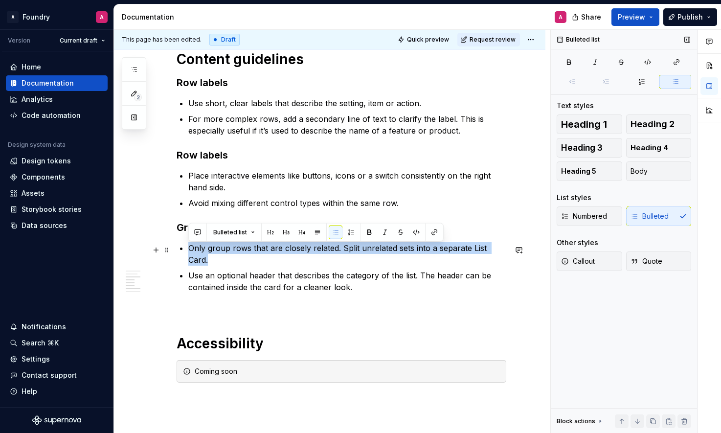
click at [404, 250] on p "Only group rows that are closely related. Split unrelated sets into a separate …" at bounding box center [347, 253] width 318 height 23
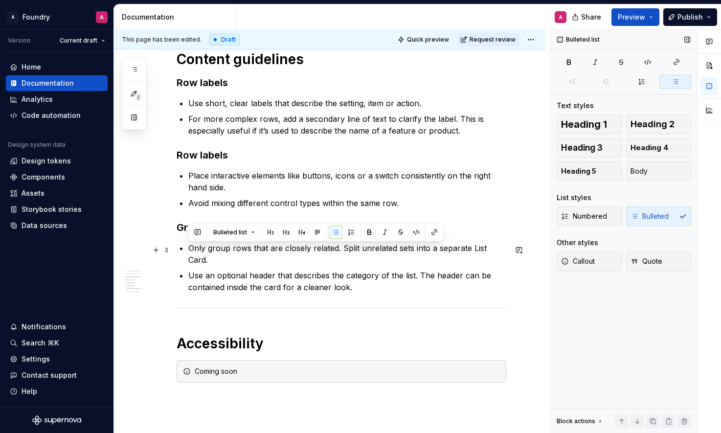
click at [455, 253] on p "Only group rows that are closely related. Split unrelated sets into a separate …" at bounding box center [347, 253] width 318 height 23
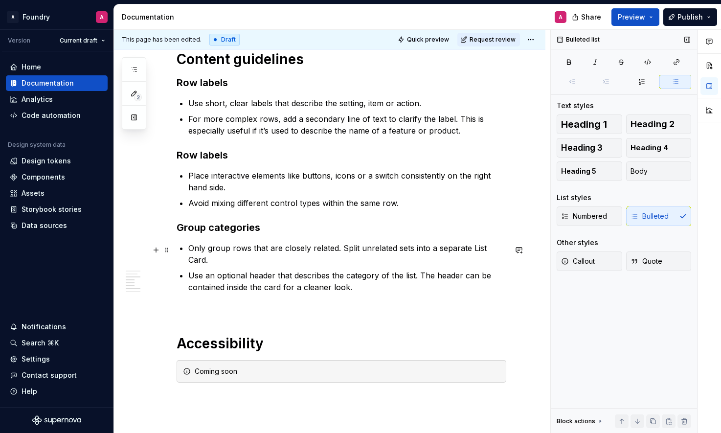
click at [191, 249] on p "Only group rows that are closely related. Split unrelated sets into a separate …" at bounding box center [347, 253] width 318 height 23
click at [238, 252] on p "Only group rows that are closely related. Split unrelated sets into a separate …" at bounding box center [347, 253] width 318 height 23
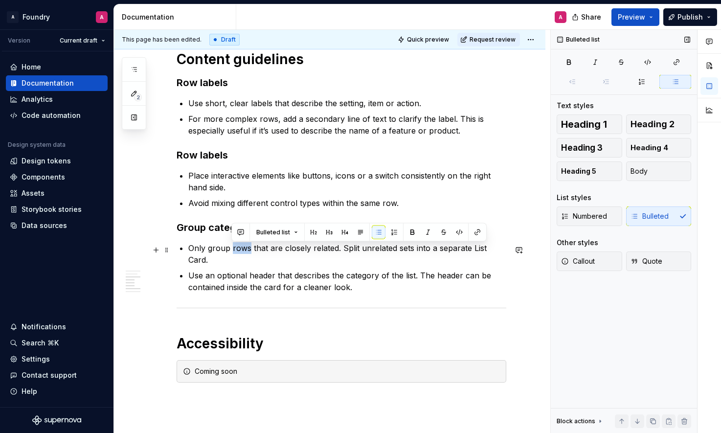
click at [238, 252] on p "Only group rows that are closely related. Split unrelated sets into a separate …" at bounding box center [347, 253] width 318 height 23
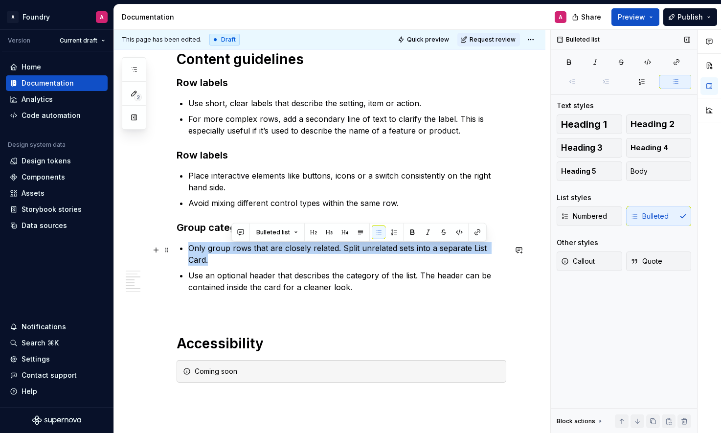
click at [238, 252] on p "Only group rows that are closely related. Split unrelated sets into a separate …" at bounding box center [347, 253] width 318 height 23
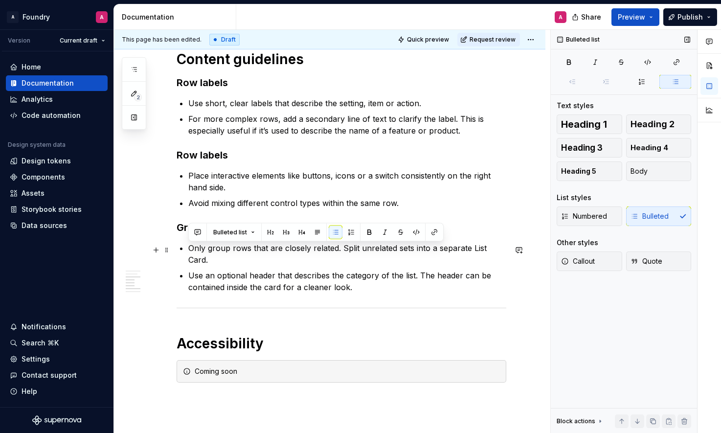
click at [258, 253] on p "Only group rows that are closely related. Split unrelated sets into a separate …" at bounding box center [347, 253] width 318 height 23
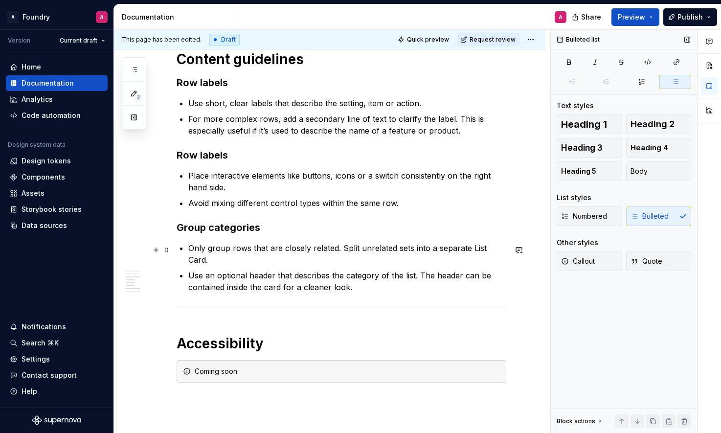
click at [189, 250] on p "Only group rows that are closely related. Split unrelated sets into a separate …" at bounding box center [347, 253] width 318 height 23
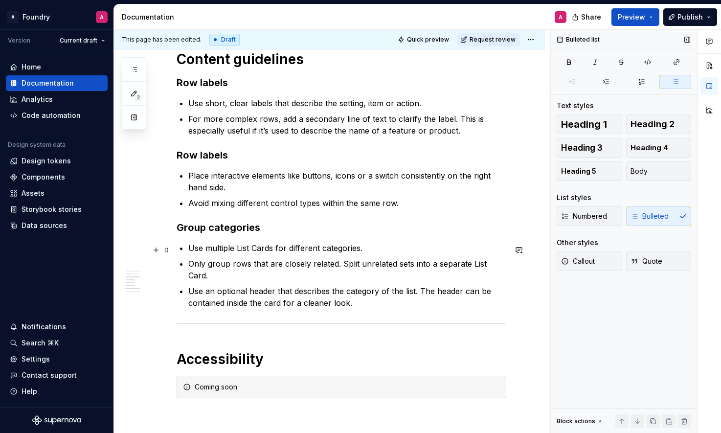
scroll to position [721, 0]
click at [229, 232] on h3 "Group categories" at bounding box center [342, 228] width 330 height 14
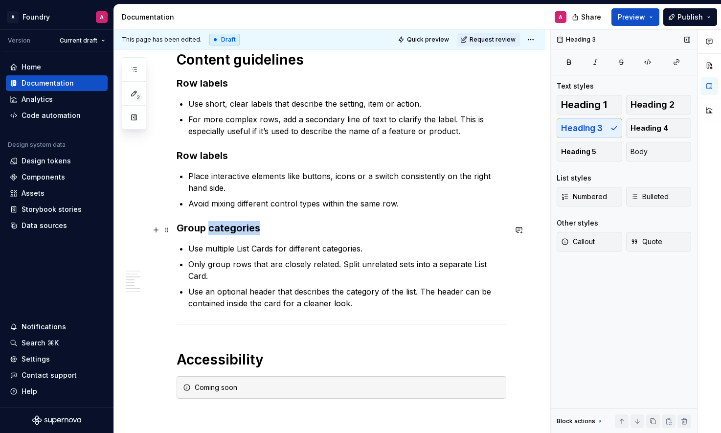
click at [229, 232] on h3 "Group categories" at bounding box center [342, 228] width 330 height 14
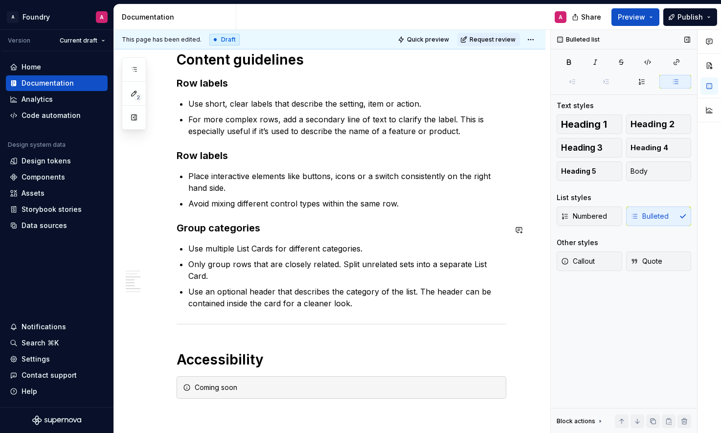
drag, startPoint x: 248, startPoint y: 241, endPoint x: 245, endPoint y: 237, distance: 5.2
click at [248, 241] on div "**********" at bounding box center [342, 63] width 330 height 1134
click at [242, 232] on h3 "Group categories" at bounding box center [342, 228] width 330 height 14
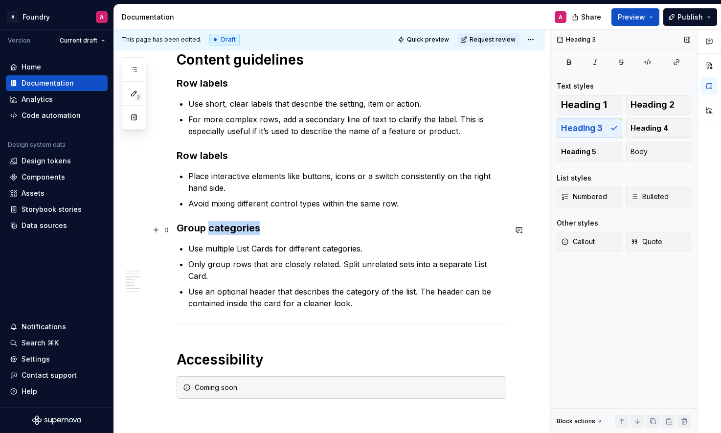
click at [242, 232] on h3 "Group categories" at bounding box center [342, 228] width 330 height 14
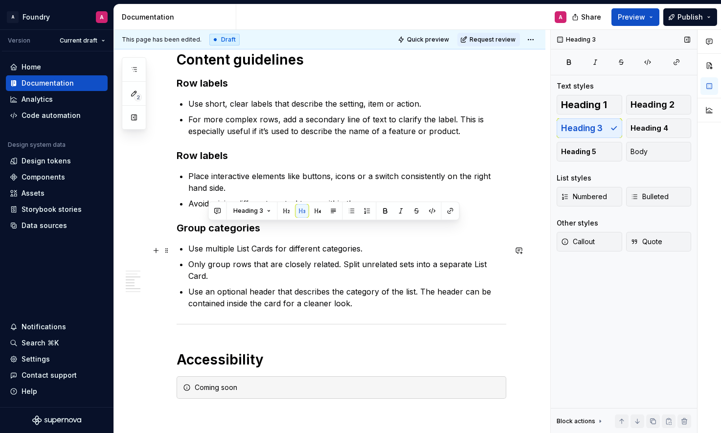
click at [223, 253] on p "Use multiple List Cards for different categories." at bounding box center [347, 249] width 318 height 12
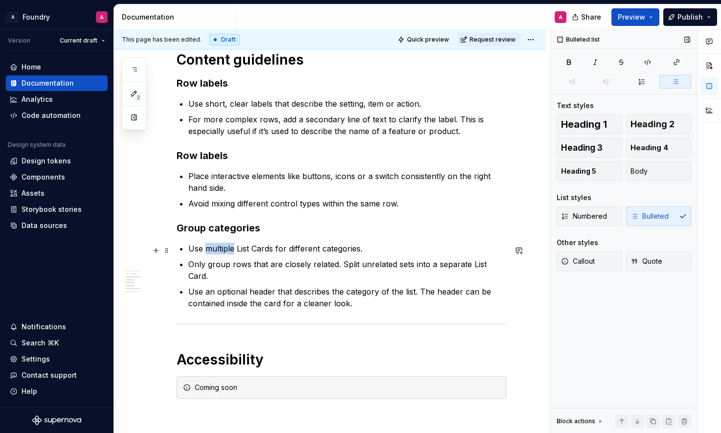
click at [223, 253] on p "Use multiple List Cards for different categories." at bounding box center [347, 249] width 318 height 12
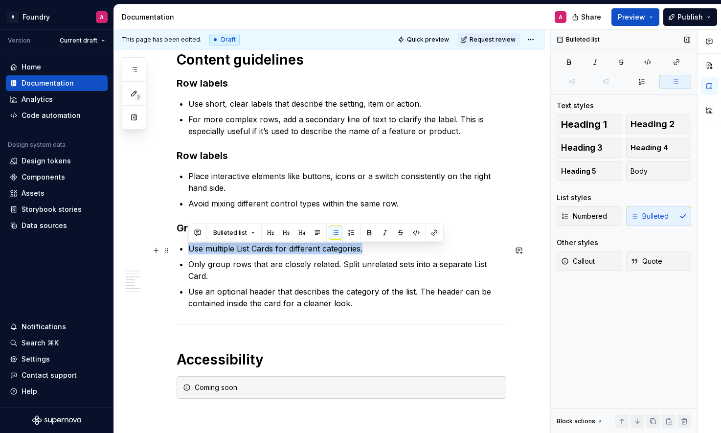
click at [223, 253] on p "Use multiple List Cards for different categories." at bounding box center [347, 249] width 318 height 12
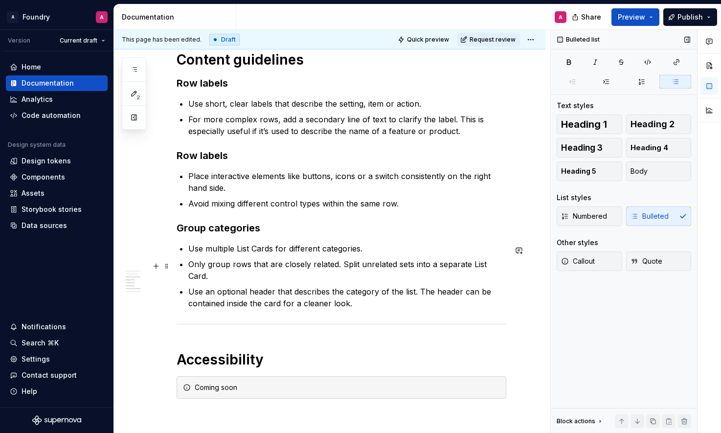
click at [278, 269] on p "Only group rows that are closely related. Split unrelated sets into a separate …" at bounding box center [347, 269] width 318 height 23
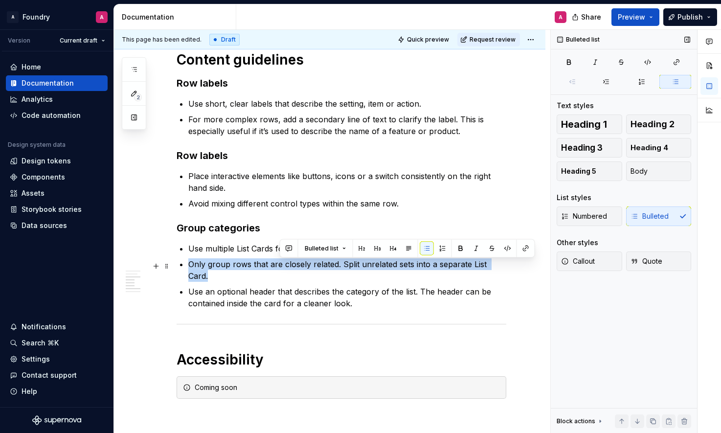
drag, startPoint x: 278, startPoint y: 269, endPoint x: 311, endPoint y: 267, distance: 33.3
click at [278, 269] on p "Only group rows that are closely related. Split unrelated sets into a separate …" at bounding box center [347, 269] width 318 height 23
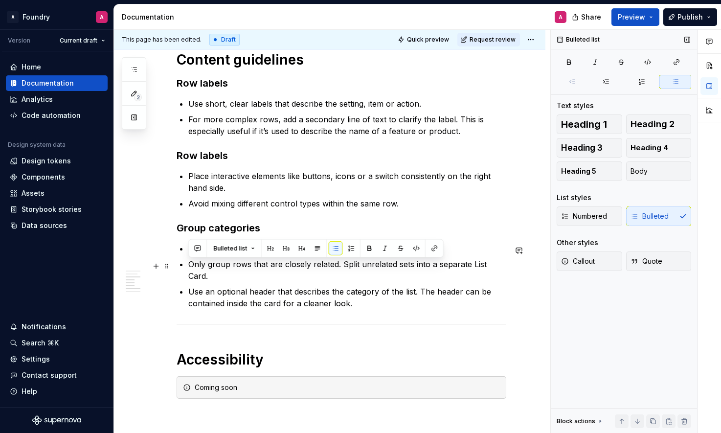
click at [334, 267] on p "Only group rows that are closely related. Split unrelated sets into a separate …" at bounding box center [347, 269] width 318 height 23
click at [248, 264] on p "Only group rows that are closely related. Split unrelated sets into a separate …" at bounding box center [347, 269] width 318 height 23
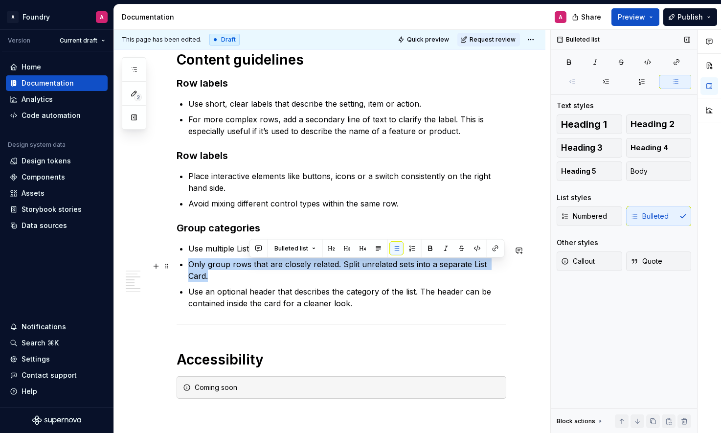
click at [248, 264] on p "Only group rows that are closely related. Split unrelated sets into a separate …" at bounding box center [347, 269] width 318 height 23
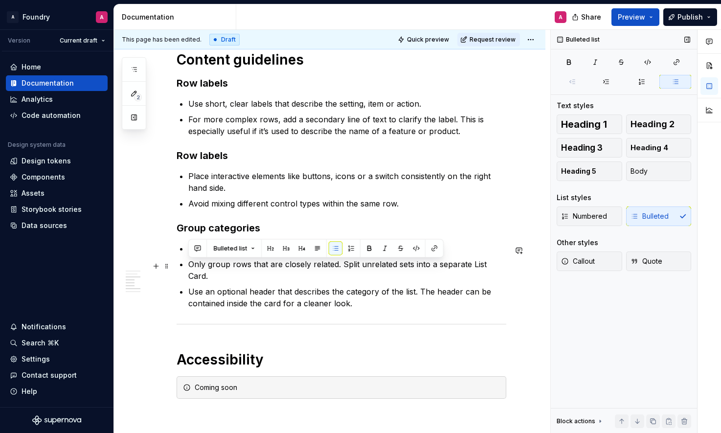
click at [242, 266] on p "Only group rows that are closely related. Split unrelated sets into a separate …" at bounding box center [347, 269] width 318 height 23
click at [201, 250] on p "Use multiple List Cards for different categories." at bounding box center [347, 249] width 318 height 12
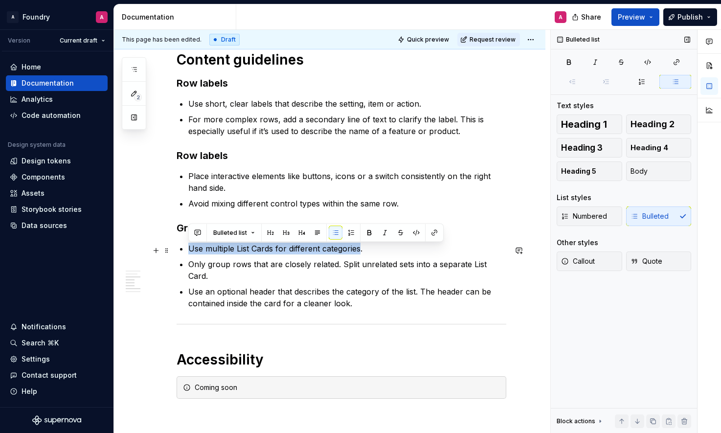
drag, startPoint x: 190, startPoint y: 250, endPoint x: 360, endPoint y: 251, distance: 170.2
click at [361, 251] on p "Use multiple List Cards for different categories." at bounding box center [347, 249] width 318 height 12
click at [340, 251] on p "Use multiple List Cards for different categories." at bounding box center [347, 249] width 318 height 12
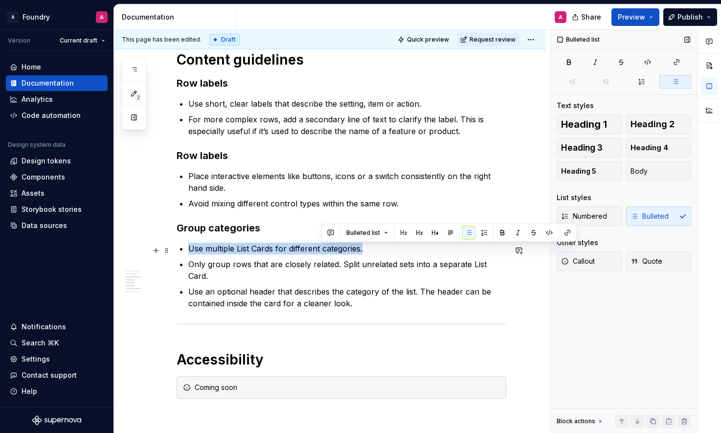
click at [340, 251] on p "Use multiple List Cards for different categories." at bounding box center [347, 249] width 318 height 12
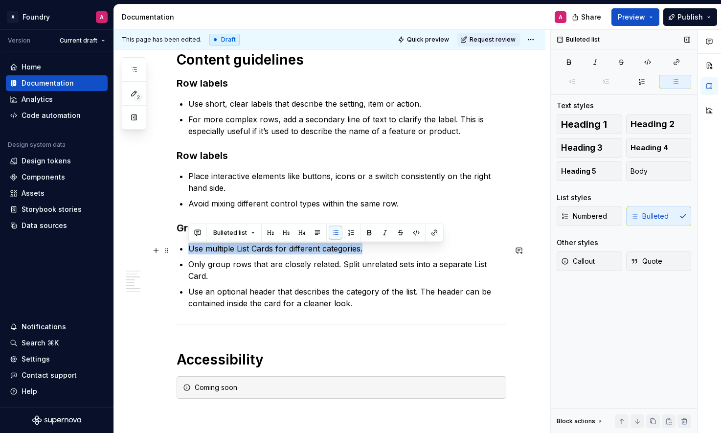
click at [291, 251] on p "Use multiple List Cards for different categories." at bounding box center [347, 249] width 318 height 12
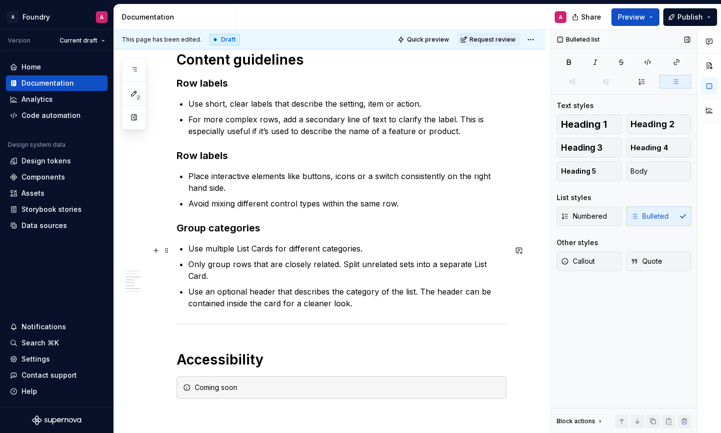
click at [190, 251] on p "Use multiple List Cards for different categories." at bounding box center [347, 249] width 318 height 12
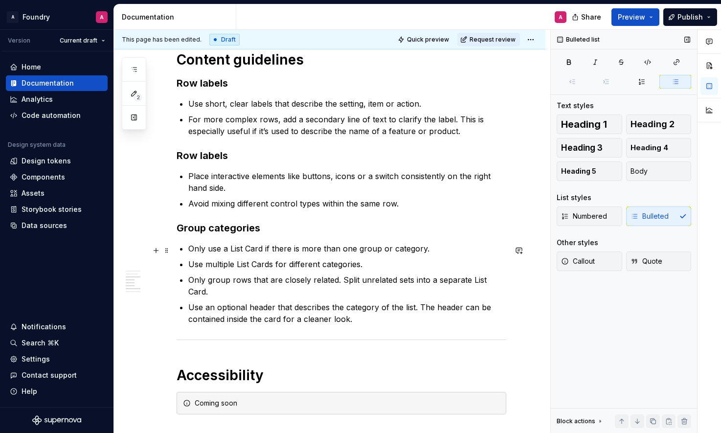
click at [243, 247] on p "Only use a List Card if there is more than one group or category." at bounding box center [347, 249] width 318 height 12
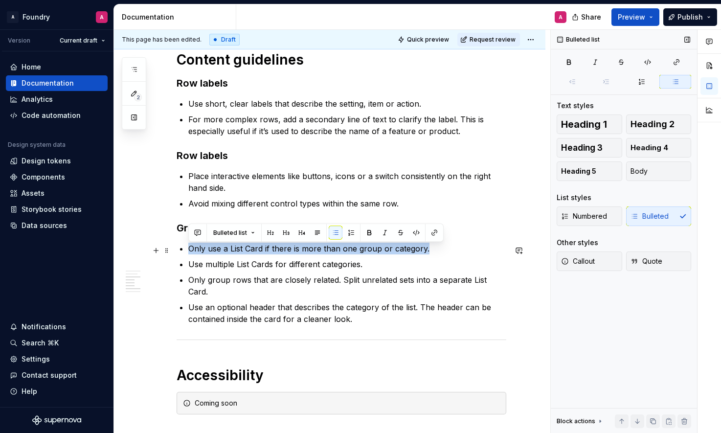
click at [243, 247] on p "Only use a List Card if there is more than one group or category." at bounding box center [347, 249] width 318 height 12
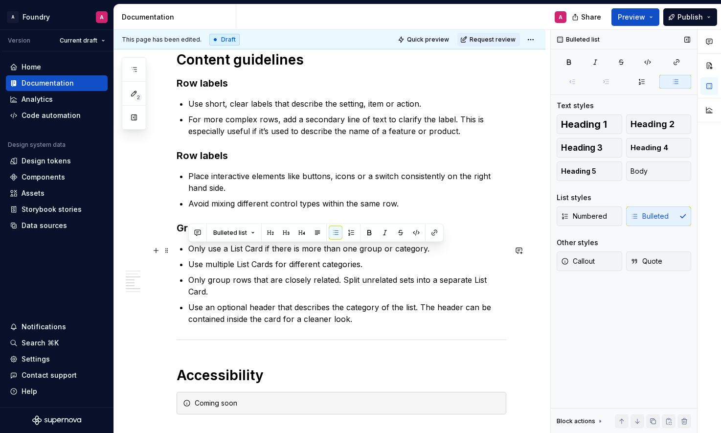
click at [292, 249] on p "Only use a List Card if there is more than one group or category." at bounding box center [347, 249] width 318 height 12
click at [390, 252] on p "Only use a List Card if there is more than one group or category." at bounding box center [347, 249] width 318 height 12
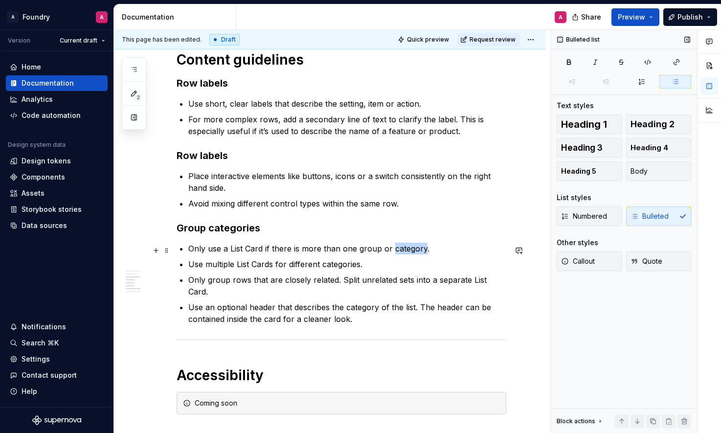
click at [390, 252] on p "Only use a List Card if there is more than one group or category." at bounding box center [347, 249] width 318 height 12
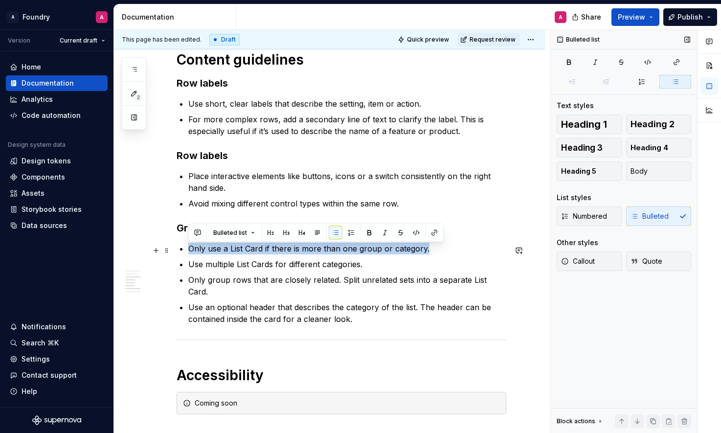
click at [390, 252] on p "Only use a List Card if there is more than one group or category." at bounding box center [347, 249] width 318 height 12
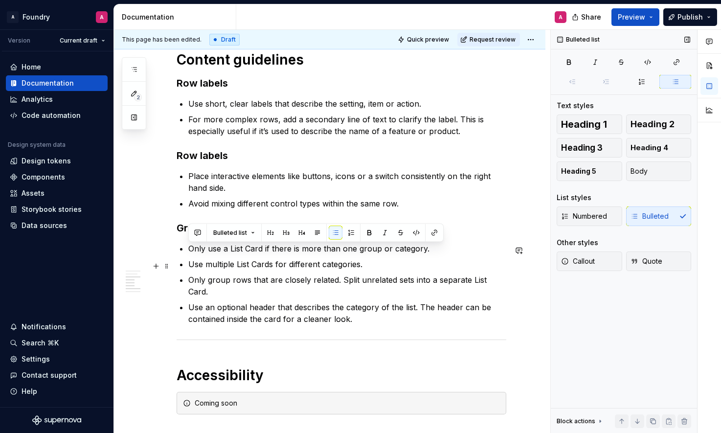
click at [245, 269] on p "Use multiple List Cards for different categories." at bounding box center [347, 264] width 318 height 12
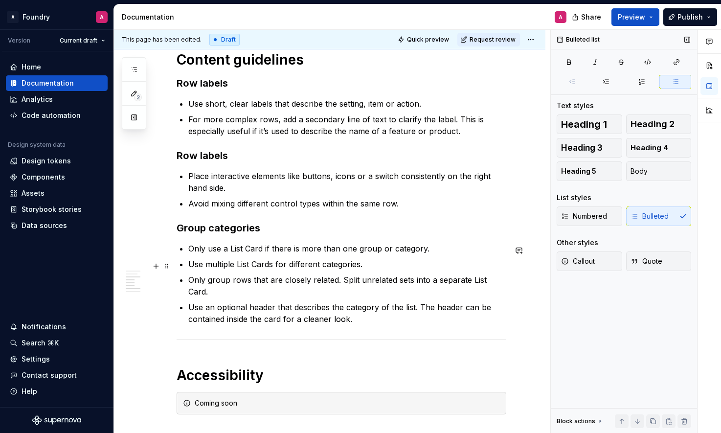
click at [246, 267] on p "Use multiple List Cards for different categories." at bounding box center [347, 264] width 318 height 12
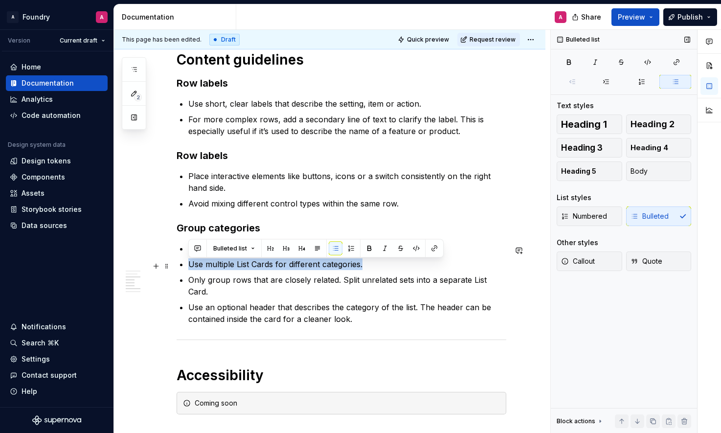
click at [246, 267] on p "Use multiple List Cards for different categories." at bounding box center [347, 264] width 318 height 12
click at [305, 269] on p "Use multiple List Cards for different categories." at bounding box center [347, 264] width 318 height 12
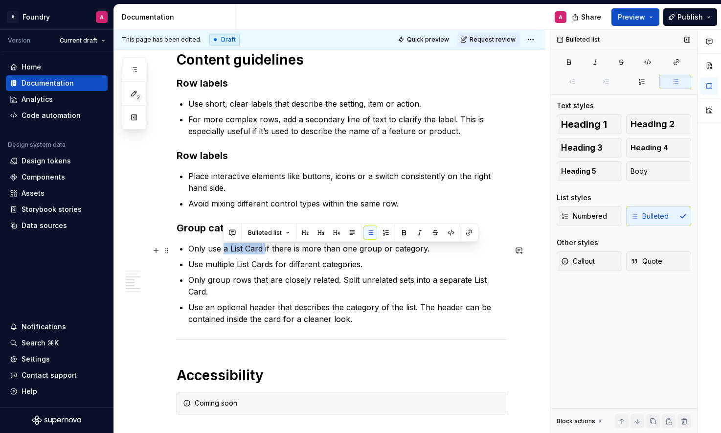
drag, startPoint x: 264, startPoint y: 251, endPoint x: 223, endPoint y: 250, distance: 41.1
click at [223, 250] on p "Only use a List Card if there is more than one group or category." at bounding box center [347, 249] width 318 height 12
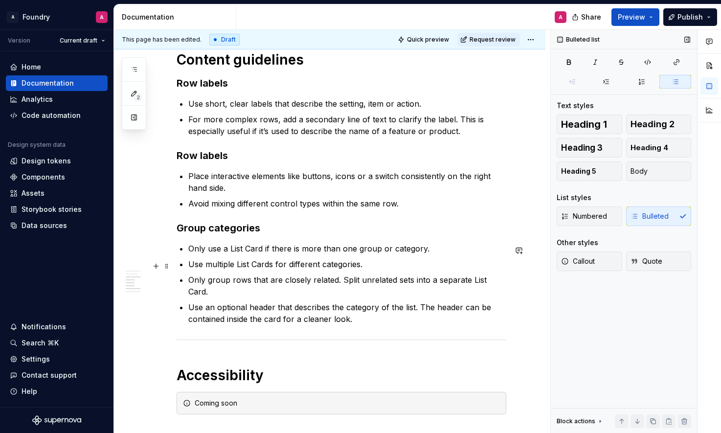
click at [240, 269] on p "Use multiple List Cards for different categories." at bounding box center [347, 264] width 318 height 12
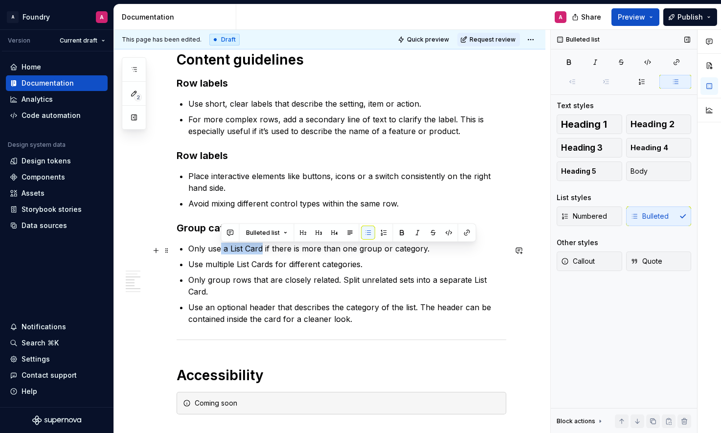
drag, startPoint x: 263, startPoint y: 251, endPoint x: 221, endPoint y: 252, distance: 41.6
click at [221, 252] on p "Only use a List Card if there is more than one group or category." at bounding box center [347, 249] width 318 height 12
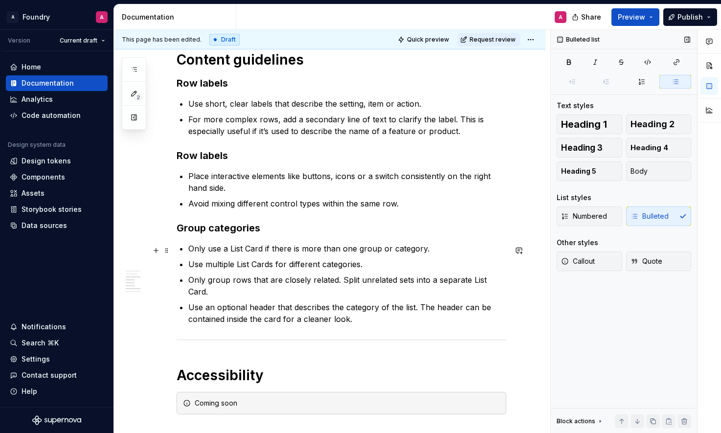
click at [303, 249] on p "Only use a List Card if there is more than one group or category." at bounding box center [347, 249] width 318 height 12
click at [302, 249] on p "Only use a List Card if there is more than one group or category." at bounding box center [347, 249] width 318 height 12
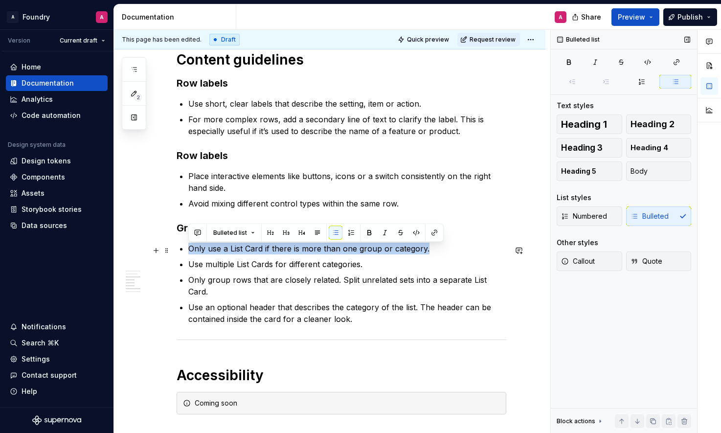
click at [302, 249] on p "Only use a List Card if there is more than one group or category." at bounding box center [347, 249] width 318 height 12
click at [305, 250] on p "Only use a List Card if there is more than one group or category." at bounding box center [347, 249] width 318 height 12
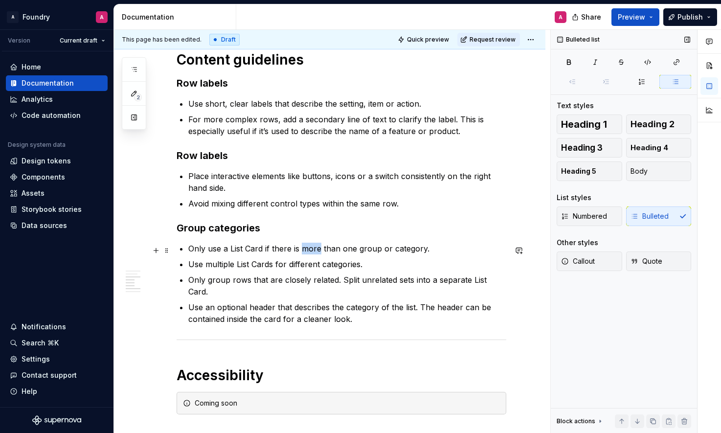
click at [305, 250] on p "Only use a List Card if there is more than one group or category." at bounding box center [347, 249] width 318 height 12
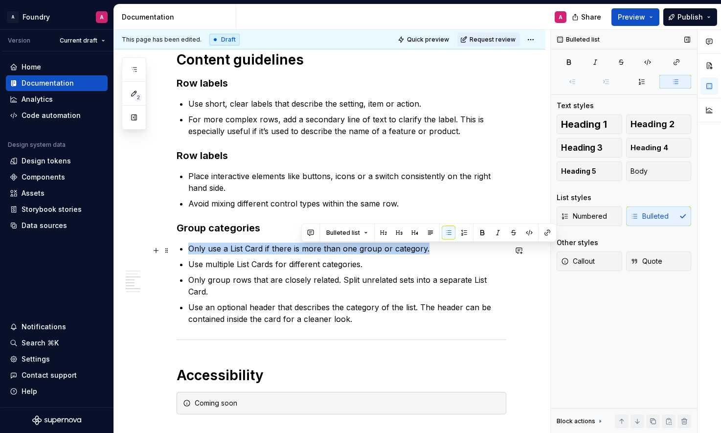
click at [305, 249] on p "Only use a List Card if there is more than one group or category." at bounding box center [347, 249] width 318 height 12
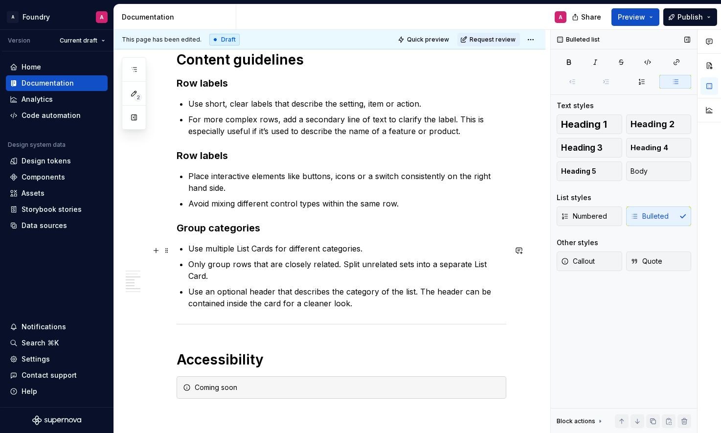
click at [300, 250] on p "Use multiple List Cards for different categories." at bounding box center [347, 249] width 318 height 12
click at [361, 293] on p "Use an optional header that describes the category of the list. The header can …" at bounding box center [347, 297] width 318 height 23
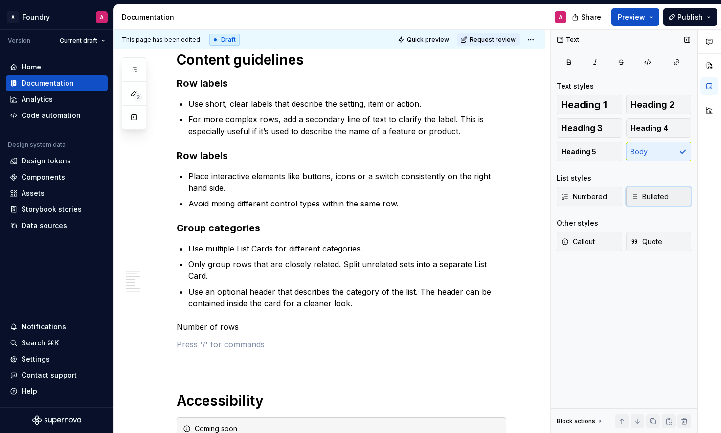
click at [668, 196] on span "Bulleted" at bounding box center [649, 197] width 38 height 10
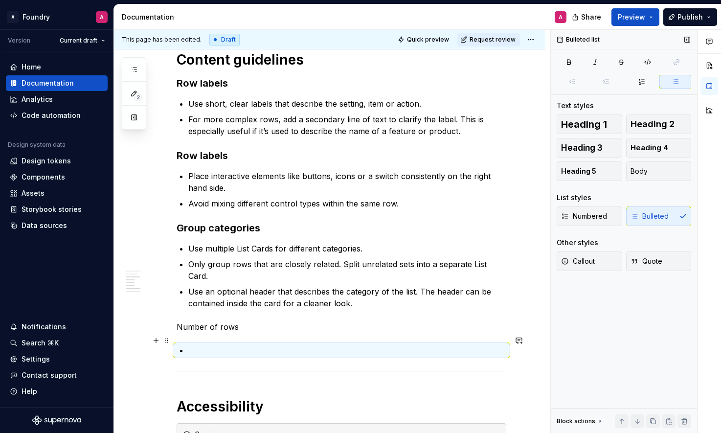
click at [240, 344] on p at bounding box center [347, 350] width 318 height 12
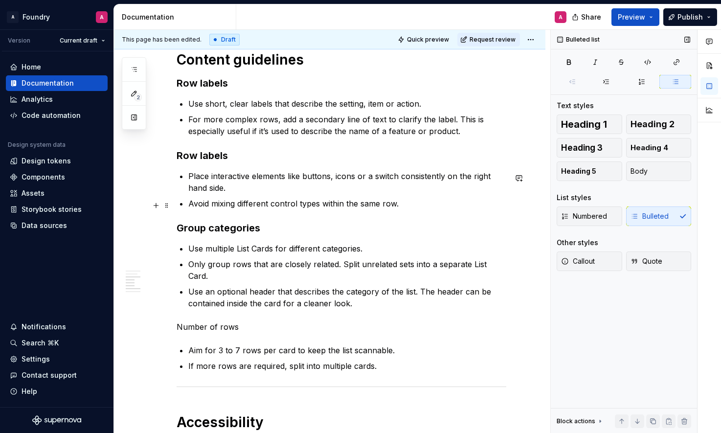
click at [409, 201] on p "Avoid mixing different control types within the same row." at bounding box center [347, 204] width 318 height 12
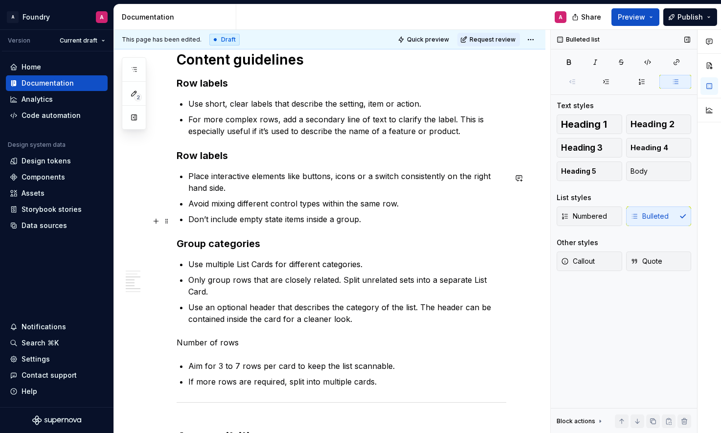
click at [260, 221] on p "Don’t include empty state items inside a group." at bounding box center [347, 219] width 318 height 12
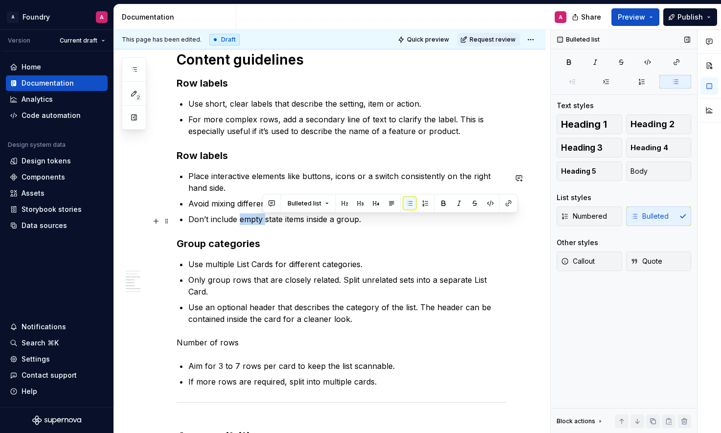
click at [260, 221] on p "Don’t include empty state items inside a group." at bounding box center [347, 219] width 318 height 12
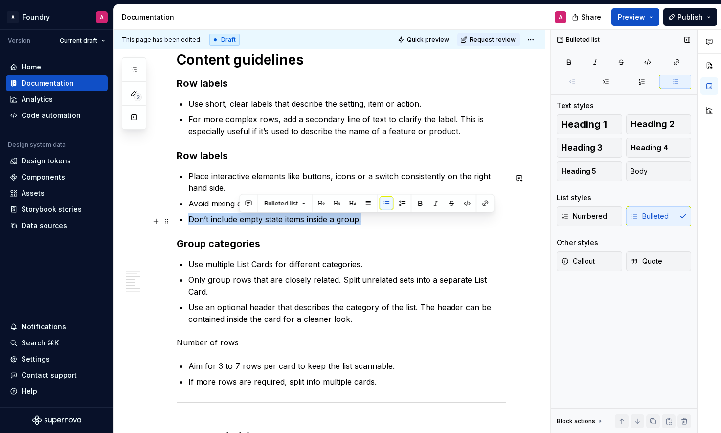
click at [260, 221] on p "Don’t include empty state items inside a group." at bounding box center [347, 219] width 318 height 12
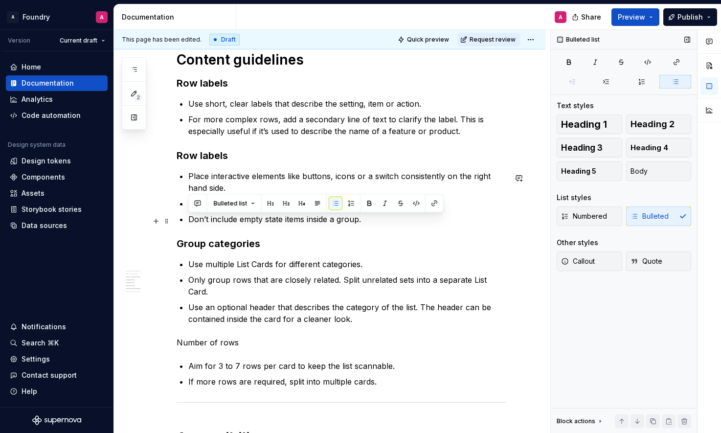
click at [303, 223] on p "Don’t include empty state items inside a group." at bounding box center [347, 219] width 318 height 12
click at [302, 223] on p "Don’t include empty state items inside a group." at bounding box center [347, 219] width 318 height 12
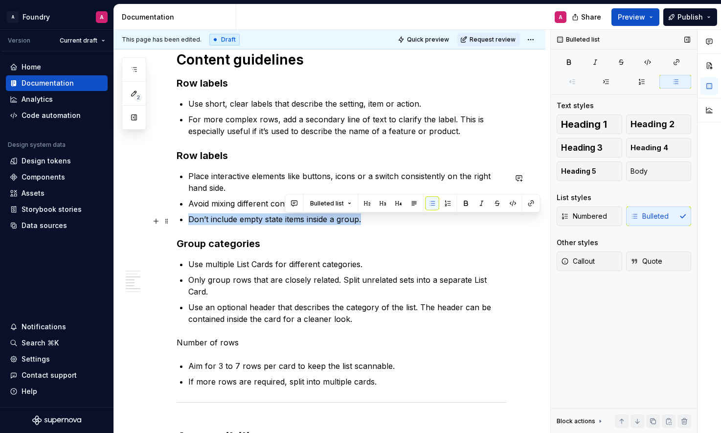
drag, startPoint x: 303, startPoint y: 223, endPoint x: 317, endPoint y: 223, distance: 14.7
click at [303, 223] on p "Don’t include empty state items inside a group." at bounding box center [347, 219] width 318 height 12
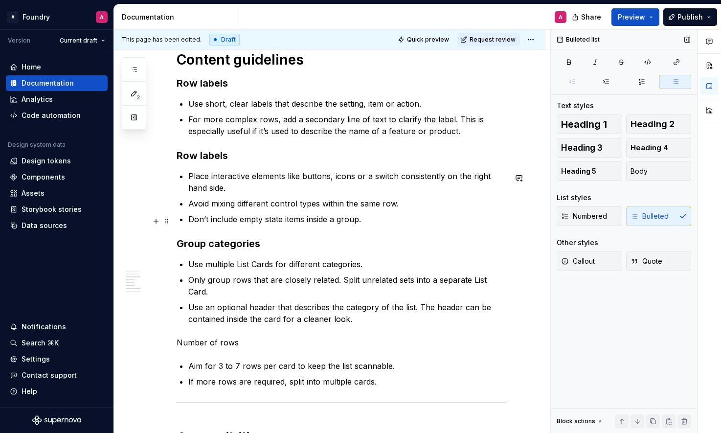
click at [348, 224] on p "Don’t include empty state items inside a group." at bounding box center [347, 219] width 318 height 12
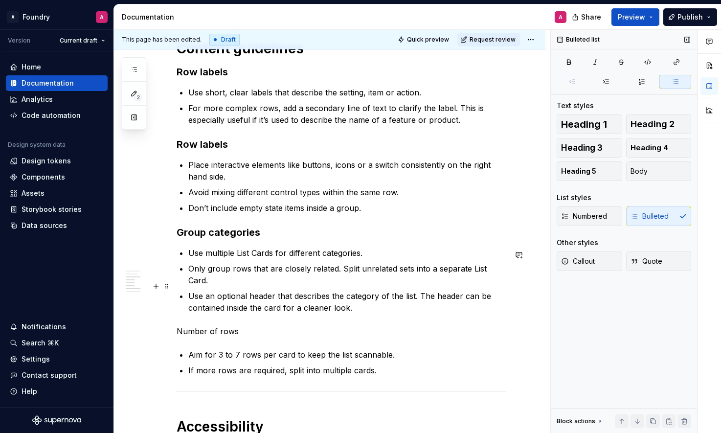
scroll to position [739, 0]
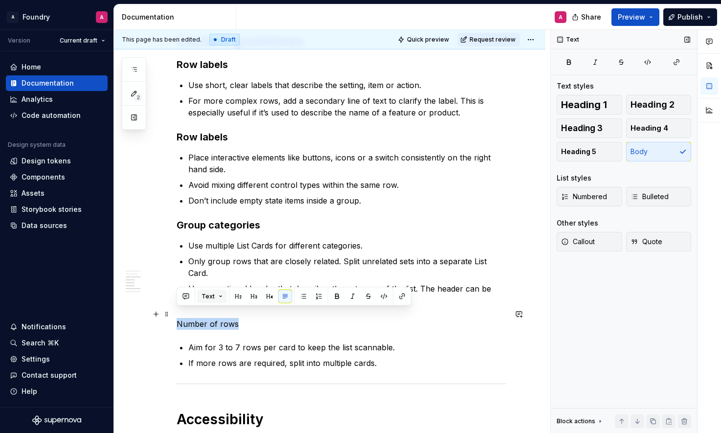
drag, startPoint x: 201, startPoint y: 314, endPoint x: 214, endPoint y: 302, distance: 17.6
click at [172, 312] on div "**********" at bounding box center [329, 142] width 431 height 1377
click at [595, 128] on span "Heading 3" at bounding box center [582, 128] width 42 height 10
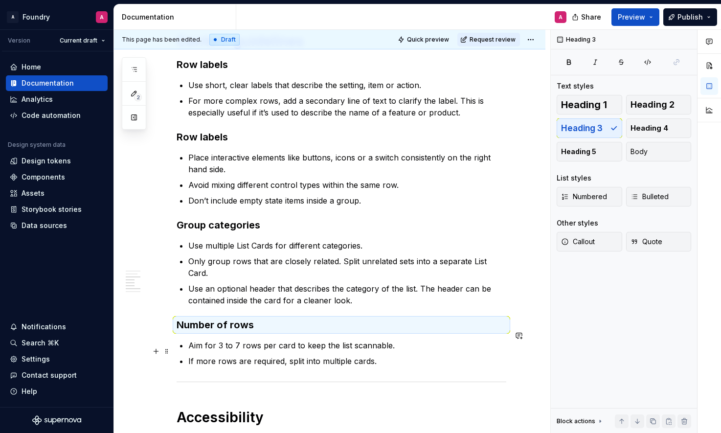
click at [310, 339] on p "Aim for 3 to 7 rows per card to keep the list scannable." at bounding box center [347, 345] width 318 height 12
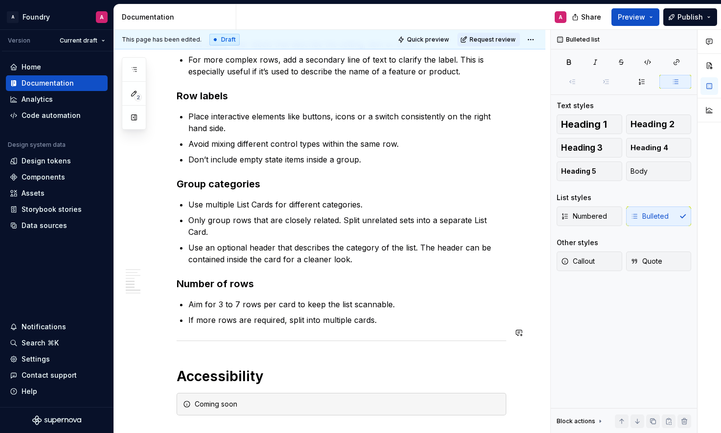
scroll to position [804, 0]
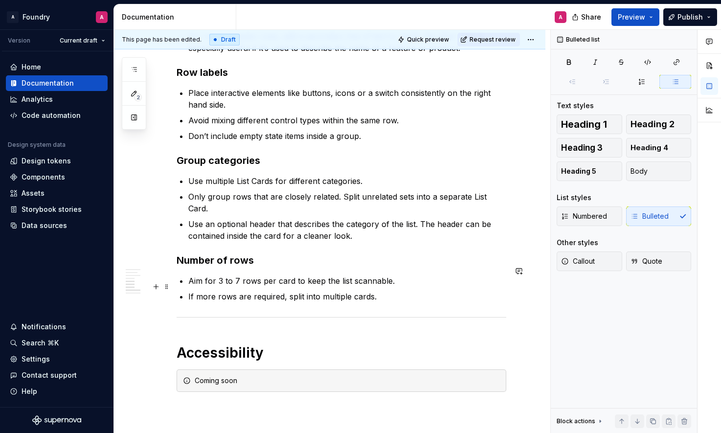
click at [286, 291] on p "If more rows are required, split into multiple cards." at bounding box center [347, 297] width 318 height 12
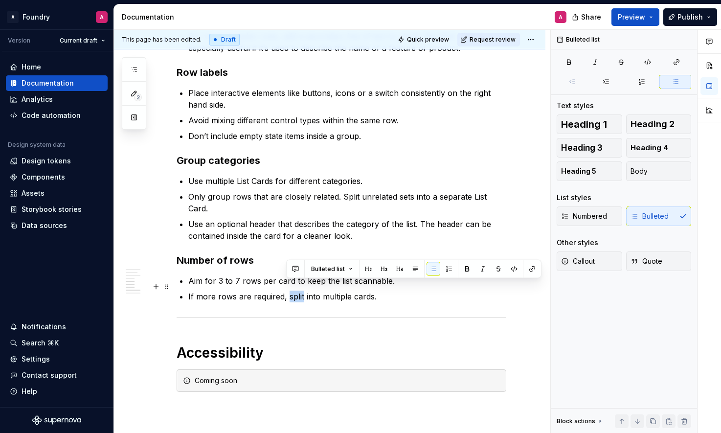
click at [286, 291] on p "If more rows are required, split into multiple cards." at bounding box center [347, 297] width 318 height 12
click at [287, 291] on p "If more rows are required, split into multiple cards." at bounding box center [347, 297] width 318 height 12
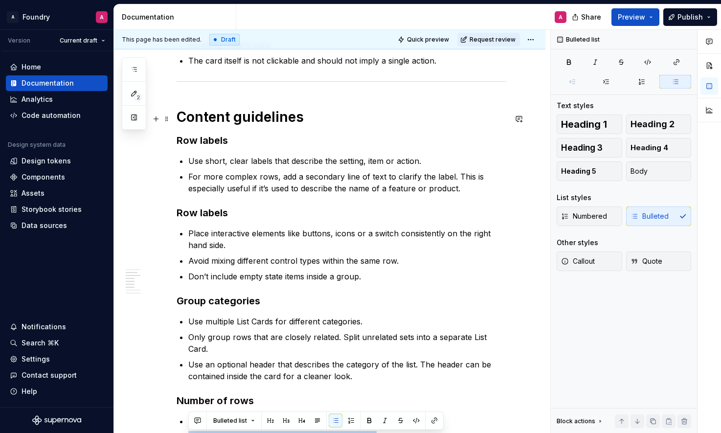
scroll to position [641, 0]
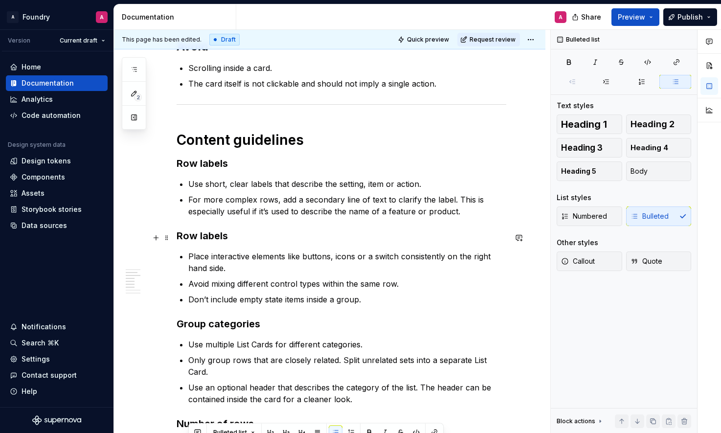
click at [219, 240] on h3 "Row labels" at bounding box center [342, 236] width 330 height 14
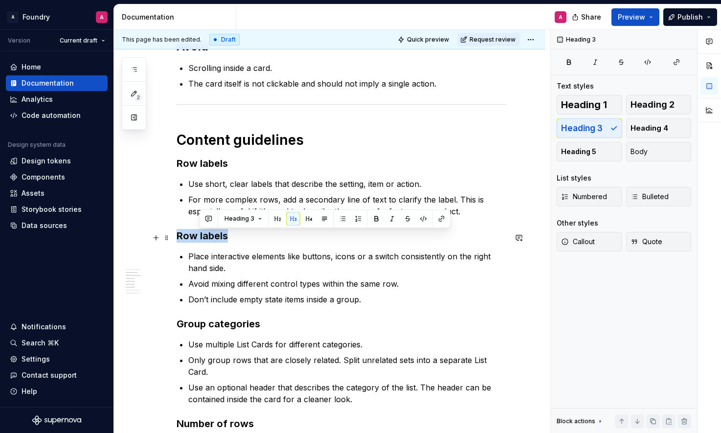
click at [219, 240] on h3 "Row labels" at bounding box center [342, 236] width 330 height 14
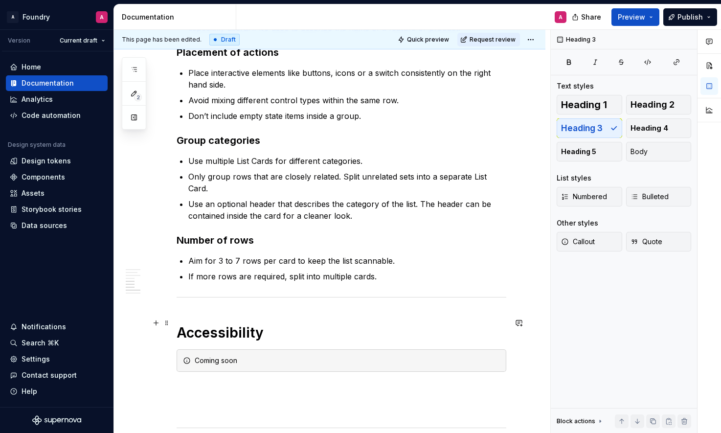
scroll to position [828, 0]
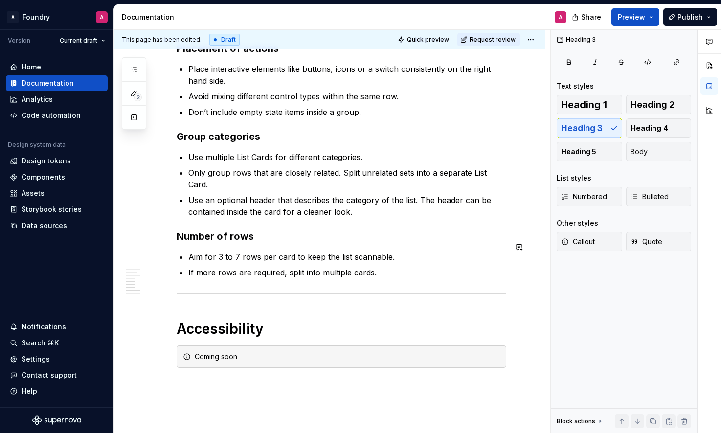
click at [263, 251] on p "Aim for 3 to 7 rows per card to keep the list scannable." at bounding box center [347, 257] width 318 height 12
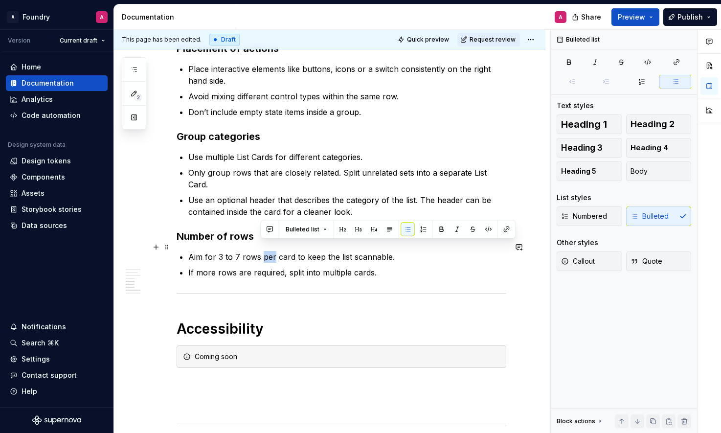
click at [263, 251] on p "Aim for 3 to 7 rows per card to keep the list scannable." at bounding box center [347, 257] width 318 height 12
click at [290, 267] on p "If more rows are required, split into multiple cards." at bounding box center [347, 273] width 318 height 12
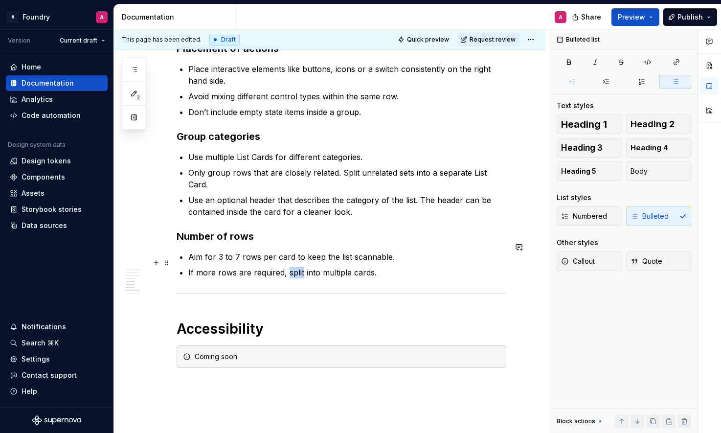
click at [290, 267] on p "If more rows are required, split into multiple cards." at bounding box center [347, 273] width 318 height 12
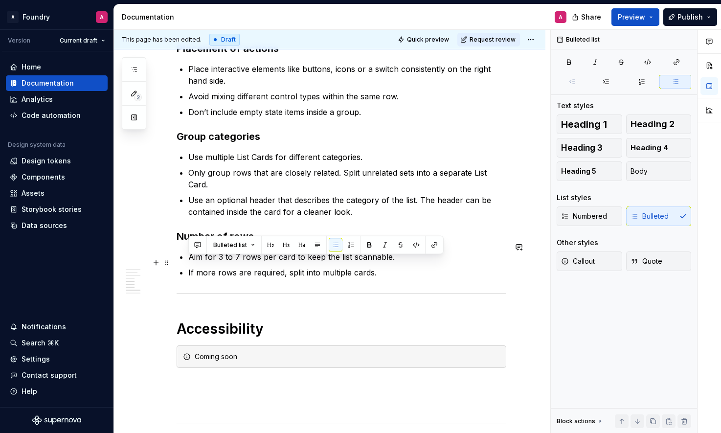
click at [246, 267] on p "If more rows are required, split into multiple cards." at bounding box center [347, 273] width 318 height 12
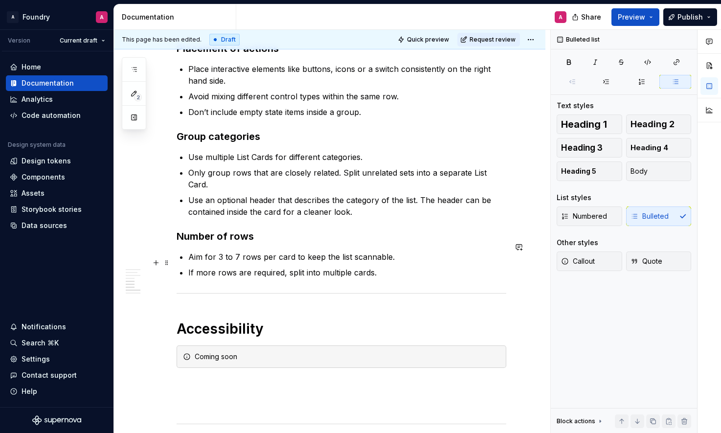
click at [380, 267] on p "If more rows are required, split into multiple cards." at bounding box center [347, 273] width 318 height 12
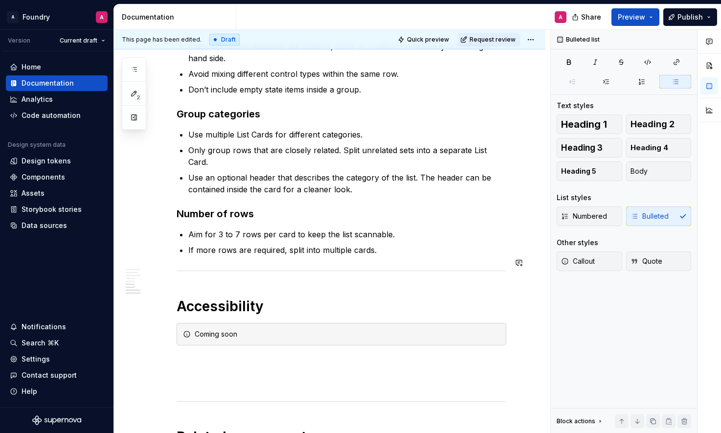
scroll to position [865, 0]
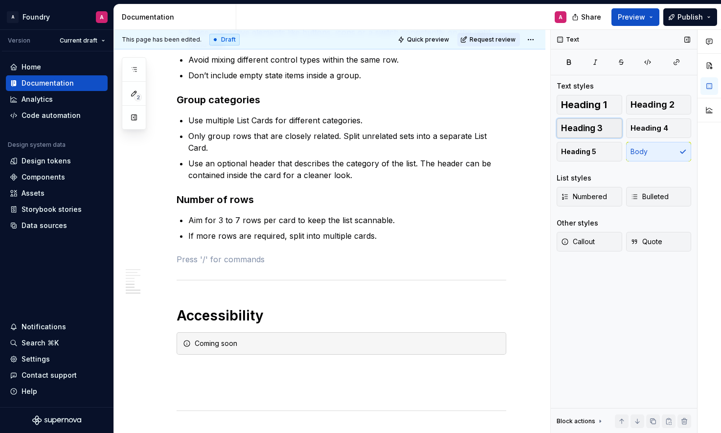
click at [601, 130] on span "Heading 3" at bounding box center [582, 128] width 42 height 10
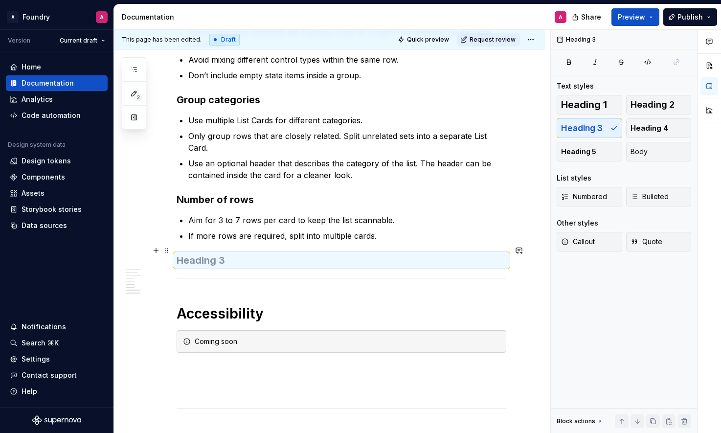
click at [214, 253] on h3 at bounding box center [342, 260] width 330 height 14
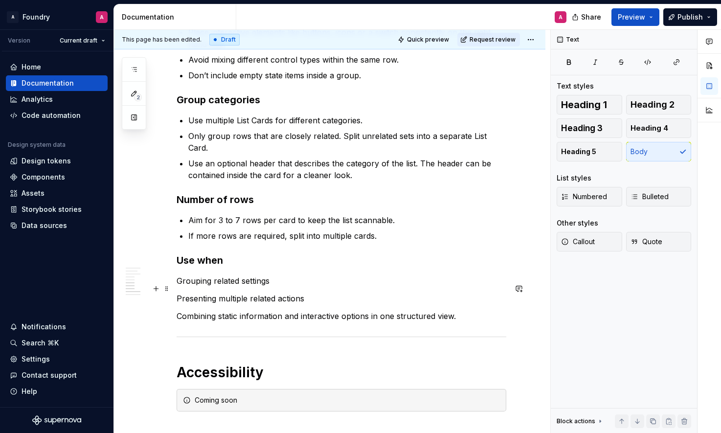
click at [314, 292] on p "Presenting multiple related actions" at bounding box center [342, 298] width 330 height 12
click at [277, 275] on p "Grouping related settings" at bounding box center [342, 281] width 330 height 12
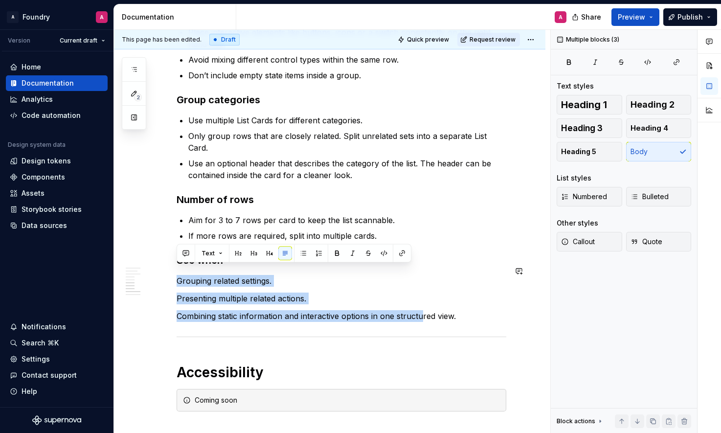
drag, startPoint x: 290, startPoint y: 291, endPoint x: 184, endPoint y: 264, distance: 108.5
click at [667, 197] on span "Bulleted" at bounding box center [649, 197] width 38 height 10
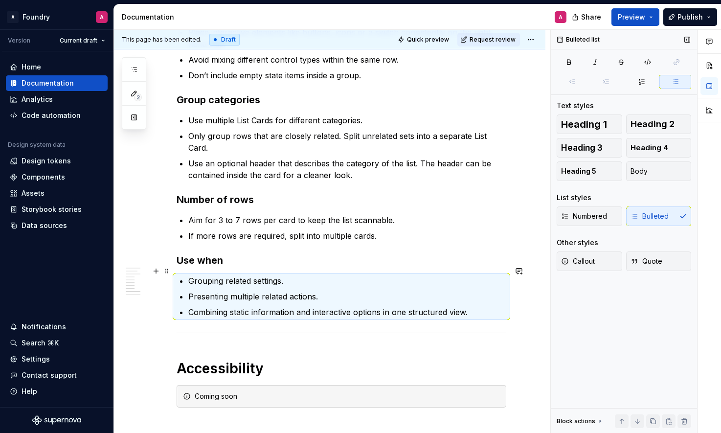
click at [284, 275] on p "Grouping related settings." at bounding box center [347, 281] width 318 height 12
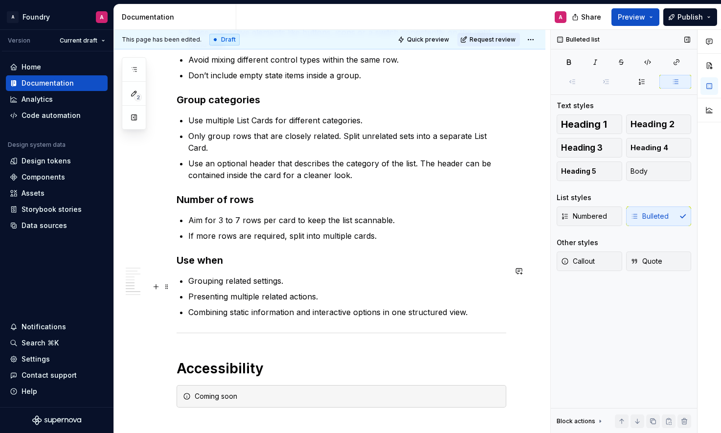
click at [221, 275] on p "Grouping related settings." at bounding box center [347, 281] width 318 height 12
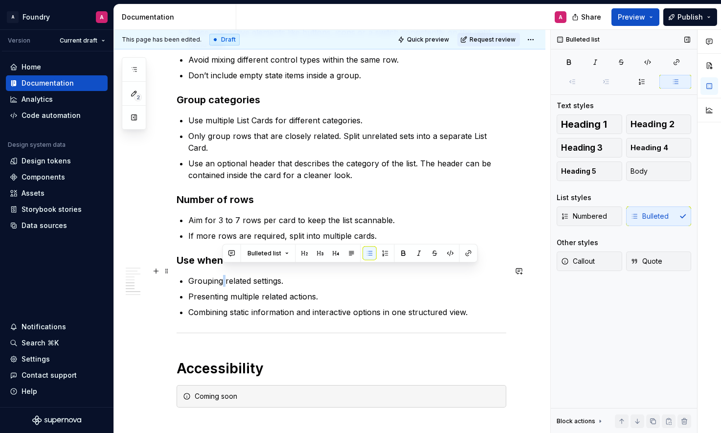
click at [221, 275] on p "Grouping related settings." at bounding box center [347, 281] width 318 height 12
click at [245, 291] on p "Presenting multiple related actions." at bounding box center [347, 297] width 318 height 12
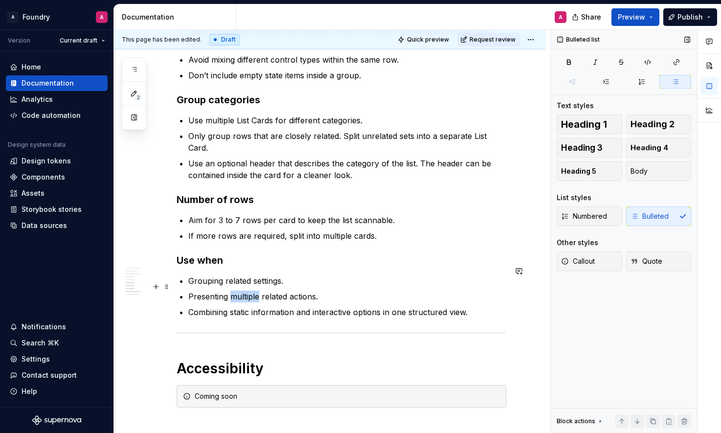
click at [245, 291] on p "Presenting multiple related actions." at bounding box center [347, 297] width 318 height 12
click at [296, 306] on p "Combining static information and interactive options in one structured view." at bounding box center [347, 312] width 318 height 12
click at [285, 306] on p "Combining static information and interactive options in one structured view." at bounding box center [347, 312] width 318 height 12
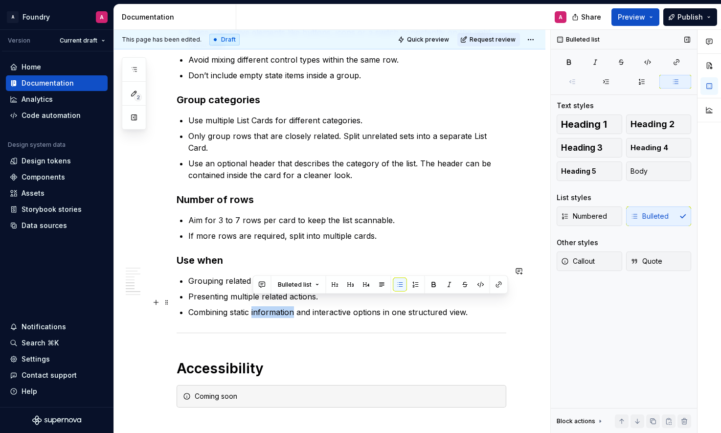
click at [285, 306] on p "Combining static information and interactive options in one structured view." at bounding box center [347, 312] width 318 height 12
click at [269, 306] on p "Combining static information and interactive options in one structured view." at bounding box center [347, 312] width 318 height 12
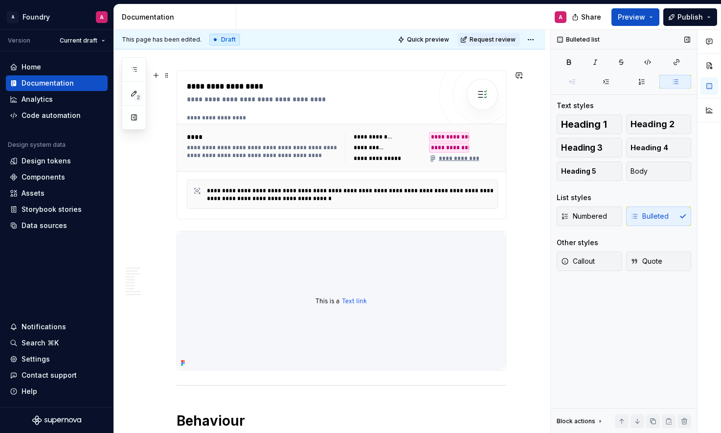
scroll to position [165, 0]
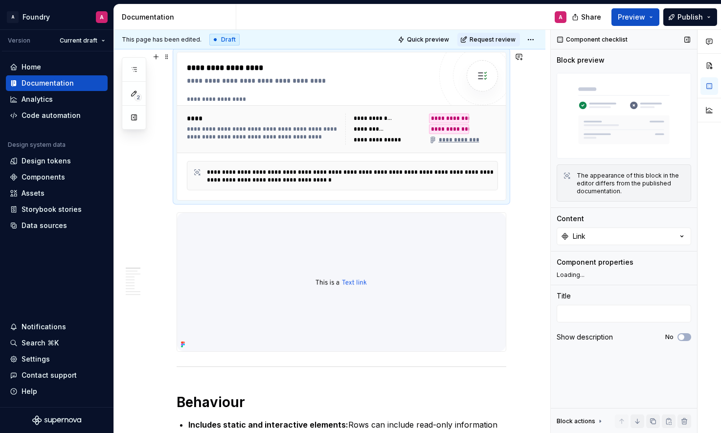
click at [288, 180] on div "**********" at bounding box center [352, 176] width 290 height 16
click at [613, 236] on button "Link" at bounding box center [624, 236] width 134 height 18
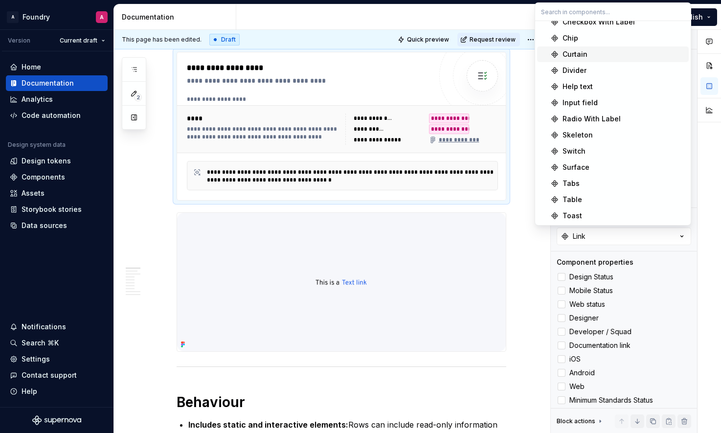
scroll to position [0, 0]
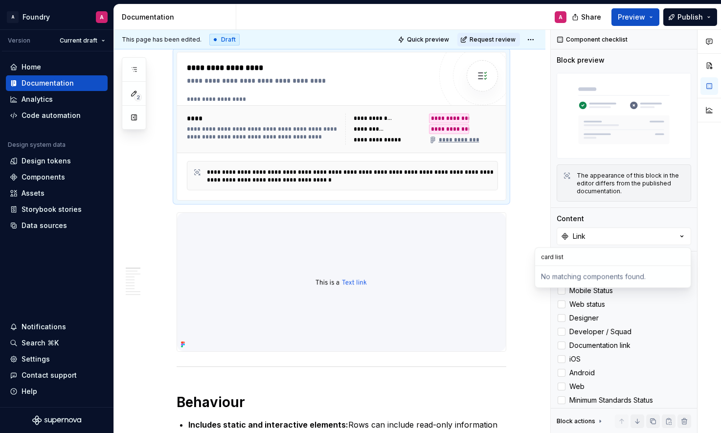
click at [564, 259] on input "card list" at bounding box center [613, 257] width 156 height 18
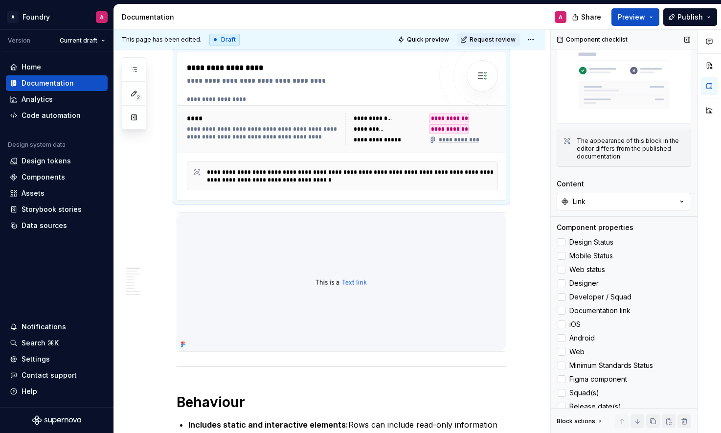
scroll to position [35, 0]
click at [652, 201] on button "Link" at bounding box center [624, 201] width 134 height 18
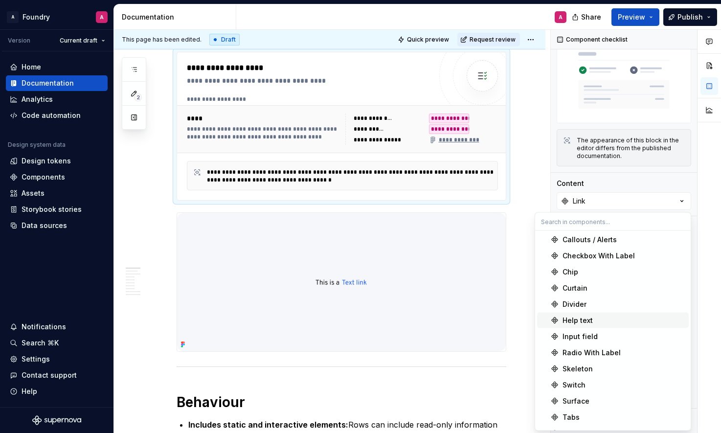
scroll to position [0, 0]
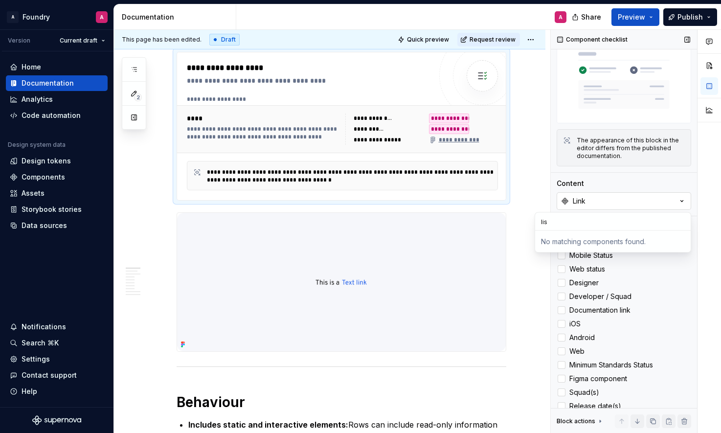
click at [606, 197] on button "Link" at bounding box center [624, 201] width 134 height 18
click at [623, 202] on button "Link" at bounding box center [624, 201] width 134 height 18
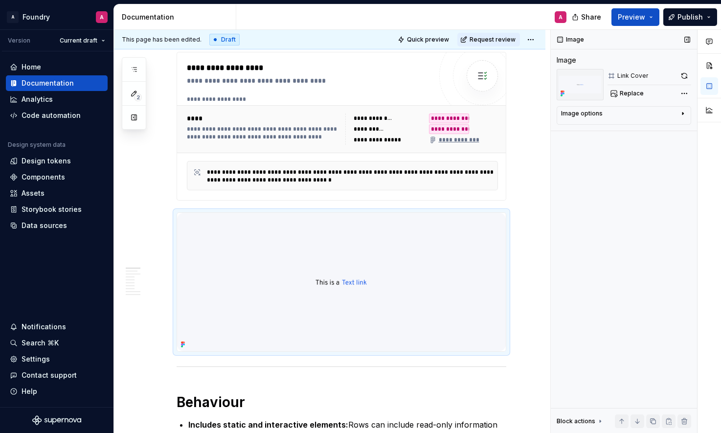
click at [634, 75] on div "Link Cover" at bounding box center [632, 76] width 31 height 8
click at [633, 75] on div "Link Cover" at bounding box center [632, 76] width 31 height 8
click at [498, 179] on div "**********" at bounding box center [342, 175] width 311 height 29
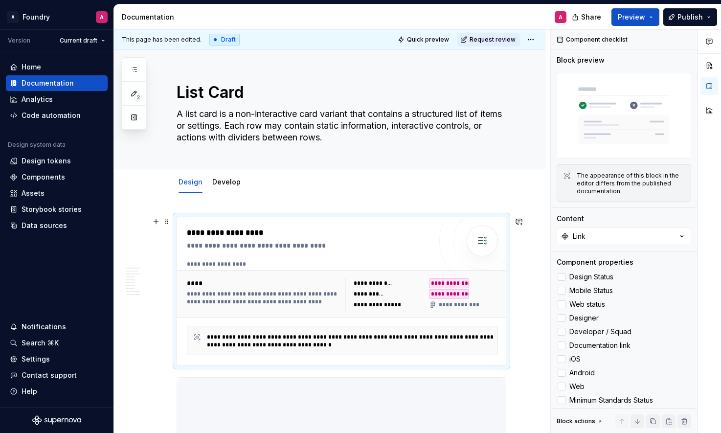
click at [282, 237] on div "**********" at bounding box center [311, 233] width 249 height 12
drag, startPoint x: 174, startPoint y: 220, endPoint x: 179, endPoint y: 219, distance: 4.9
click at [177, 220] on div "**********" at bounding box center [342, 291] width 330 height 149
click at [205, 220] on div "**********" at bounding box center [341, 291] width 329 height 148
click at [481, 243] on img at bounding box center [482, 241] width 20 height 20
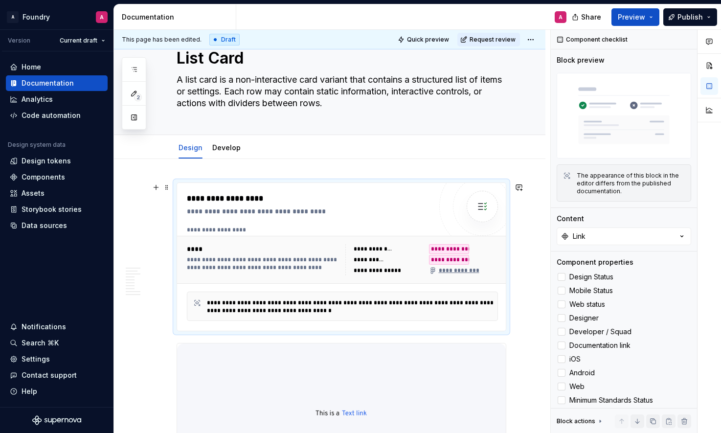
scroll to position [50, 0]
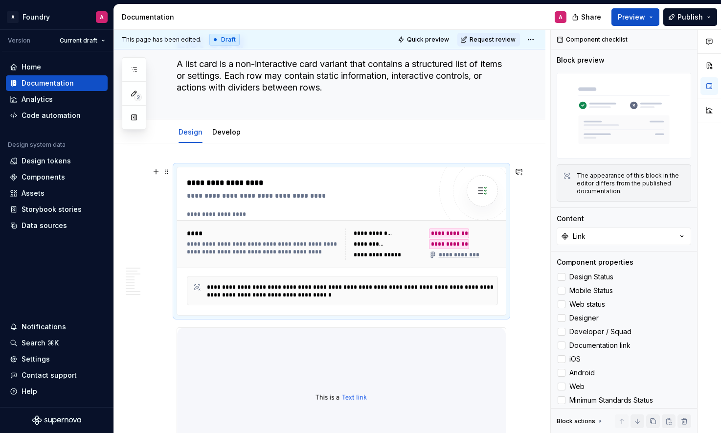
click at [387, 251] on div "**********" at bounding box center [379, 255] width 50 height 8
click at [376, 245] on div "**********" at bounding box center [369, 244] width 31 height 8
click at [277, 248] on div "**********" at bounding box center [264, 248] width 155 height 16
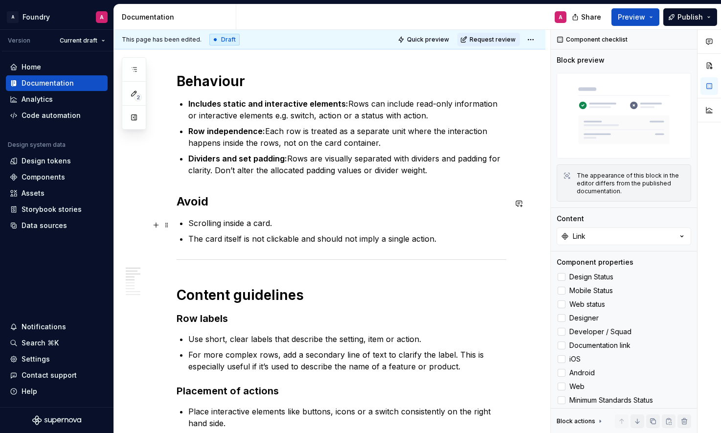
scroll to position [530, 0]
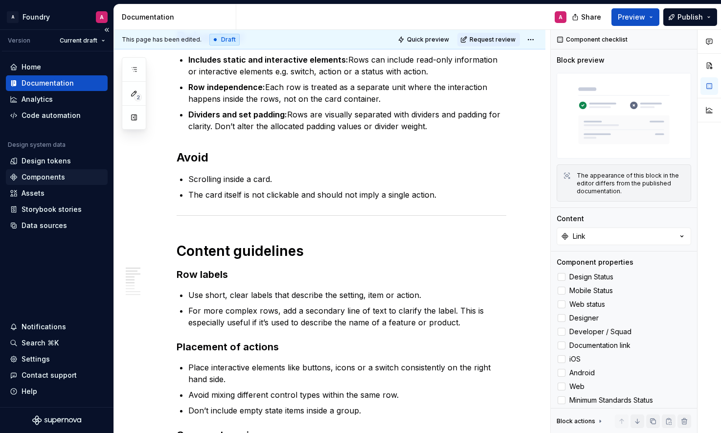
click at [50, 176] on div "Components" at bounding box center [44, 177] width 44 height 10
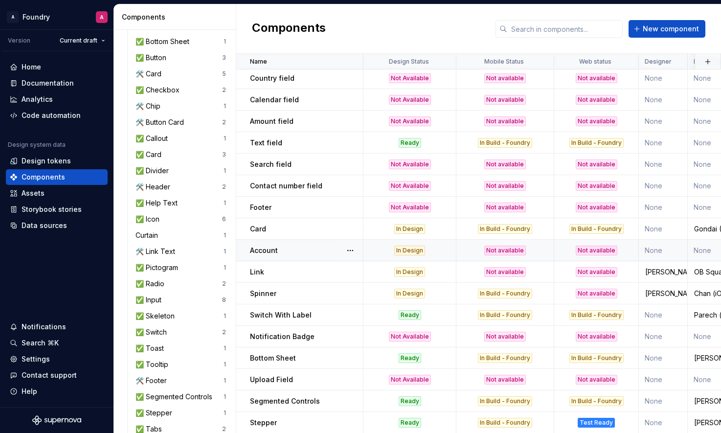
scroll to position [799, 0]
click at [660, 26] on span "New component" at bounding box center [671, 29] width 56 height 10
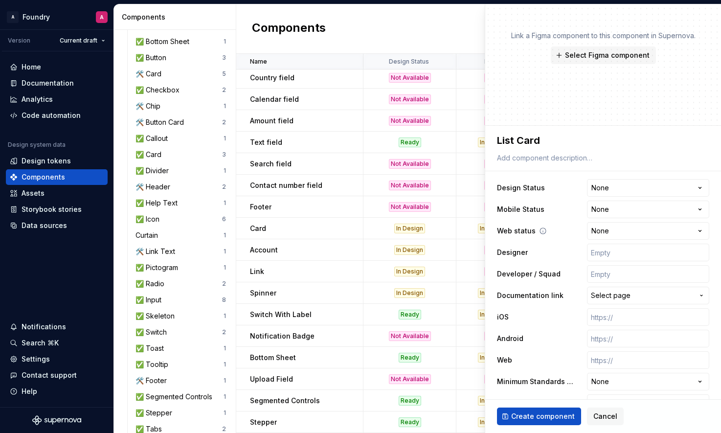
scroll to position [52, 0]
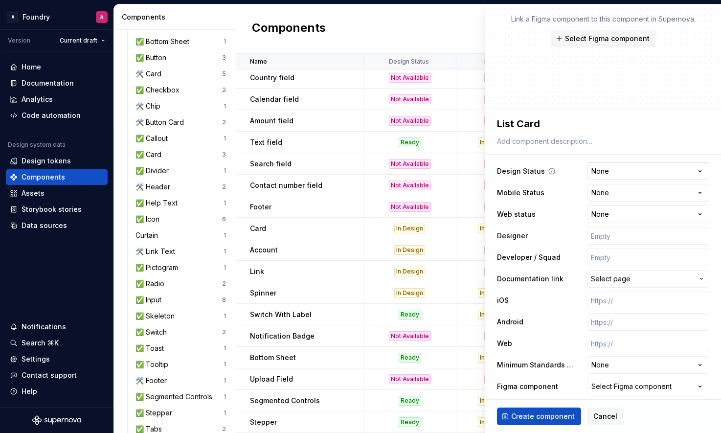
click at [636, 166] on html "A Foundry A Version Current draft Home Documentation Analytics Code automation …" at bounding box center [360, 216] width 721 height 433
click at [636, 192] on html "A Foundry A Version Current draft Home Documentation Analytics Code automation …" at bounding box center [360, 216] width 721 height 433
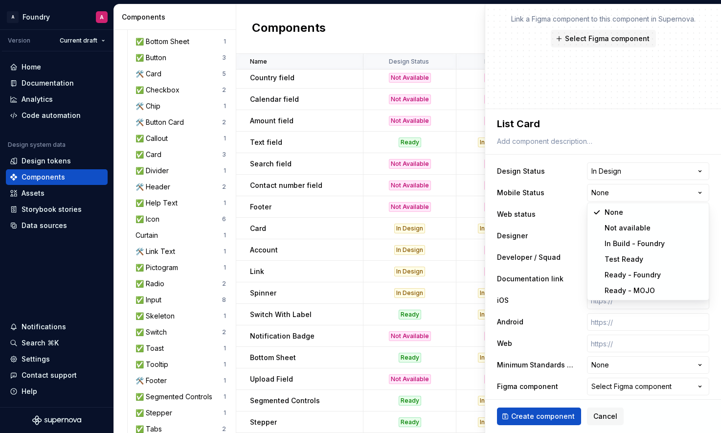
click at [620, 195] on html "A Foundry A Version Current draft Home Documentation Analytics Code automation …" at bounding box center [360, 216] width 721 height 433
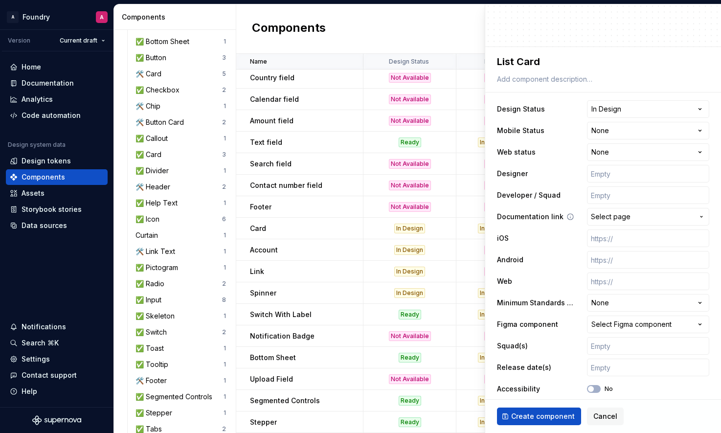
scroll to position [120, 0]
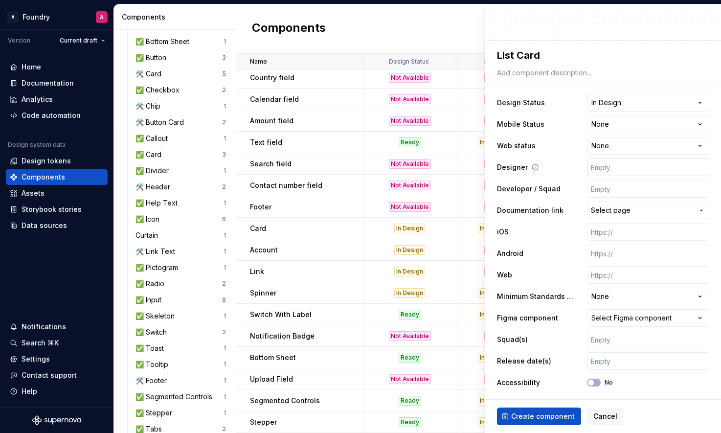
click at [612, 164] on input "text" at bounding box center [648, 167] width 122 height 18
click at [603, 192] on input "text" at bounding box center [648, 189] width 122 height 18
click at [623, 210] on span "Select page" at bounding box center [611, 210] width 40 height 10
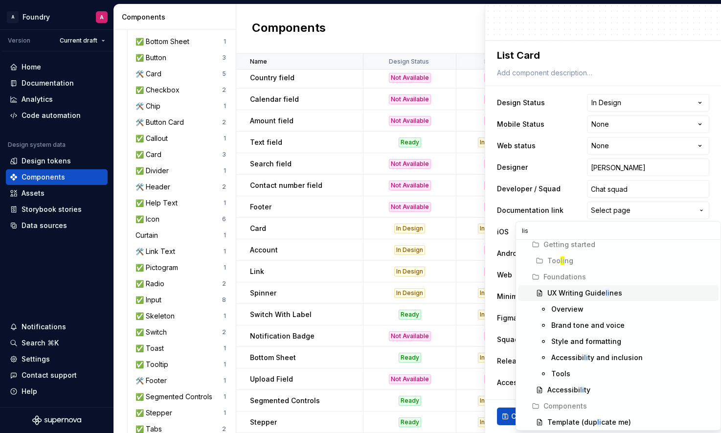
scroll to position [0, 0]
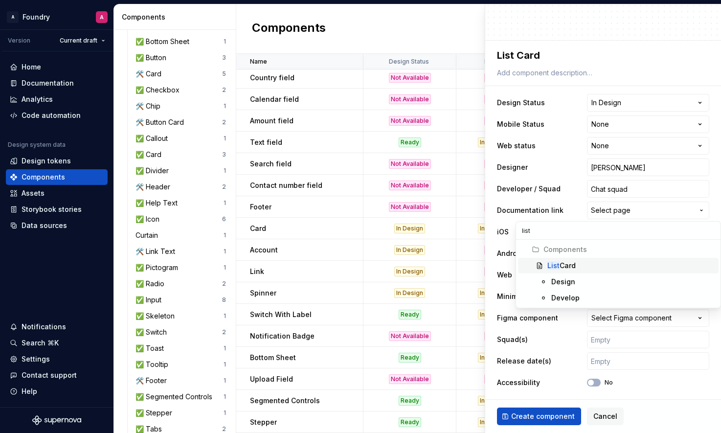
click at [564, 263] on div "List Card" at bounding box center [561, 266] width 28 height 10
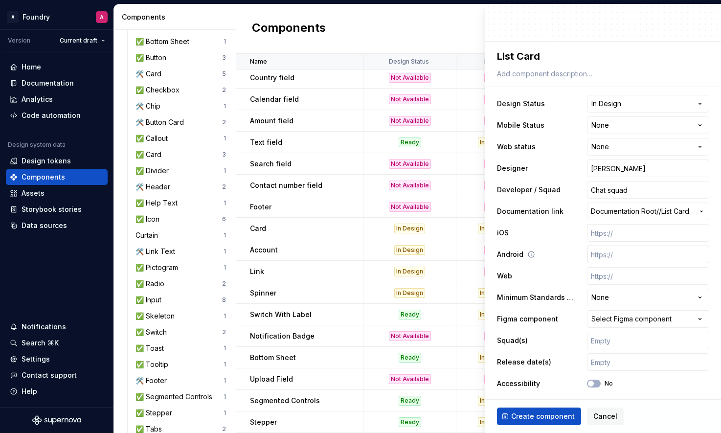
scroll to position [120, 0]
click at [623, 313] on div "Select Figma component" at bounding box center [631, 318] width 80 height 10
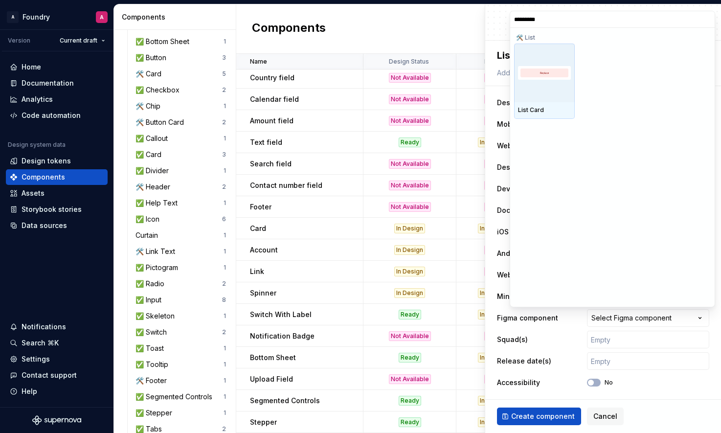
click at [554, 108] on div "List Card" at bounding box center [544, 110] width 53 height 8
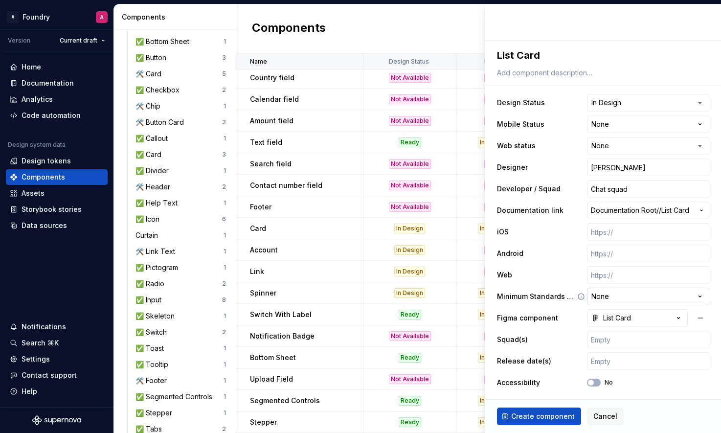
click at [666, 295] on html "A Foundry A Version Current draft Home Documentation Analytics Code automation …" at bounding box center [360, 216] width 721 height 433
click at [684, 295] on html "A Foundry A Version Current draft Home Documentation Analytics Code automation …" at bounding box center [360, 216] width 721 height 433
click at [531, 417] on ul "No internet connection. Reconnect to ensure all of your changes are synced. Suc…" at bounding box center [600, 425] width 241 height 16
click at [540, 417] on ul "No internet connection. Reconnect to ensure all of your changes are synced. Suc…" at bounding box center [600, 425] width 241 height 16
click at [534, 416] on span "Create component" at bounding box center [543, 416] width 64 height 10
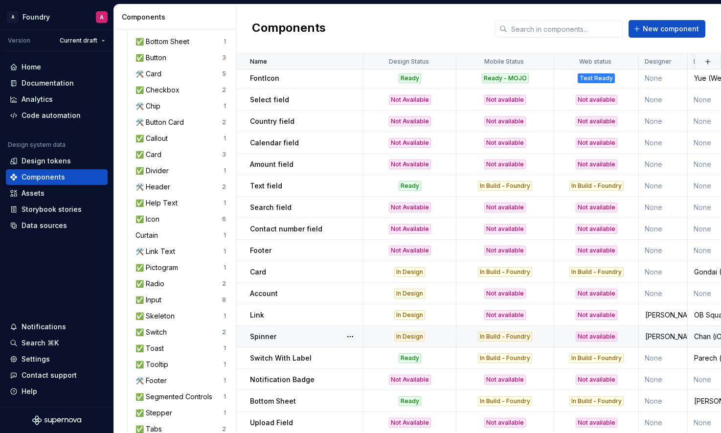
scroll to position [820, 0]
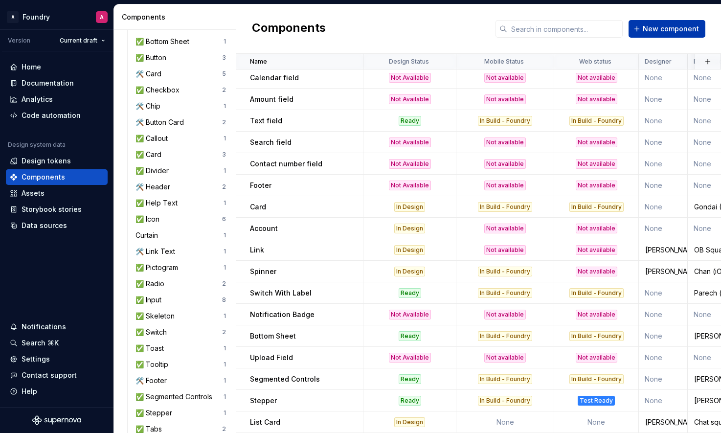
click at [669, 29] on span "New component" at bounding box center [671, 29] width 56 height 10
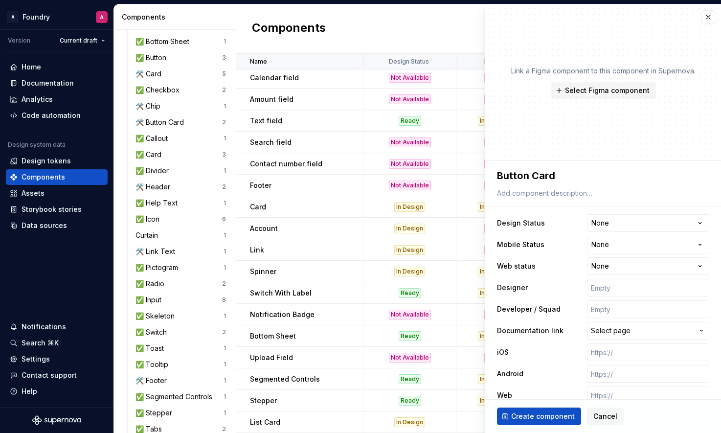
click at [633, 220] on html "A Foundry A Version Current draft Home Documentation Analytics Code automation …" at bounding box center [360, 216] width 721 height 433
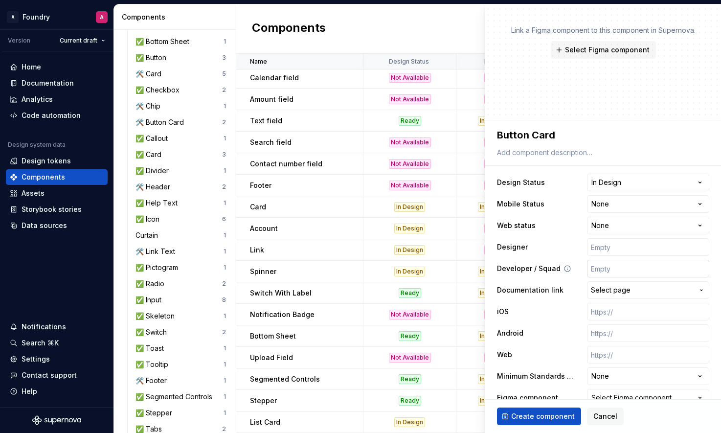
scroll to position [42, 0]
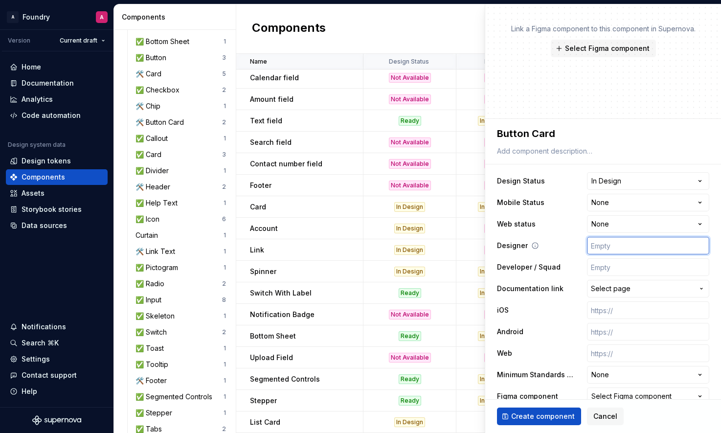
click at [610, 246] on input "text" at bounding box center [648, 246] width 122 height 18
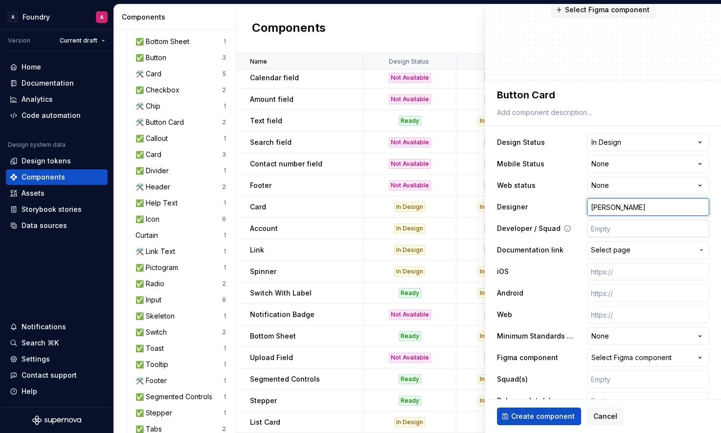
scroll to position [102, 0]
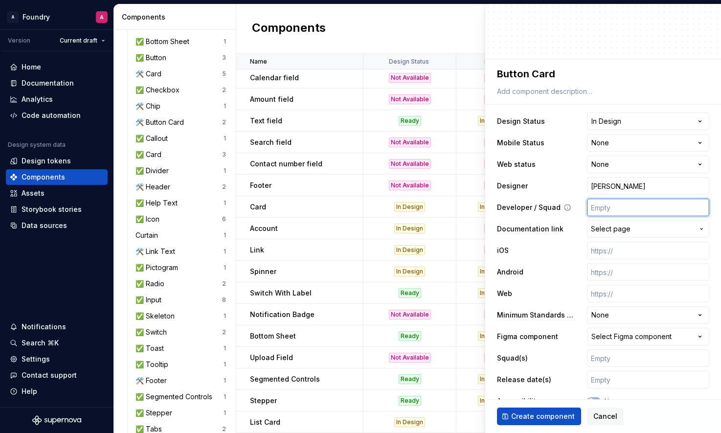
click at [610, 208] on input "text" at bounding box center [648, 208] width 122 height 18
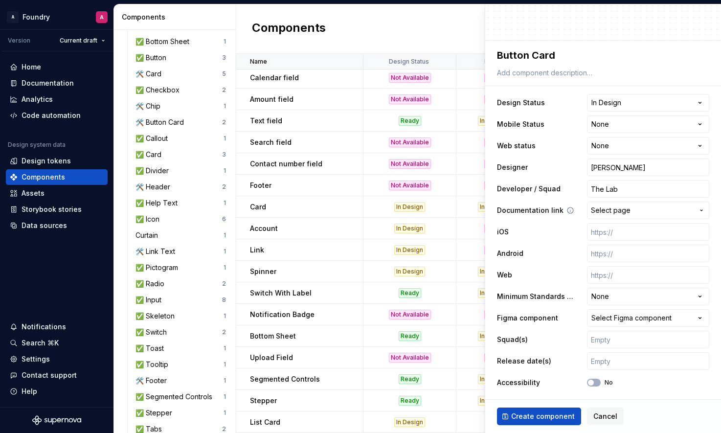
click at [621, 212] on span "Select page" at bounding box center [611, 210] width 40 height 10
click at [585, 208] on html "A Foundry A Version Current draft Home Documentation Analytics Code automation …" at bounding box center [360, 216] width 721 height 433
click at [632, 319] on div "Select Figma component" at bounding box center [631, 318] width 80 height 10
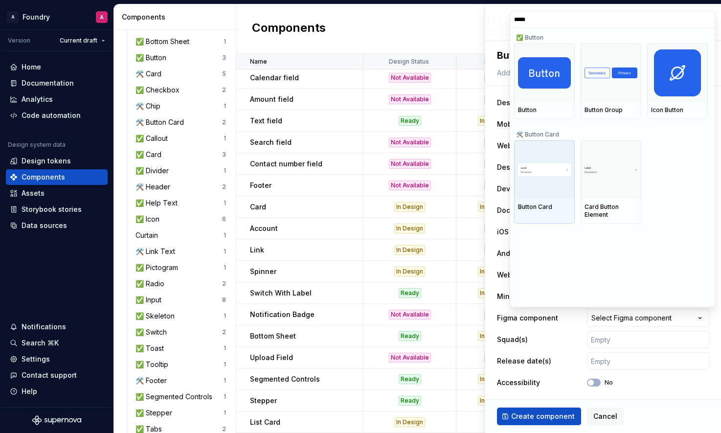
click at [542, 171] on img at bounding box center [544, 169] width 53 height 12
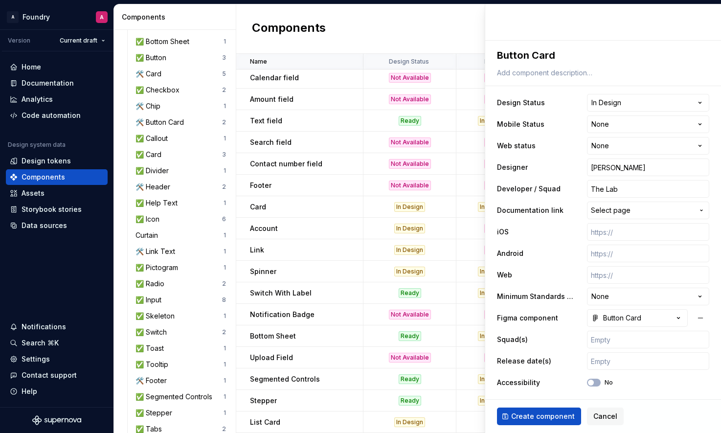
click at [542, 415] on span "Create component" at bounding box center [543, 416] width 64 height 10
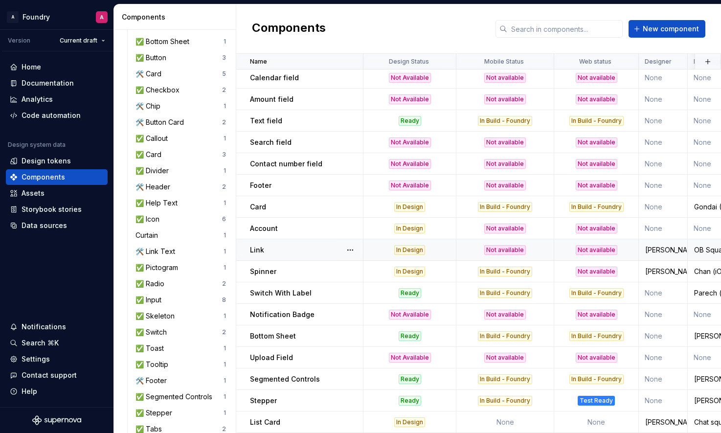
scroll to position [842, 0]
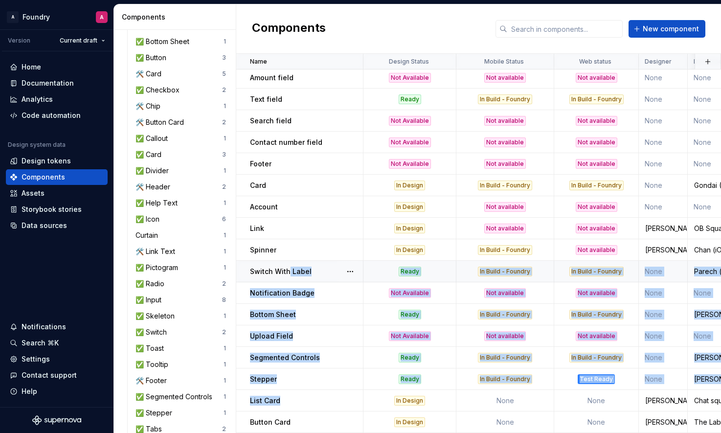
drag, startPoint x: 299, startPoint y: 401, endPoint x: 286, endPoint y: 278, distance: 123.0
click at [297, 398] on div "List Card" at bounding box center [306, 401] width 112 height 10
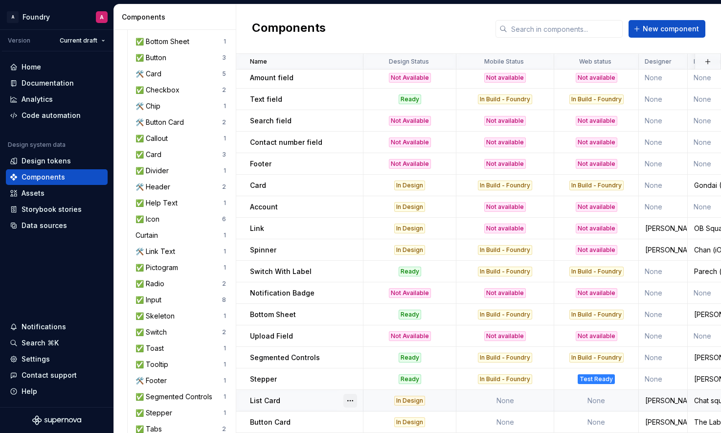
click at [348, 398] on button "button" at bounding box center [350, 401] width 14 height 14
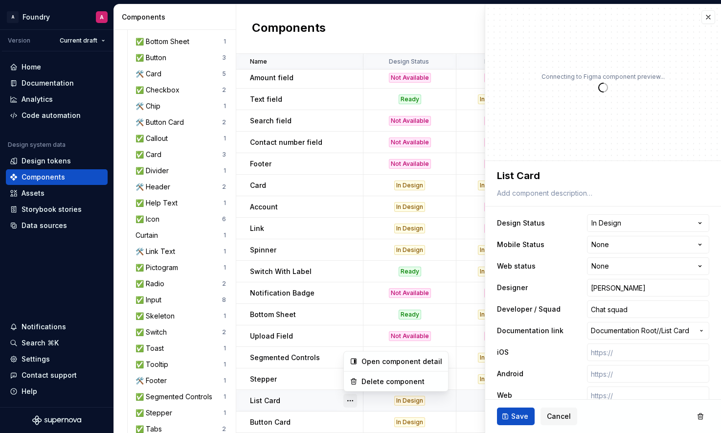
click at [348, 398] on button "button" at bounding box center [350, 401] width 14 height 14
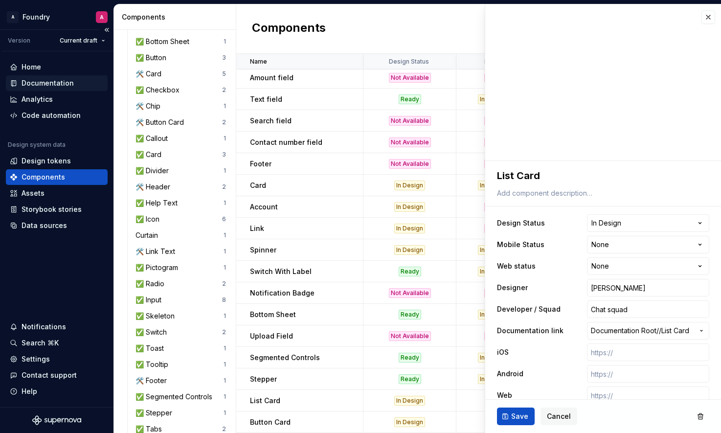
click at [68, 81] on div "Documentation" at bounding box center [48, 83] width 52 height 10
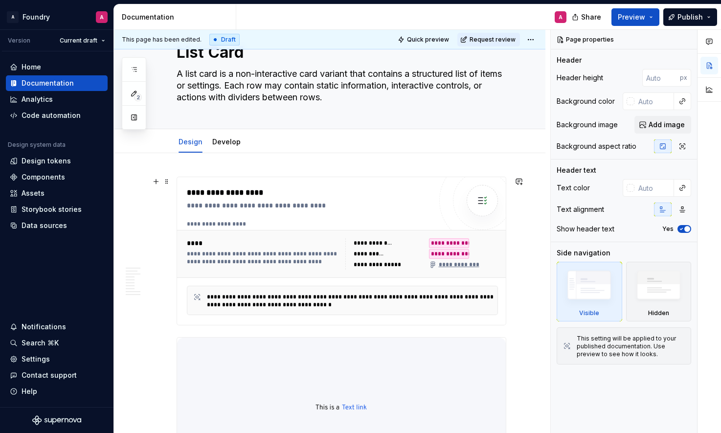
scroll to position [42, 0]
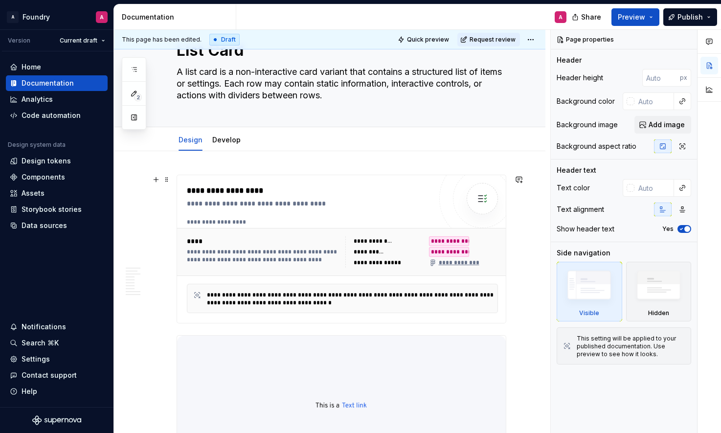
click at [299, 250] on div "**********" at bounding box center [264, 256] width 155 height 16
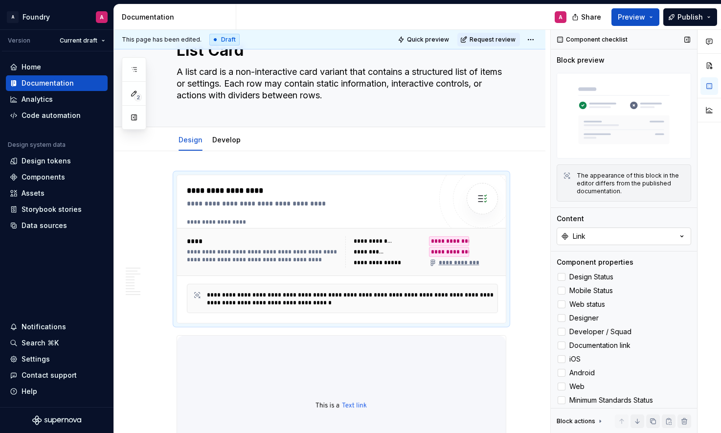
click at [622, 240] on button "Link" at bounding box center [624, 236] width 134 height 18
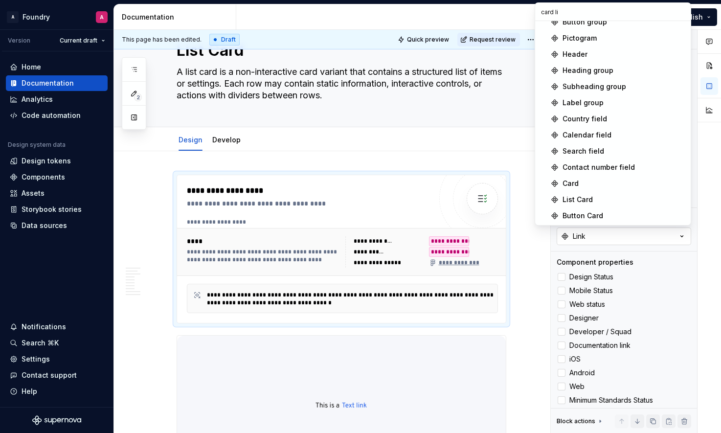
scroll to position [0, 0]
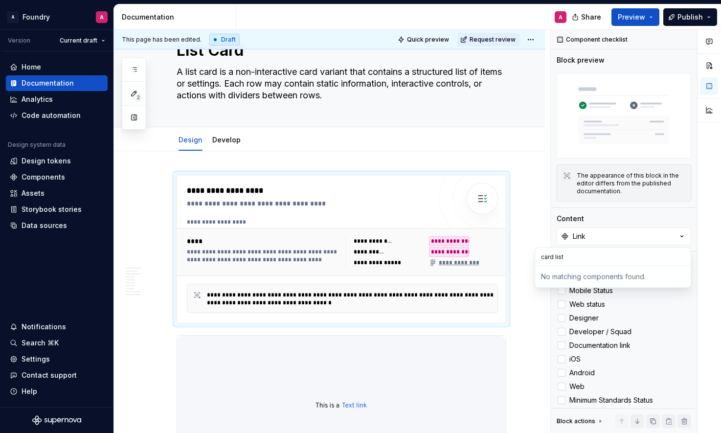
click at [574, 273] on div "No matching components found." at bounding box center [613, 277] width 152 height 18
click at [593, 236] on button "Link" at bounding box center [624, 236] width 134 height 18
click at [506, 255] on div "**********" at bounding box center [342, 249] width 330 height 149
drag, startPoint x: 195, startPoint y: 187, endPoint x: 179, endPoint y: 184, distance: 15.5
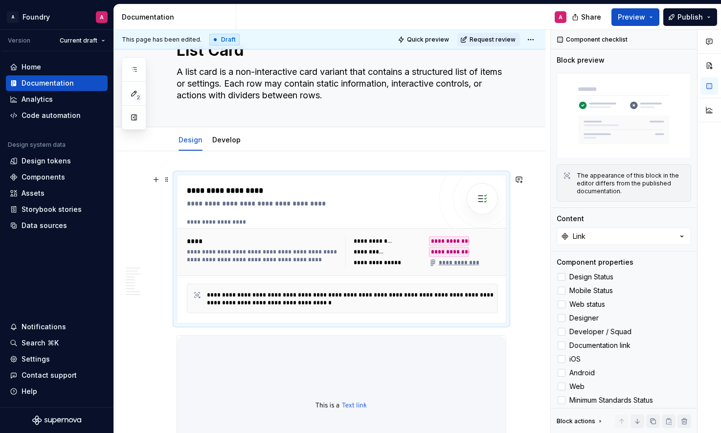
click at [194, 187] on div "**********" at bounding box center [311, 191] width 249 height 12
click at [158, 180] on button "button" at bounding box center [156, 180] width 14 height 14
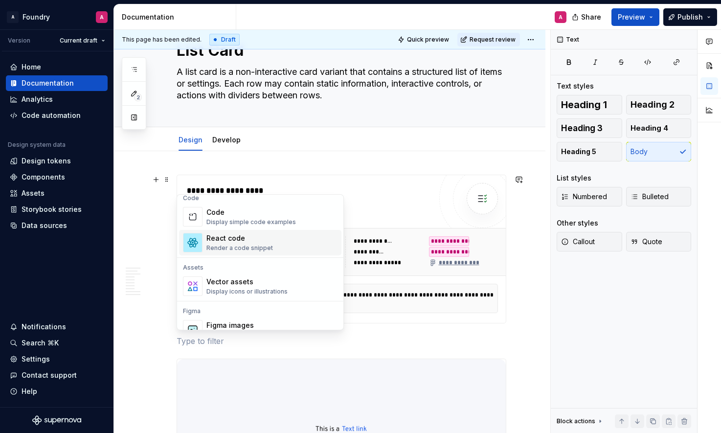
scroll to position [815, 0]
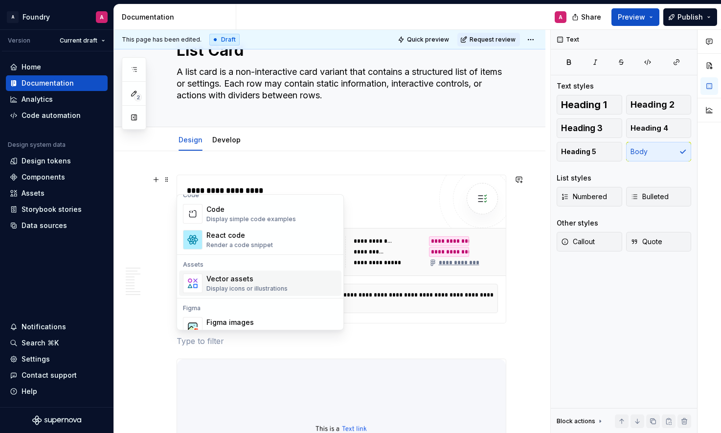
click at [158, 247] on div "**********" at bounding box center [332, 231] width 436 height 403
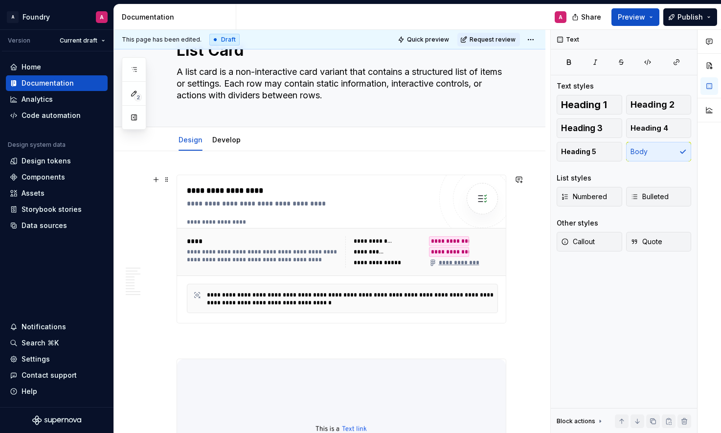
click at [275, 302] on div "**********" at bounding box center [352, 299] width 290 height 16
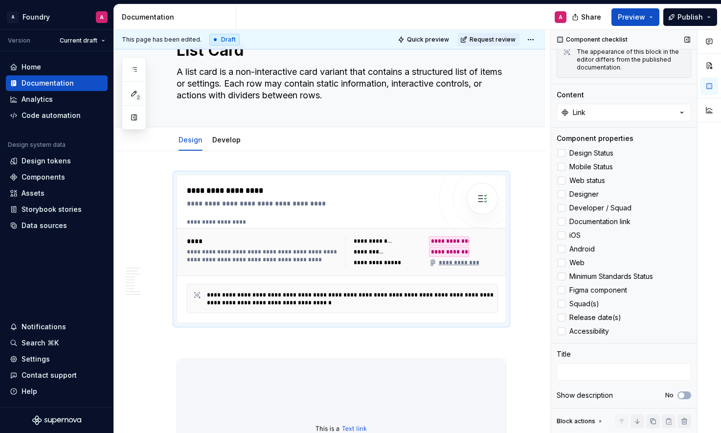
scroll to position [0, 0]
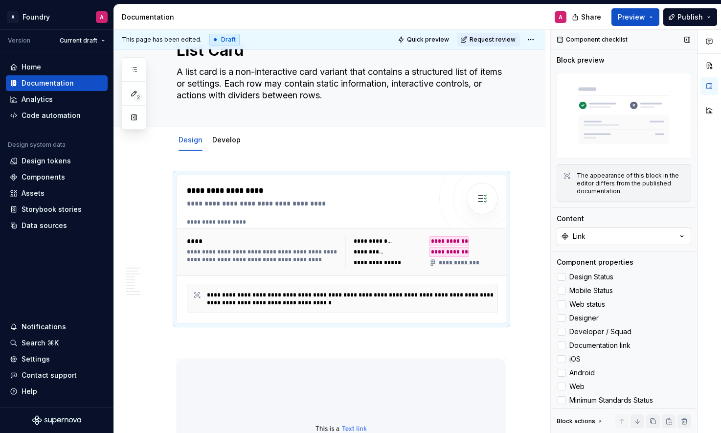
click at [620, 230] on button "Link" at bounding box center [624, 236] width 134 height 18
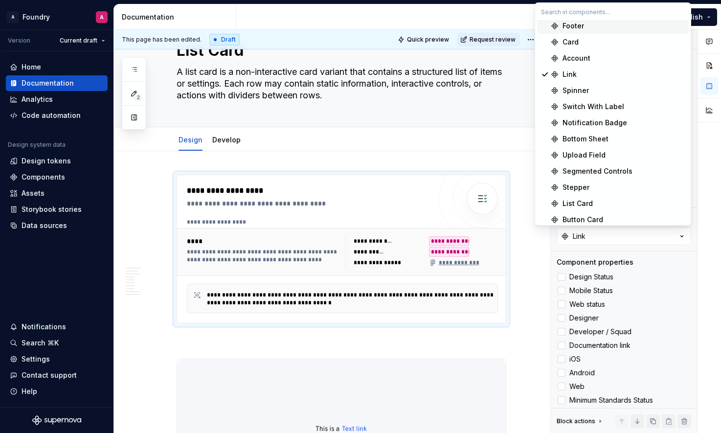
scroll to position [703, 0]
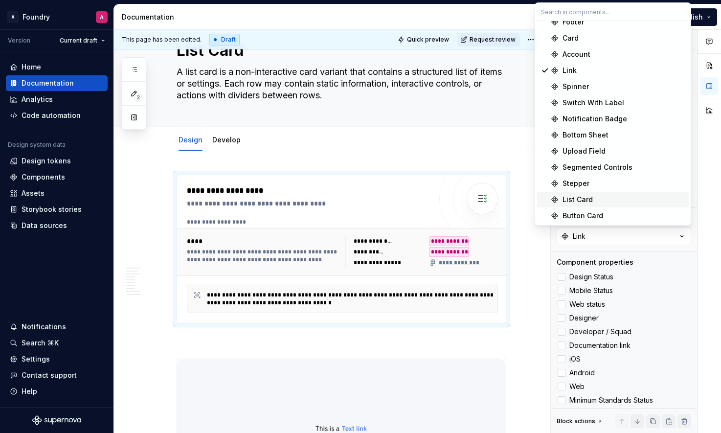
click at [588, 196] on div "List Card" at bounding box center [577, 200] width 30 height 10
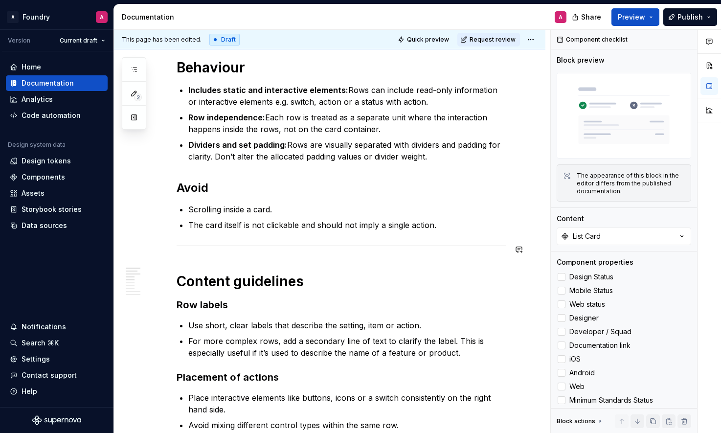
scroll to position [540, 0]
